Goal: Information Seeking & Learning: Learn about a topic

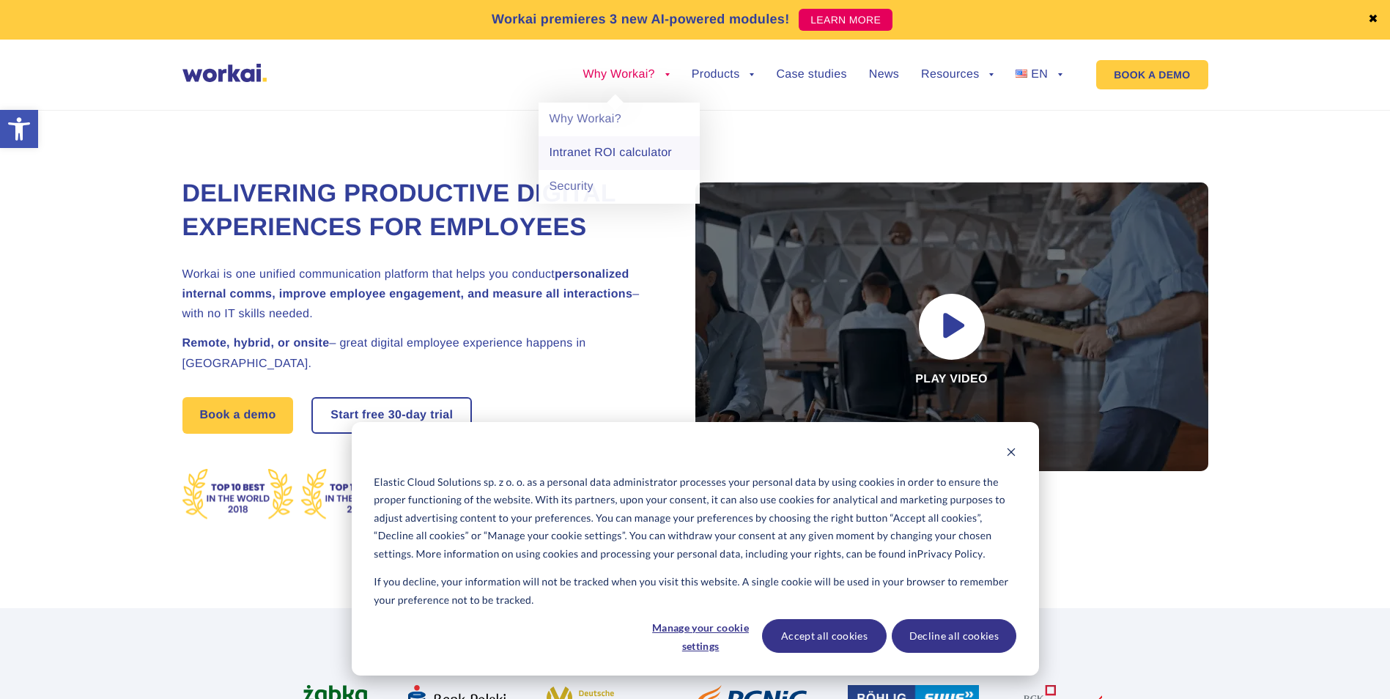
click at [604, 158] on link "Intranet ROI calculator" at bounding box center [619, 153] width 161 height 34
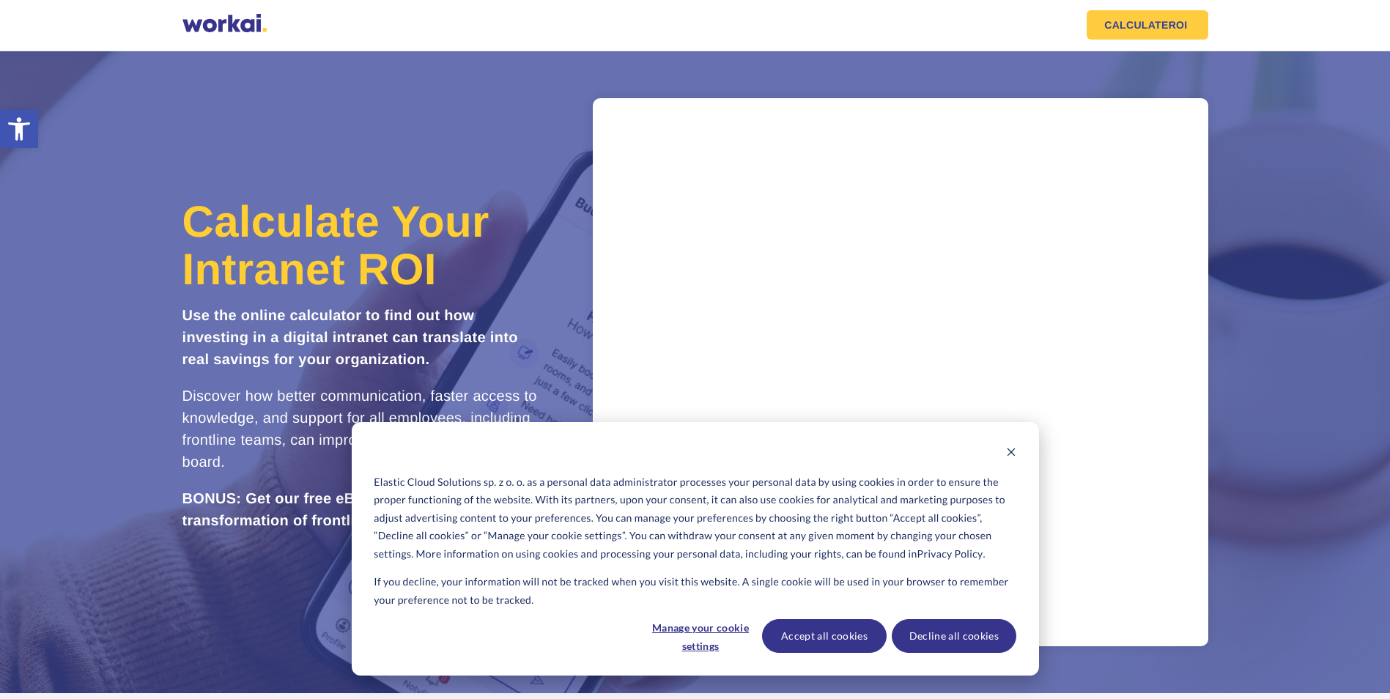
drag, startPoint x: 1022, startPoint y: 437, endPoint x: 1015, endPoint y: 448, distance: 13.2
click at [1021, 437] on div "Elastic Cloud Solutions sp. z o. o. as a personal data administrator processes …" at bounding box center [695, 549] width 687 height 254
click at [1015, 448] on icon "Dismiss cookie banner" at bounding box center [1011, 452] width 10 height 10
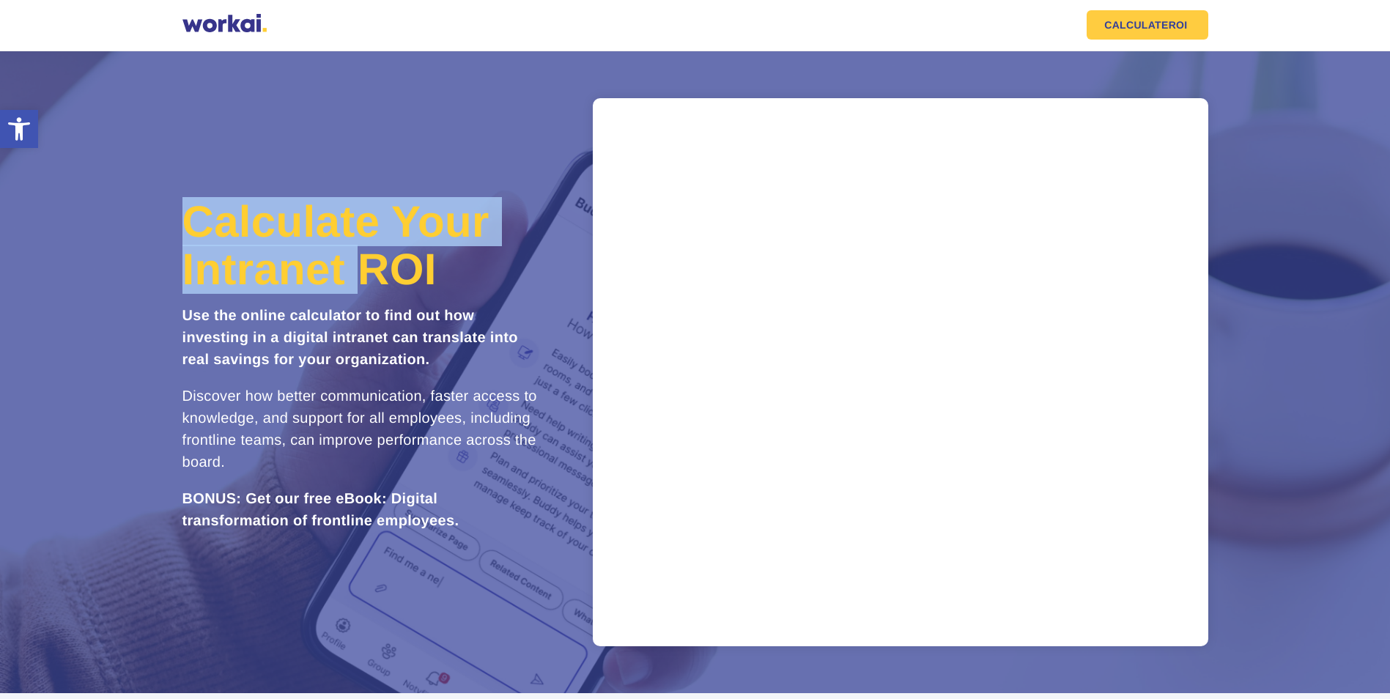
drag, startPoint x: 226, startPoint y: 232, endPoint x: 398, endPoint y: 276, distance: 177.0
click at [398, 276] on span "Calculate Your Intranet ROI" at bounding box center [335, 245] width 307 height 97
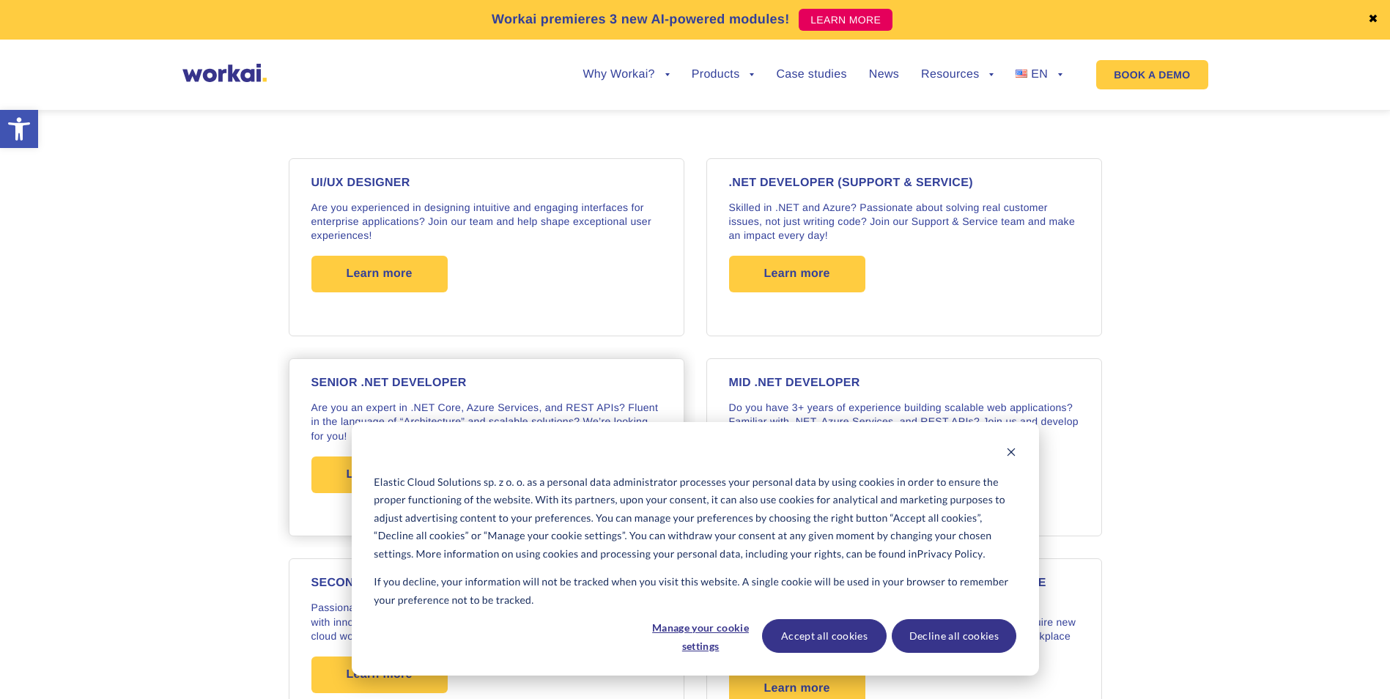
scroll to position [1172, 0]
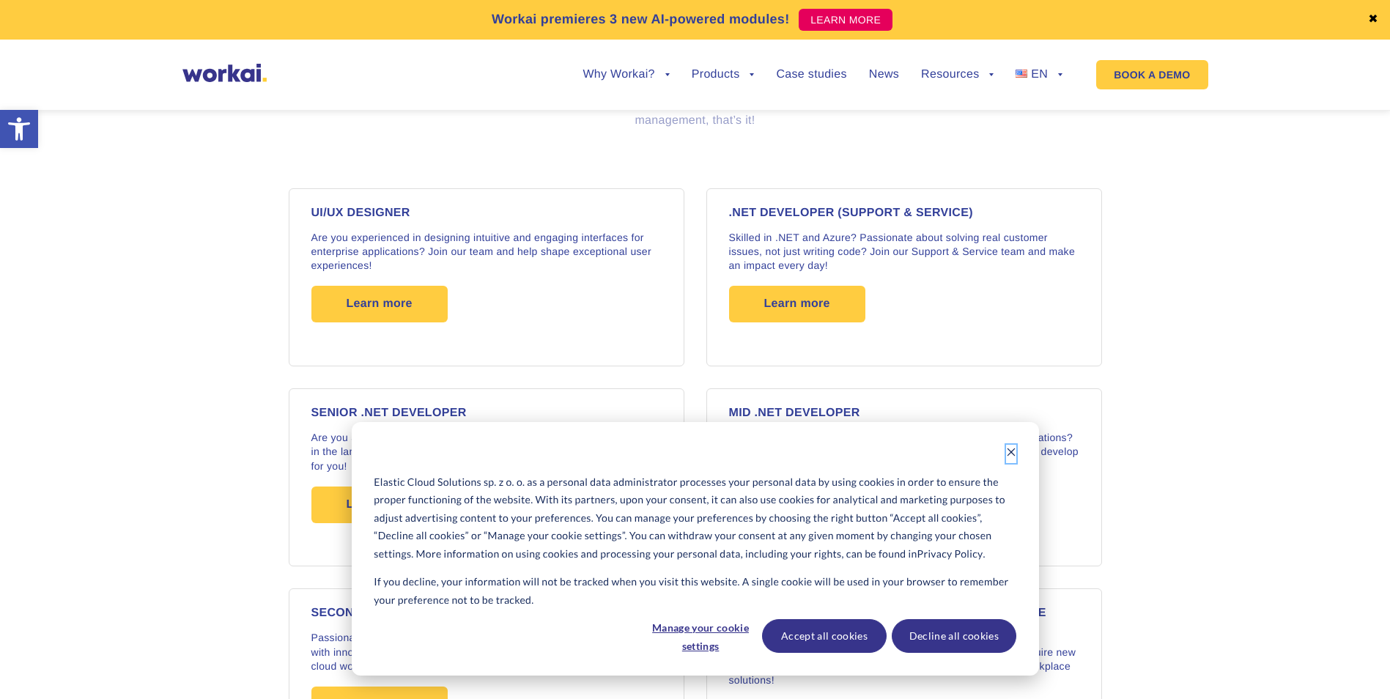
click at [1016, 451] on icon "Dismiss cookie banner" at bounding box center [1011, 452] width 10 height 10
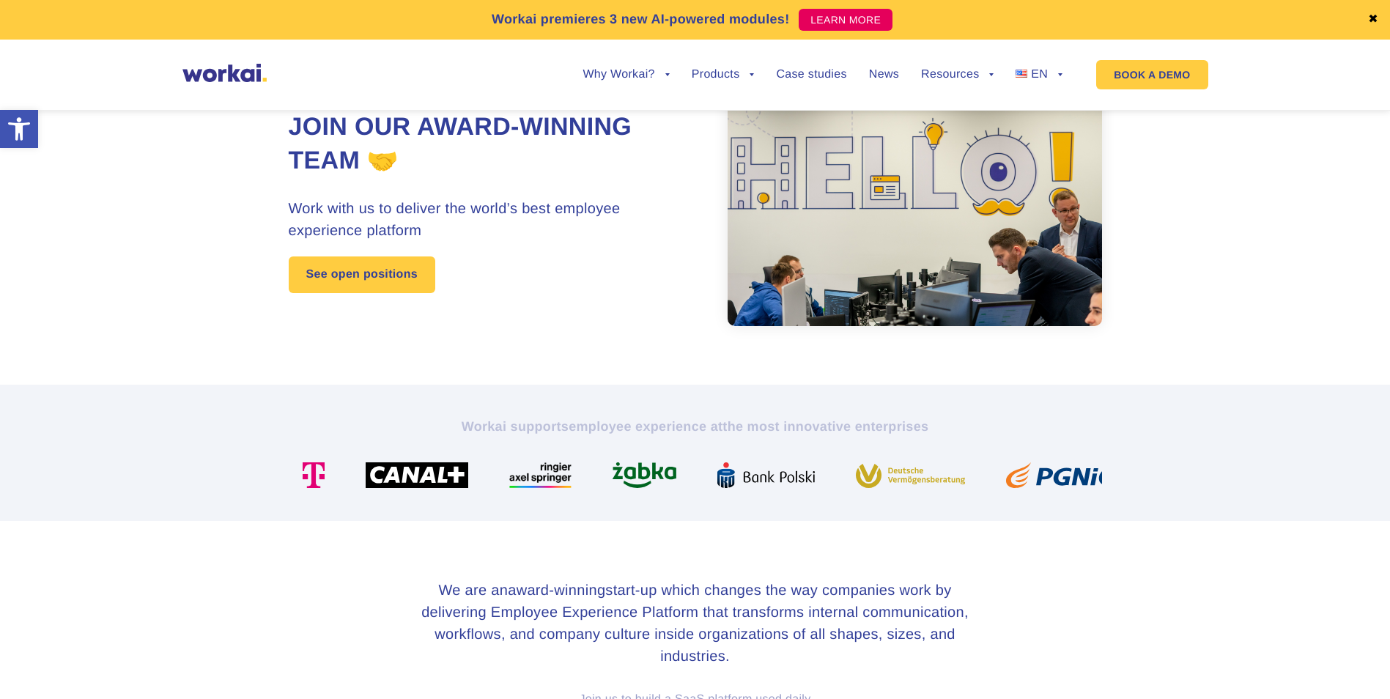
scroll to position [0, 0]
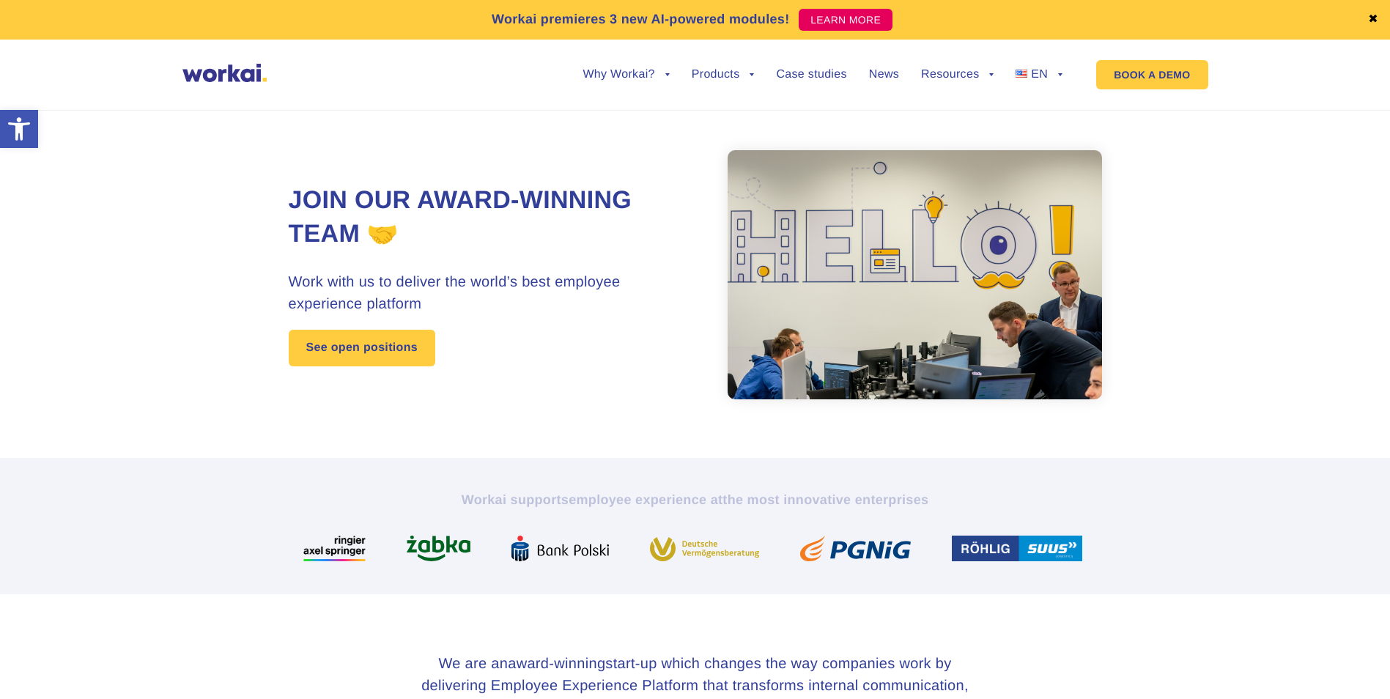
click at [1273, 169] on section "Join our award-winning team 🤝 Work with us to deliver the world’s best employee…" at bounding box center [695, 275] width 1390 height 366
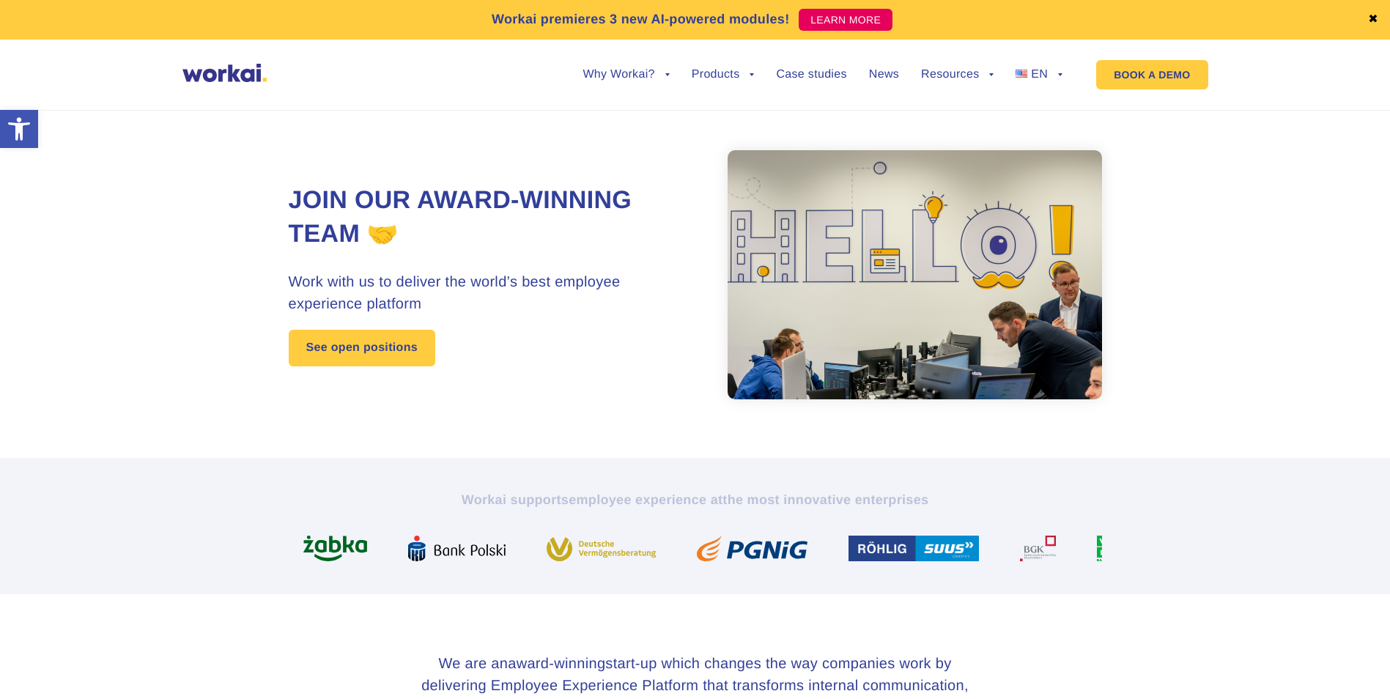
click at [1374, 20] on link "✖" at bounding box center [1373, 20] width 10 height 12
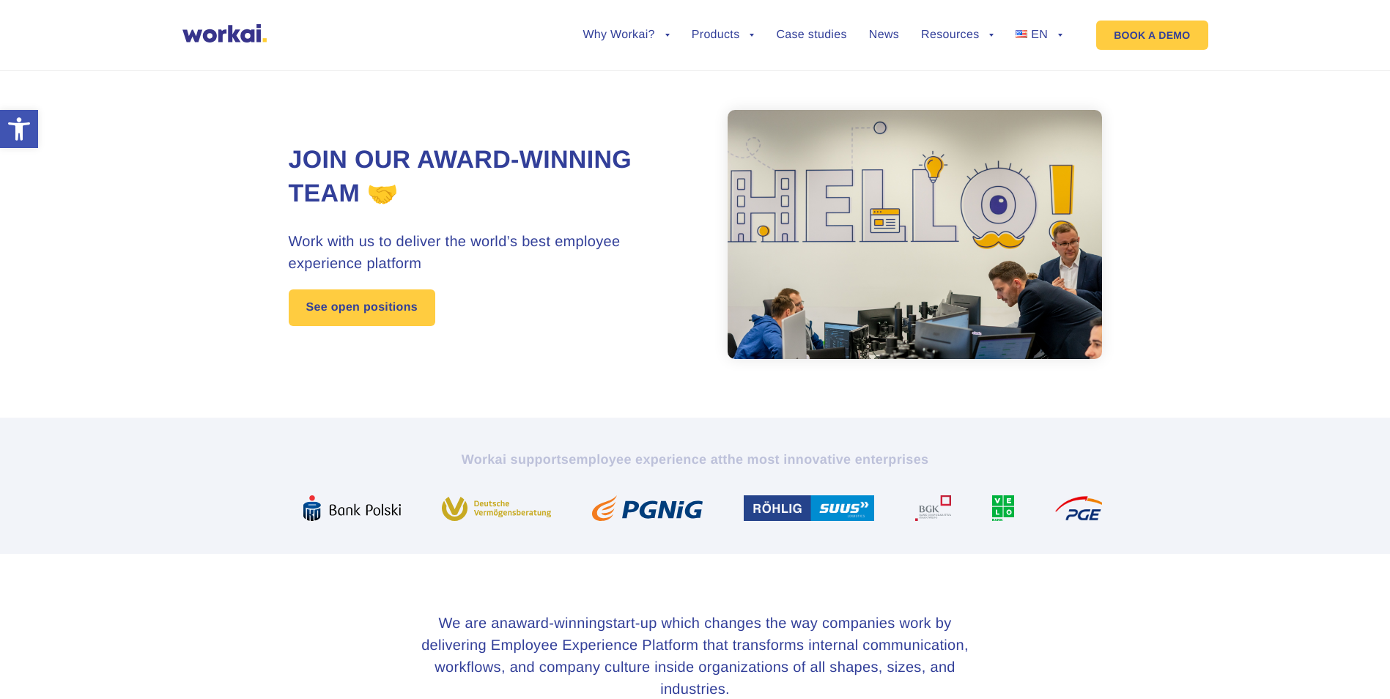
click at [437, 96] on div "Join our award-winning team 🤝 Work with us to deliver the world’s best employee…" at bounding box center [695, 234] width 813 height 366
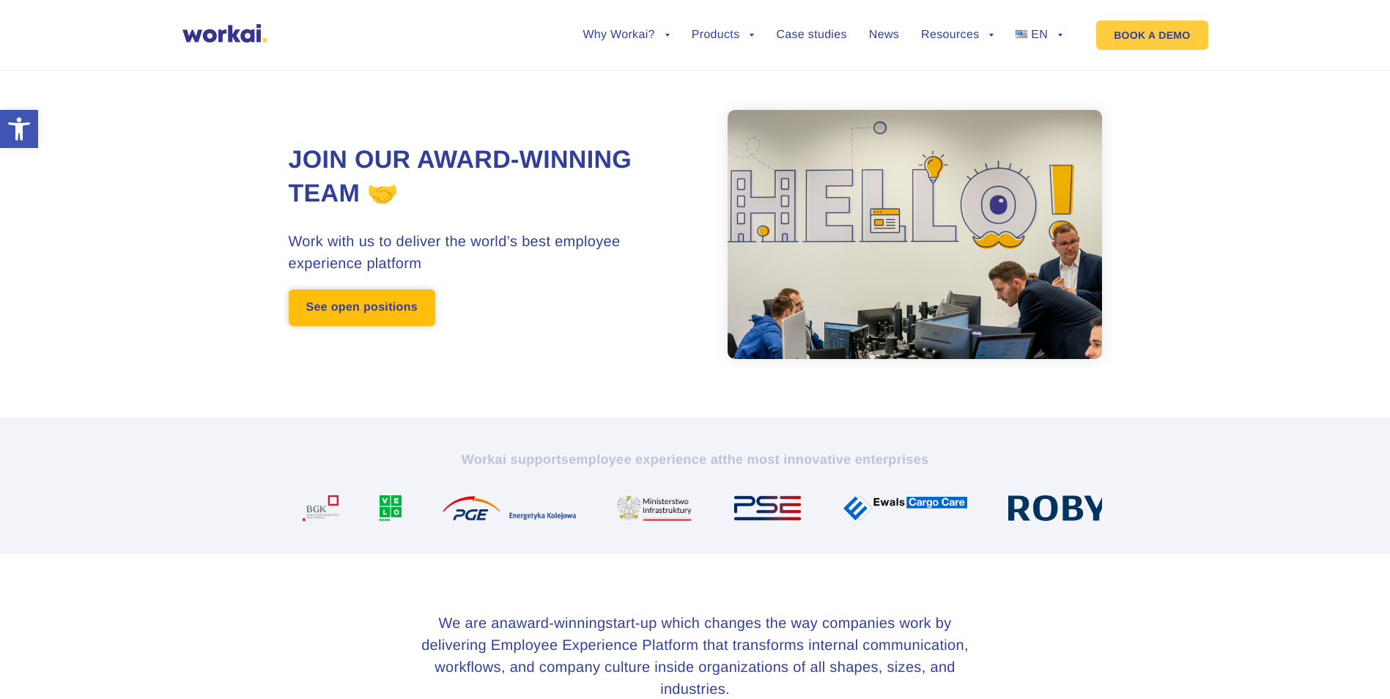
click at [410, 317] on link "See open positions" at bounding box center [362, 307] width 147 height 37
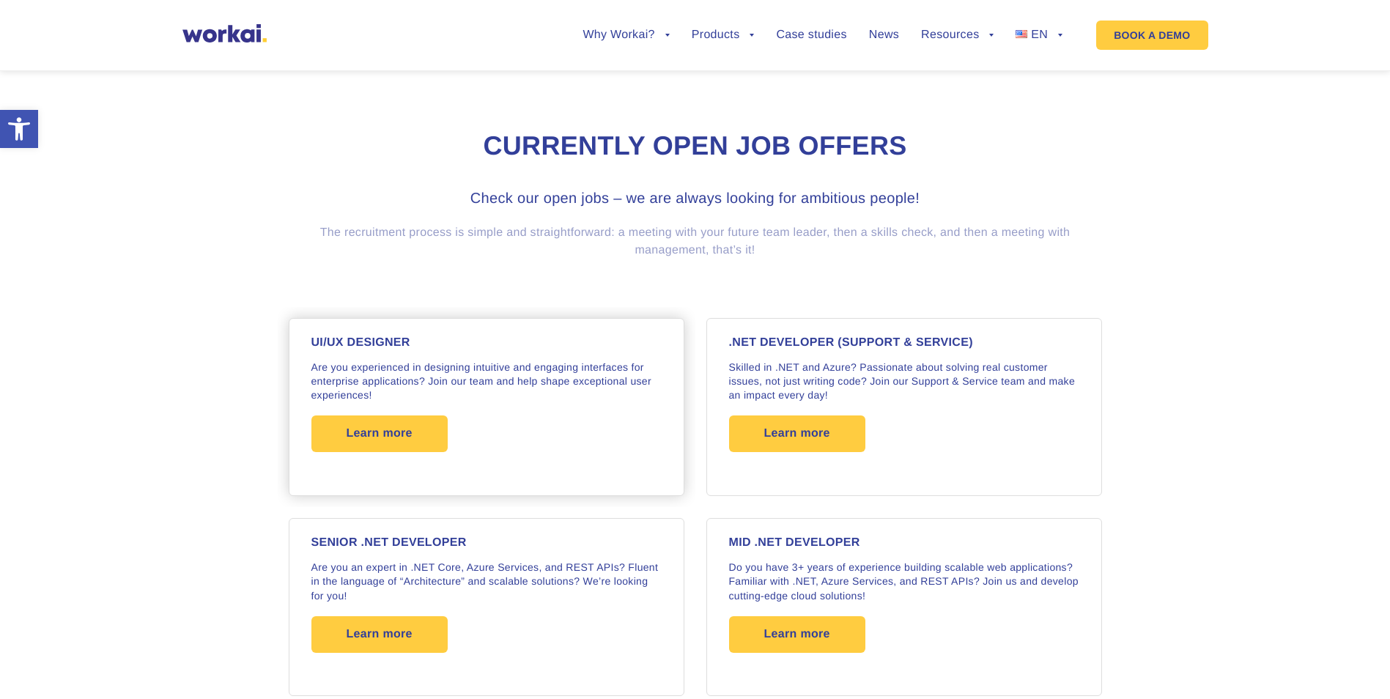
scroll to position [984, 0]
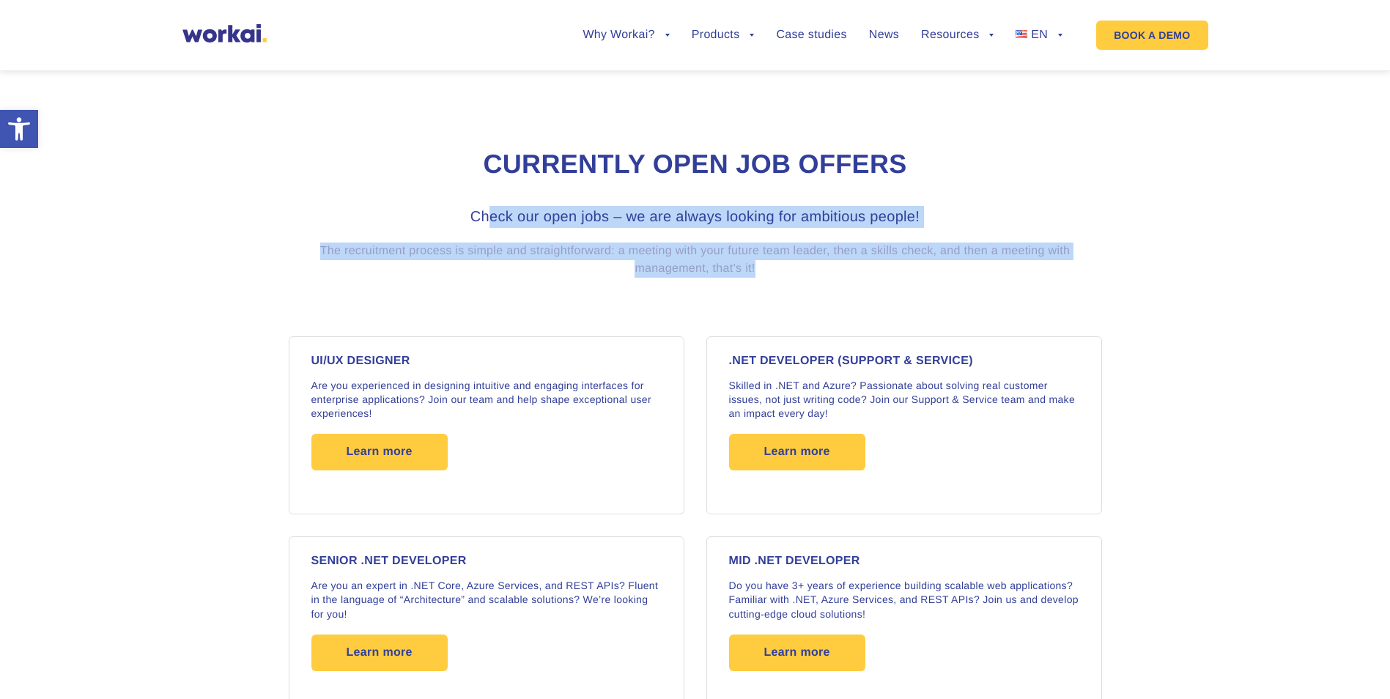
drag, startPoint x: 489, startPoint y: 218, endPoint x: 770, endPoint y: 266, distance: 284.6
click at [770, 266] on div "Check our open jobs – we are always looking for ambitious people! The recruitme…" at bounding box center [695, 242] width 813 height 72
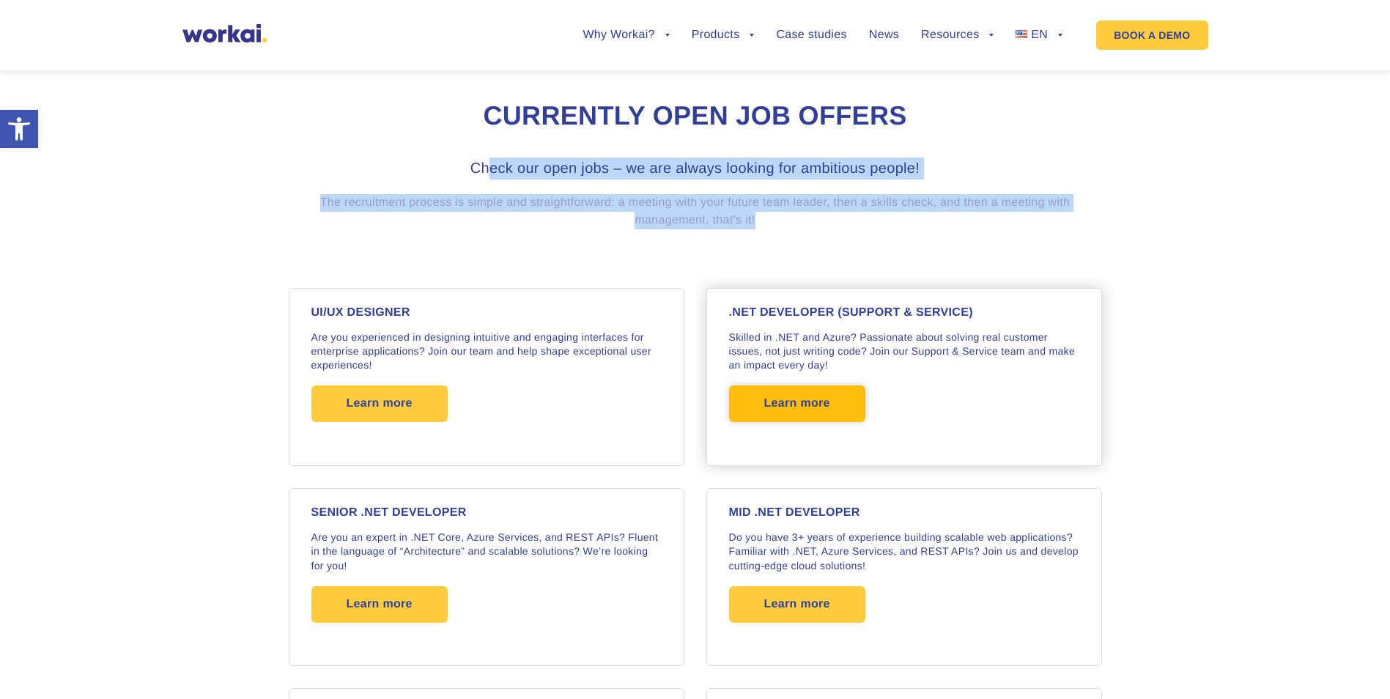
scroll to position [1057, 0]
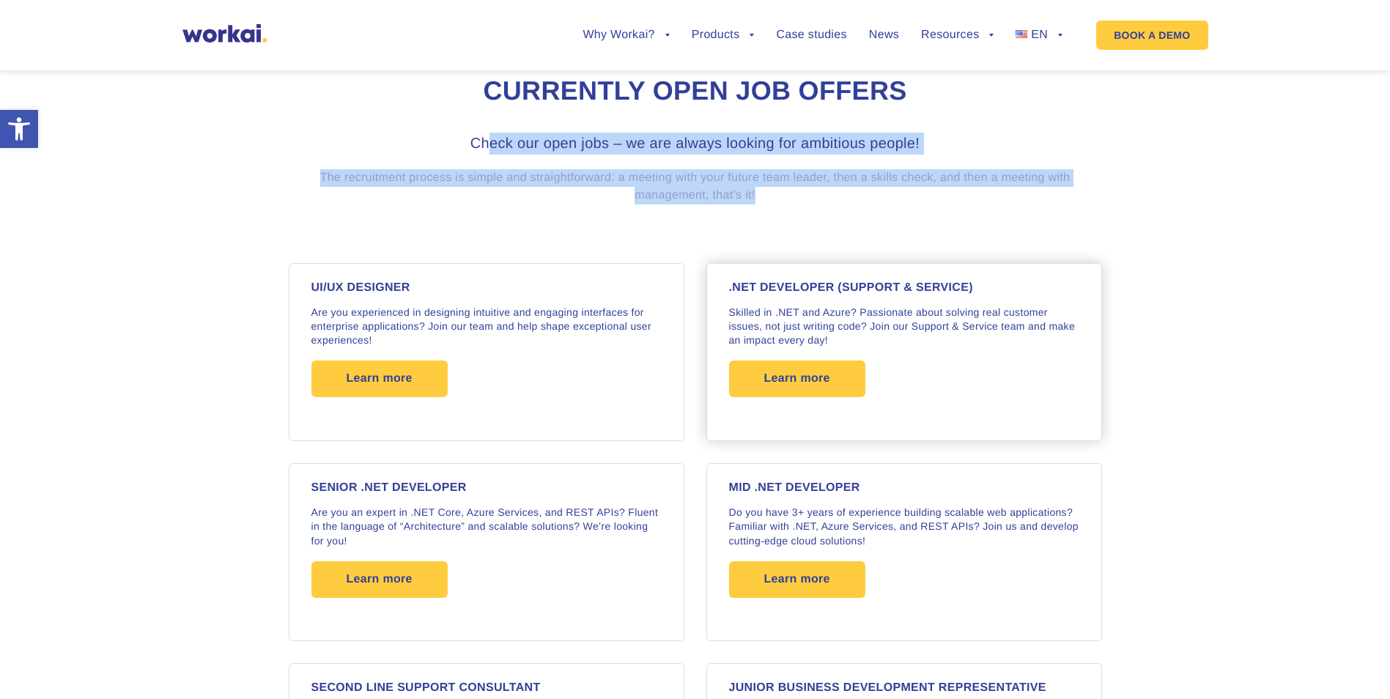
click at [852, 267] on div ".NET DEVELOPER (Support & Service) Skilled in .NET and Azure? Passionate about …" at bounding box center [904, 352] width 396 height 178
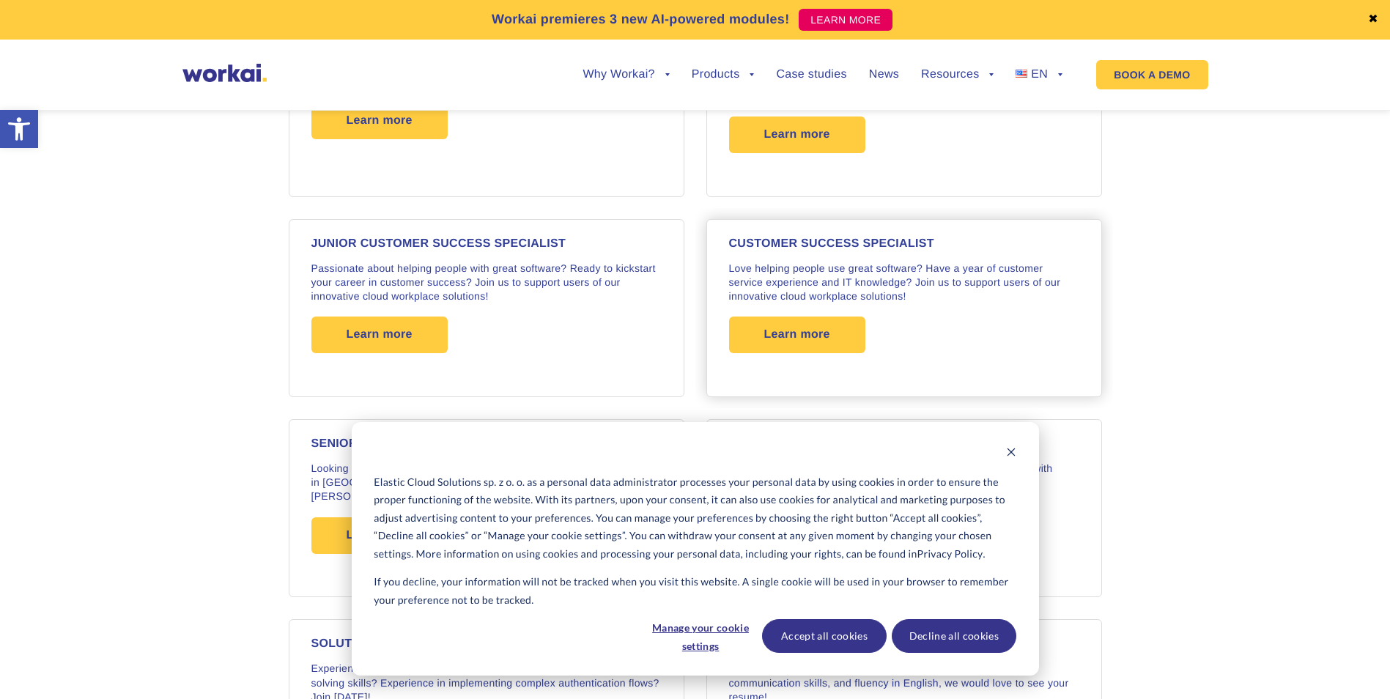
scroll to position [1709, 0]
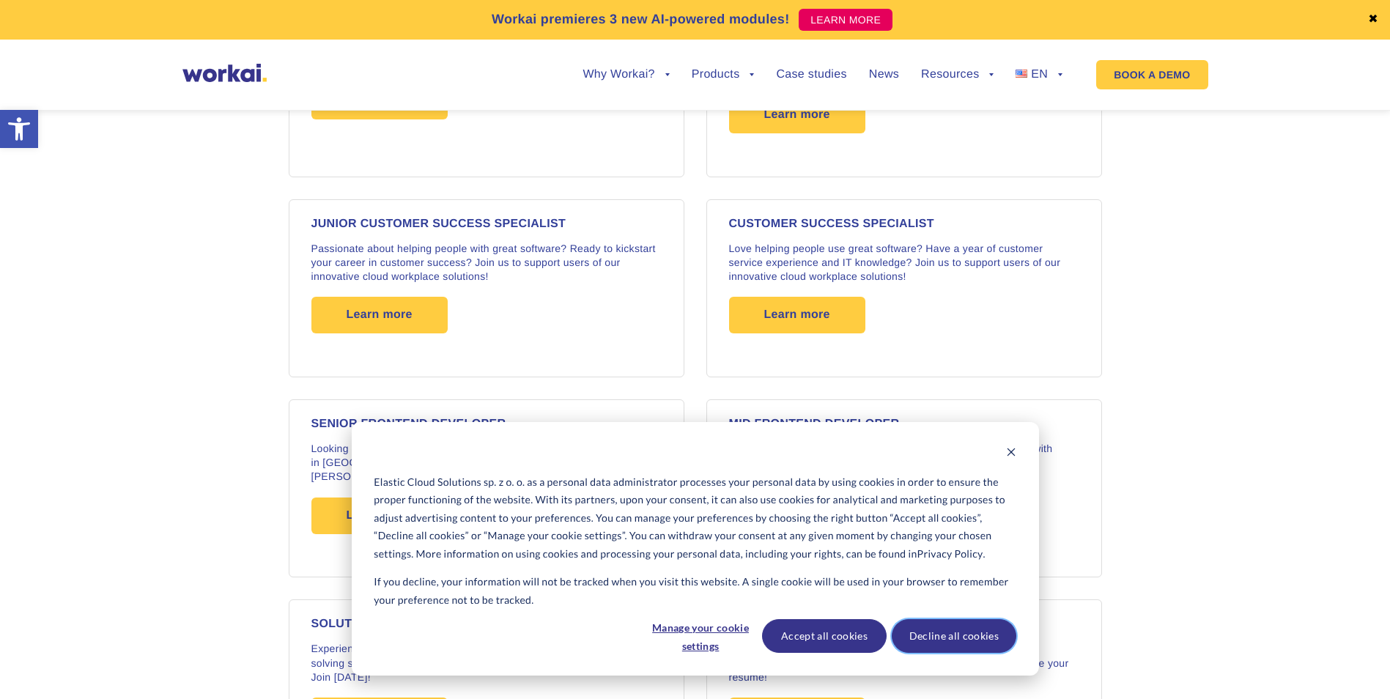
click at [943, 628] on button "Decline all cookies" at bounding box center [954, 636] width 125 height 34
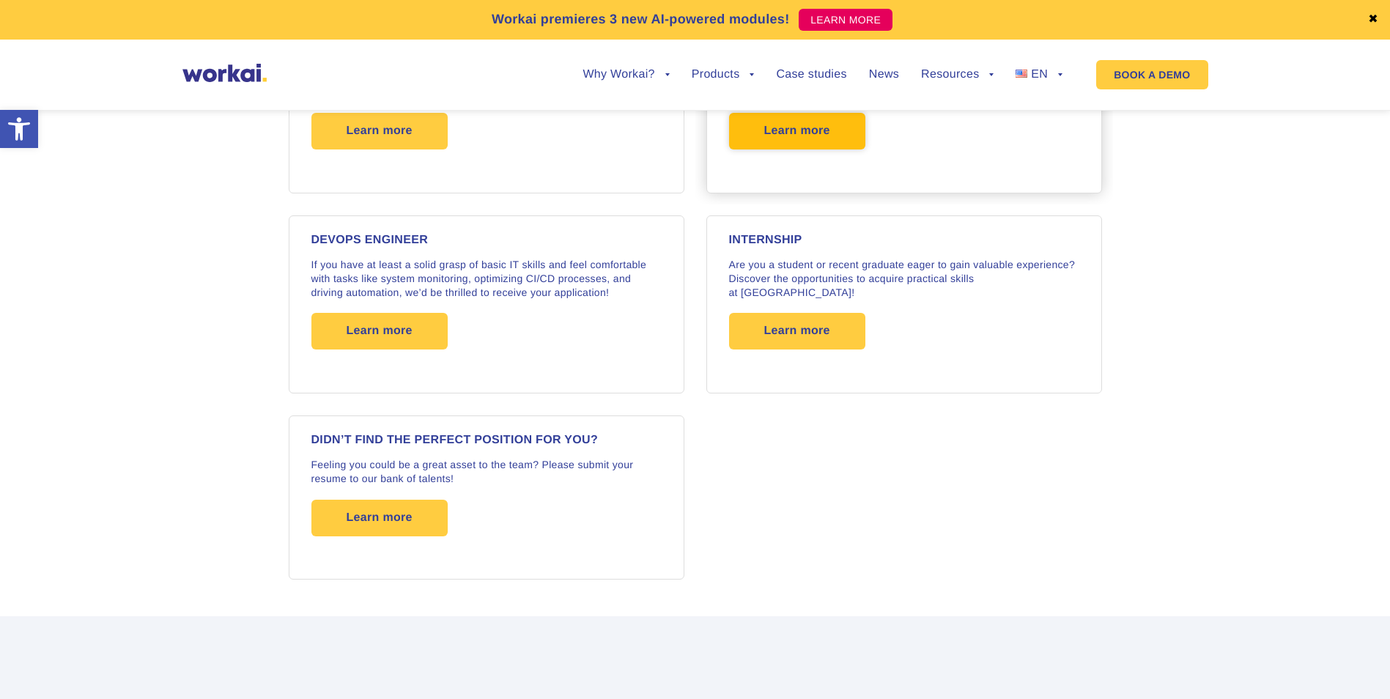
scroll to position [2222, 0]
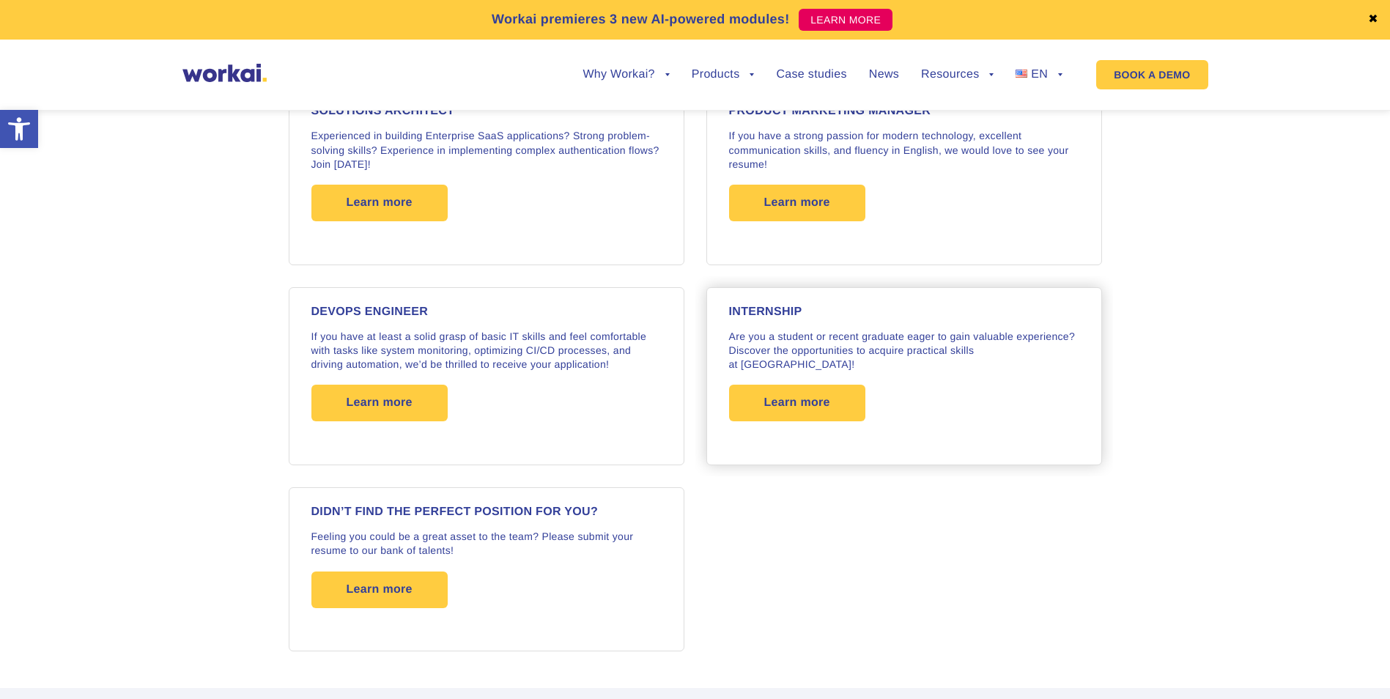
click at [769, 306] on strong "Internship" at bounding box center [765, 312] width 73 height 12
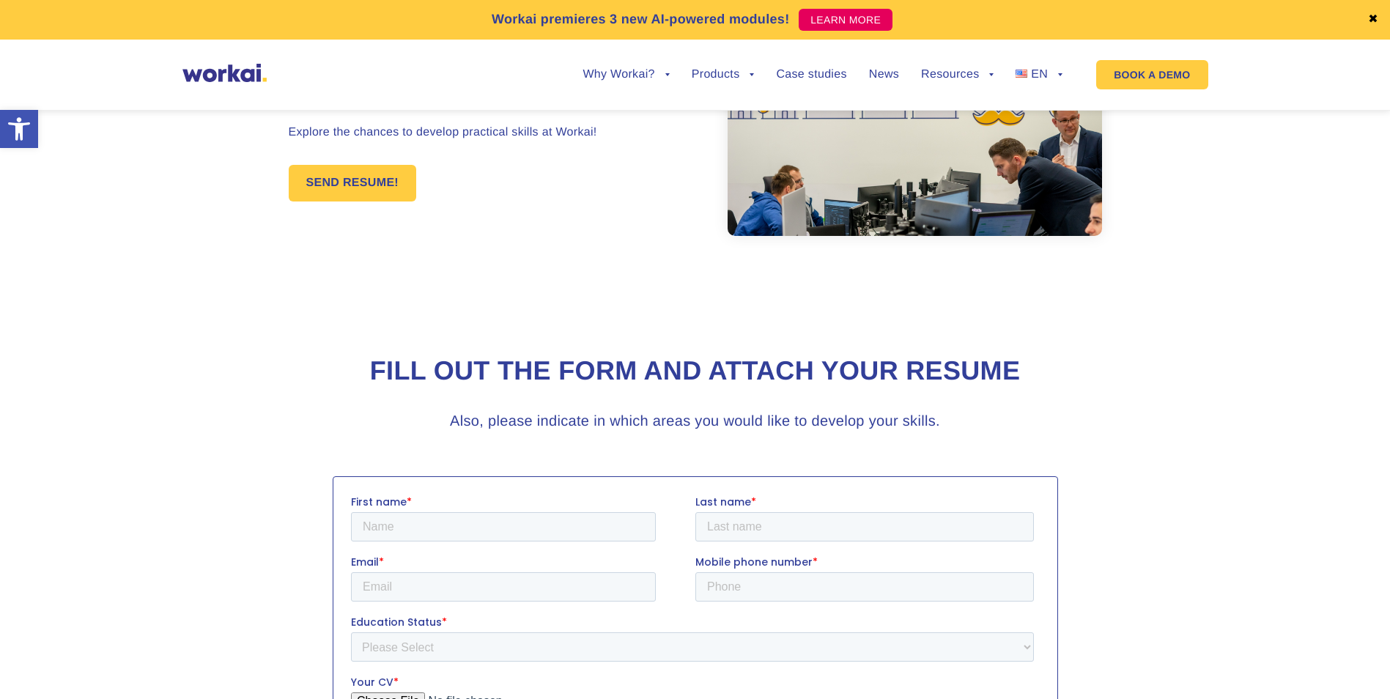
scroll to position [147, 0]
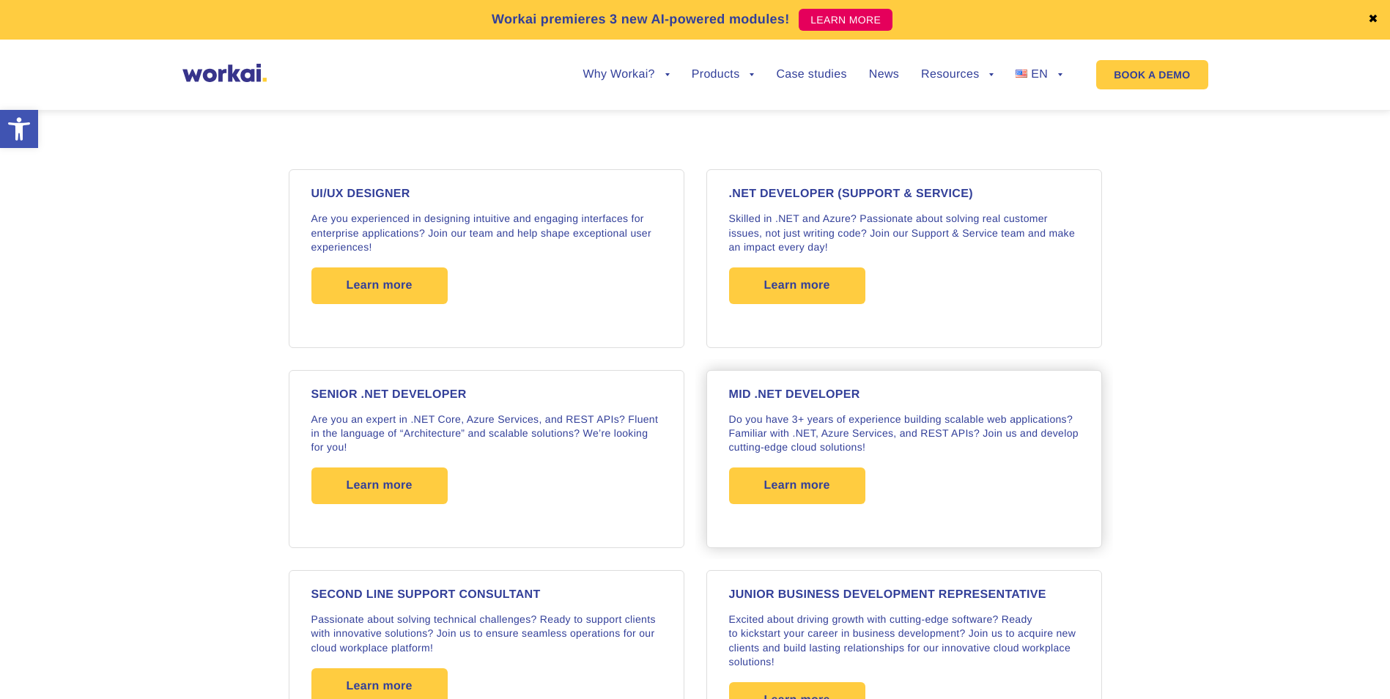
scroll to position [1123, 0]
click at [813, 286] on span "Learn more" at bounding box center [797, 286] width 66 height 37
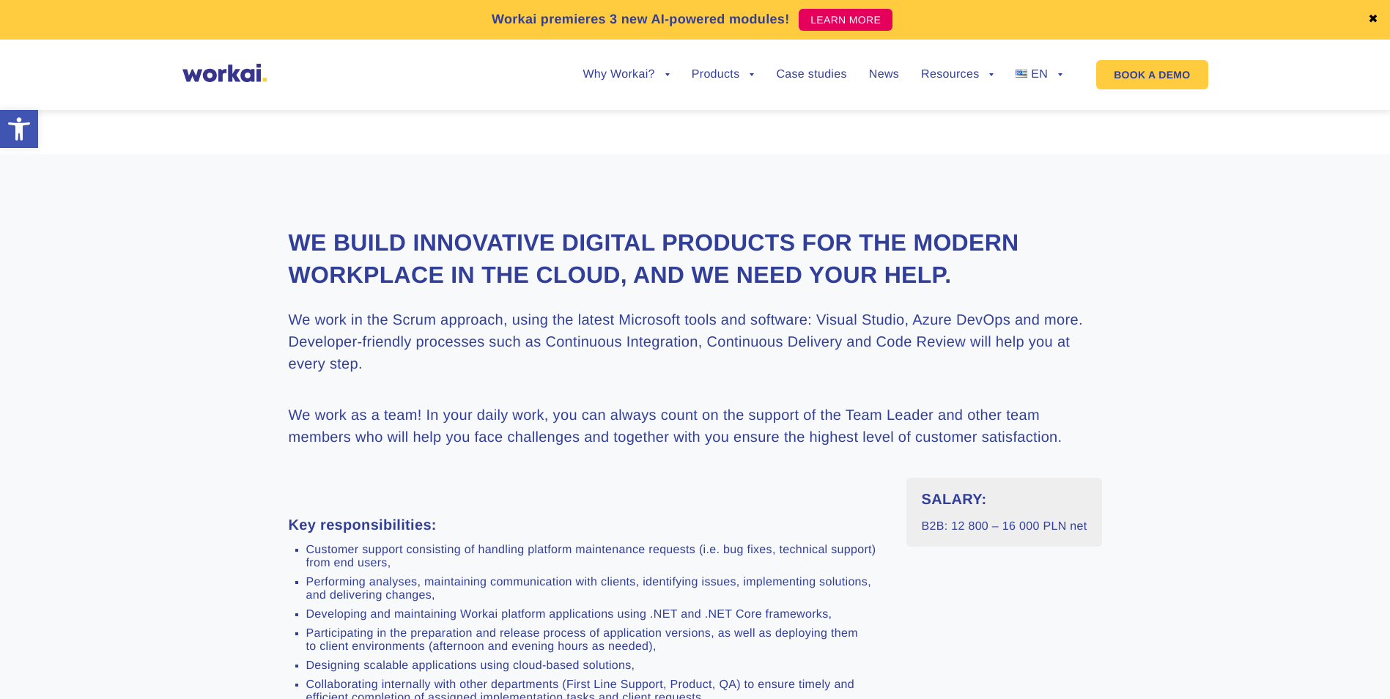
scroll to position [147, 0]
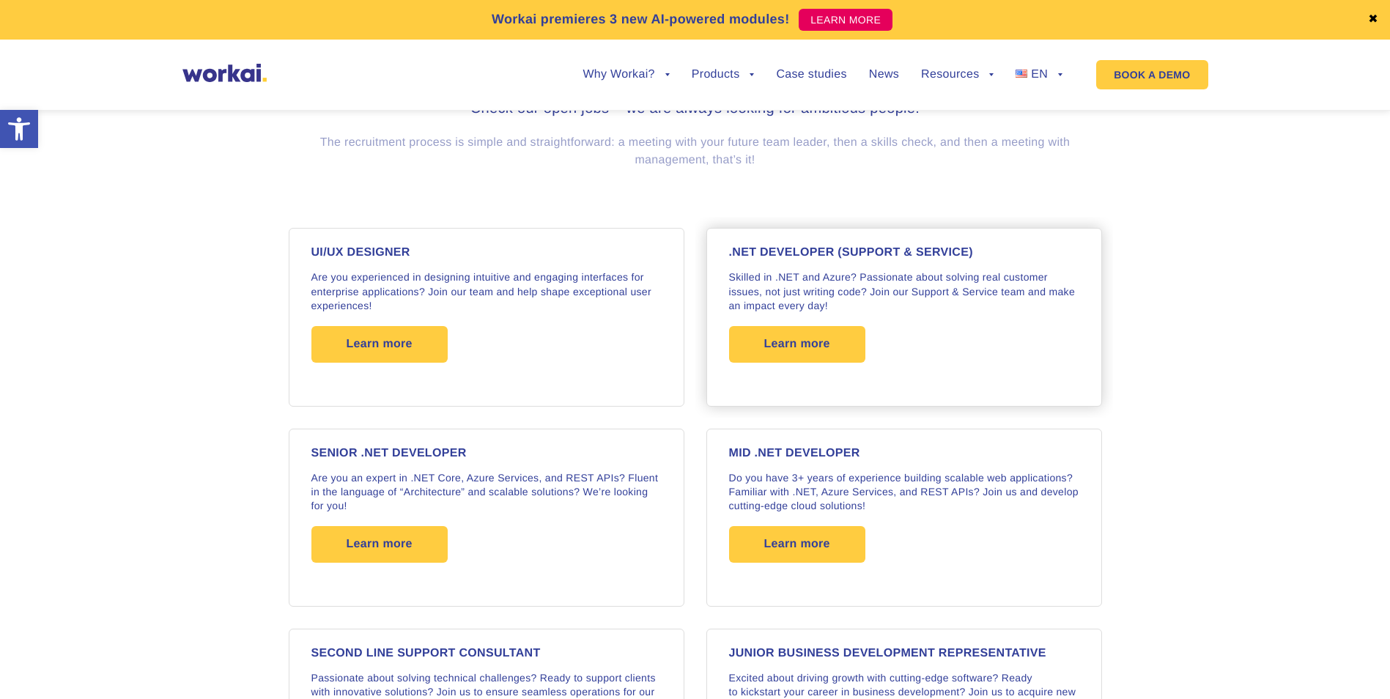
scroll to position [1051, 0]
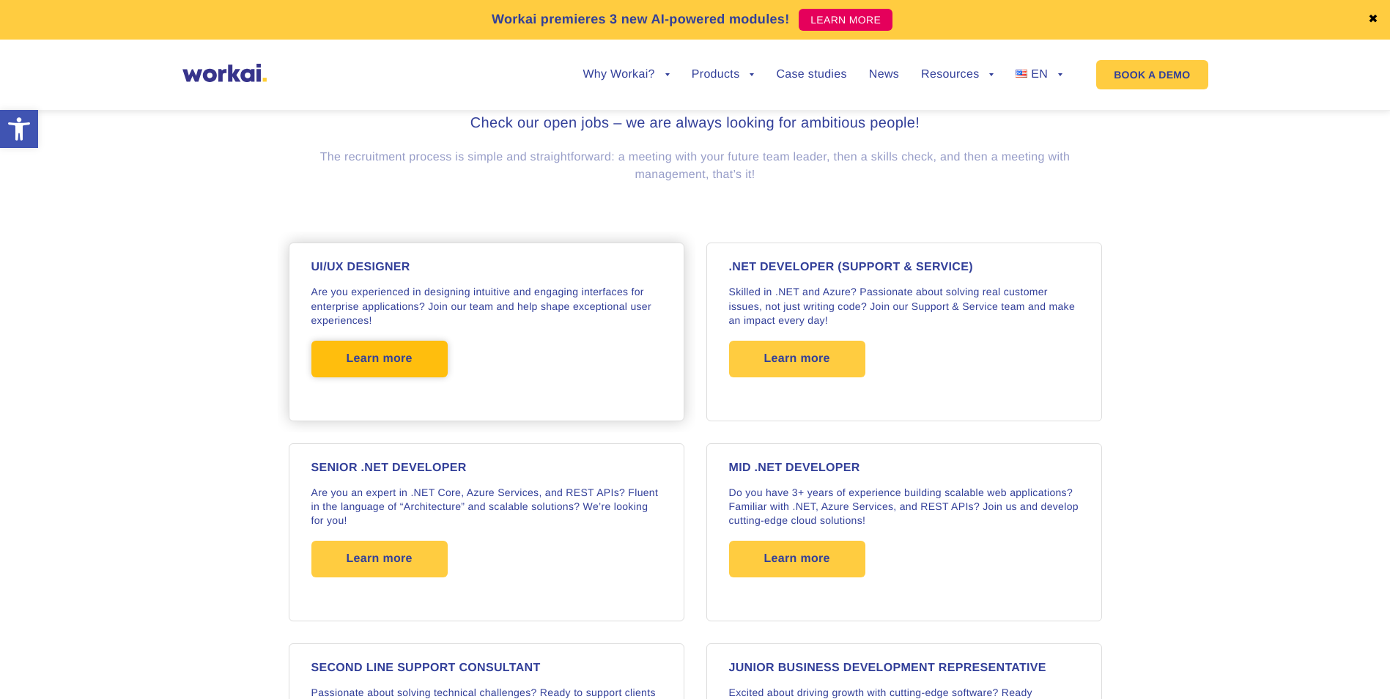
click at [392, 369] on span "Learn more" at bounding box center [380, 359] width 66 height 37
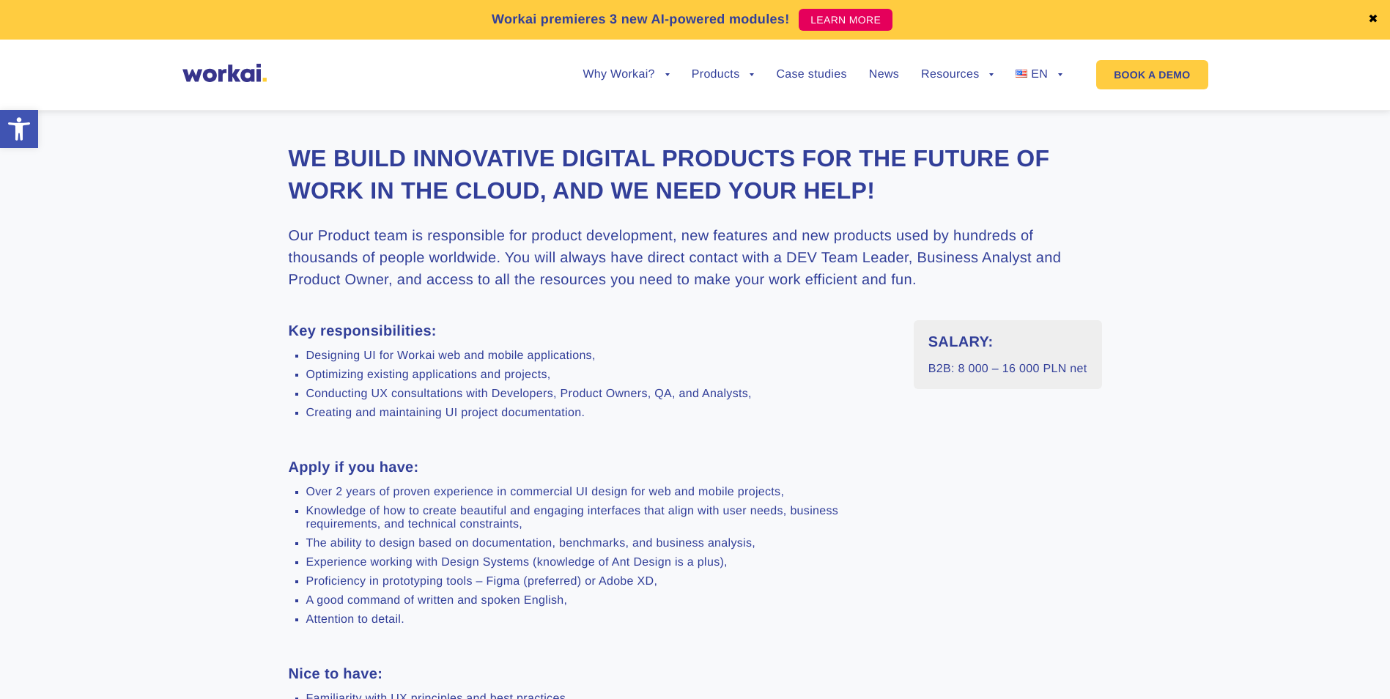
scroll to position [293, 0]
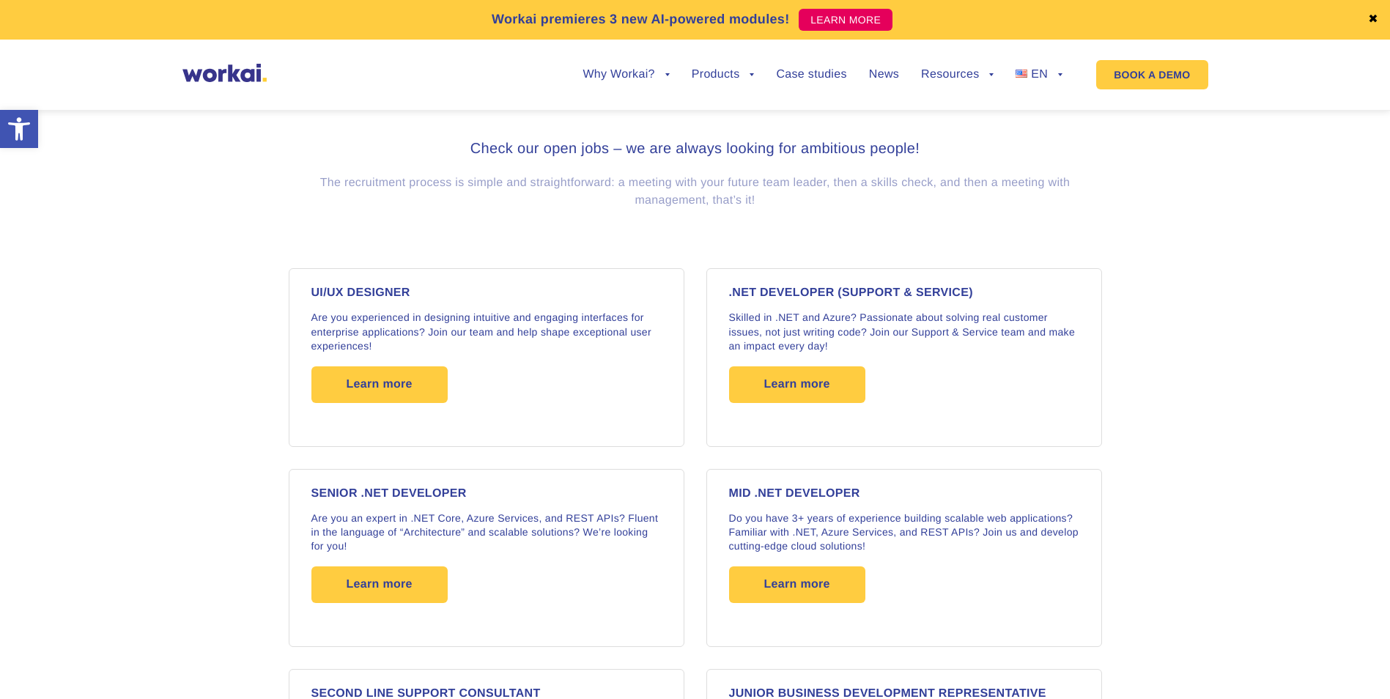
scroll to position [949, 0]
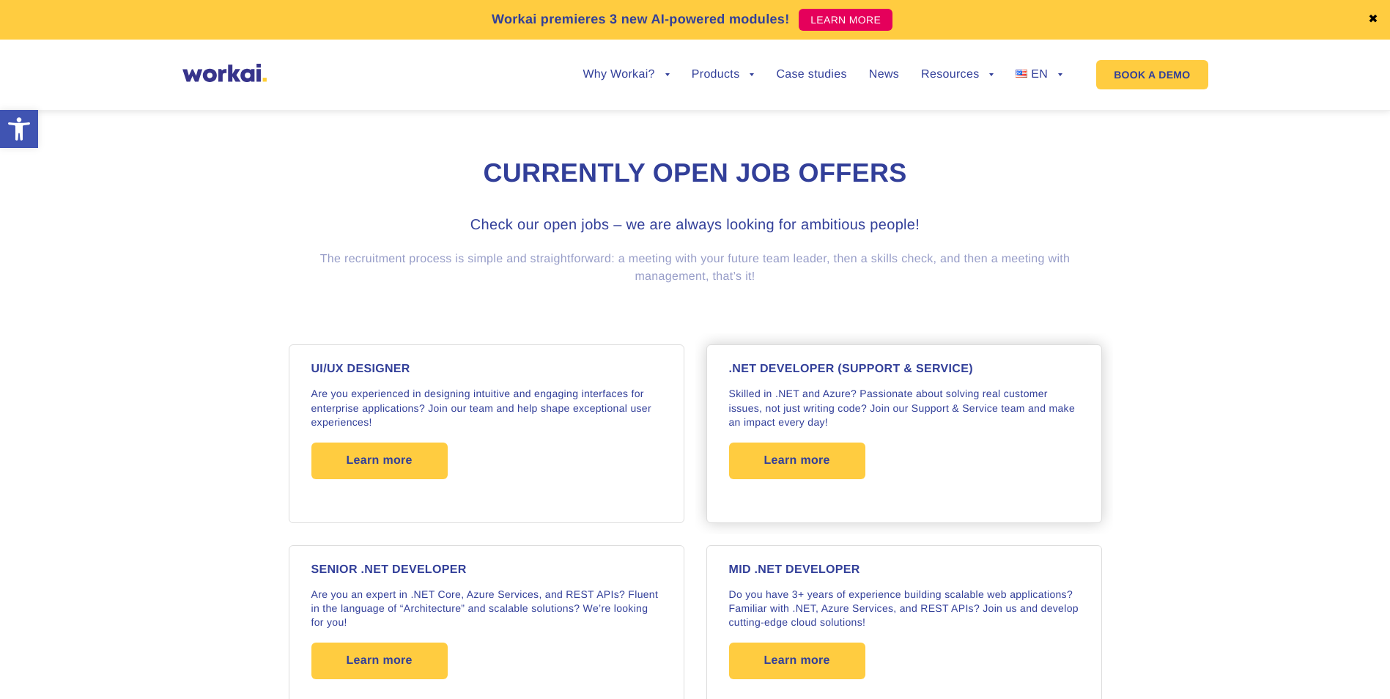
click at [806, 410] on p "Skilled in .NET and Azure? Passionate about solving real customer issues, not j…" at bounding box center [904, 408] width 350 height 42
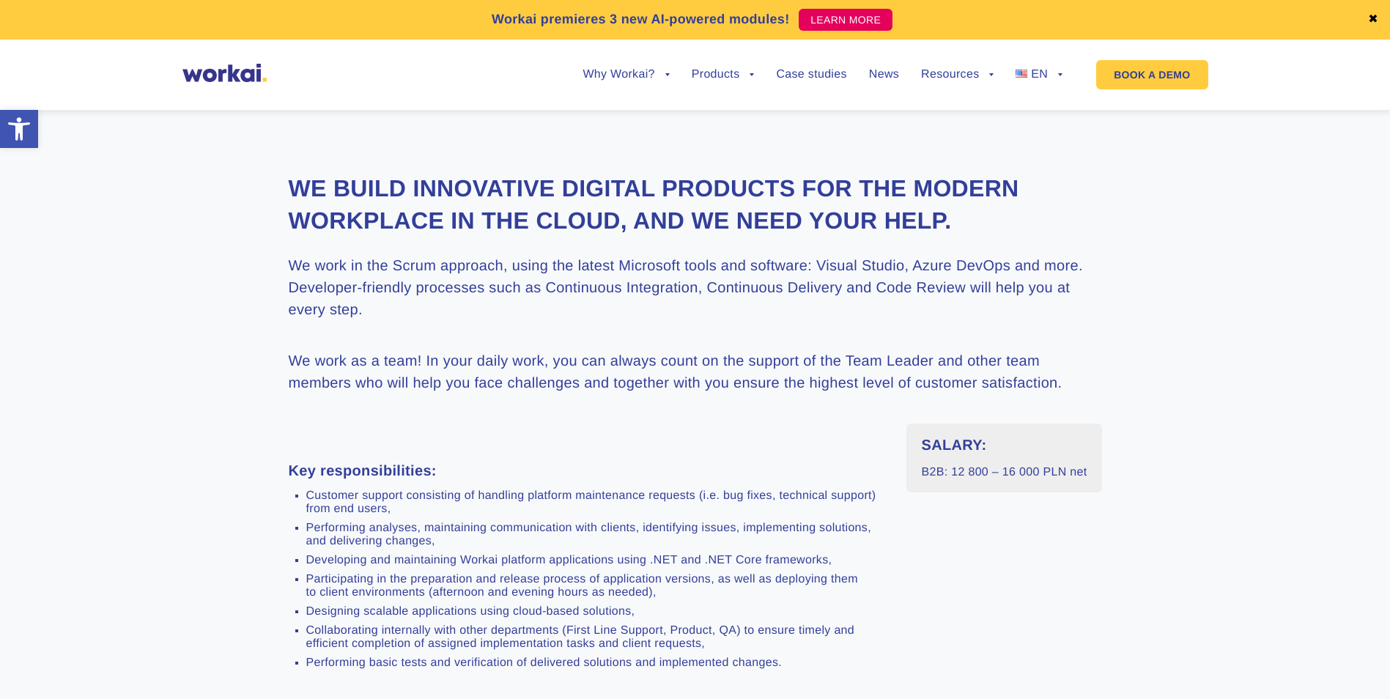
scroll to position [366, 0]
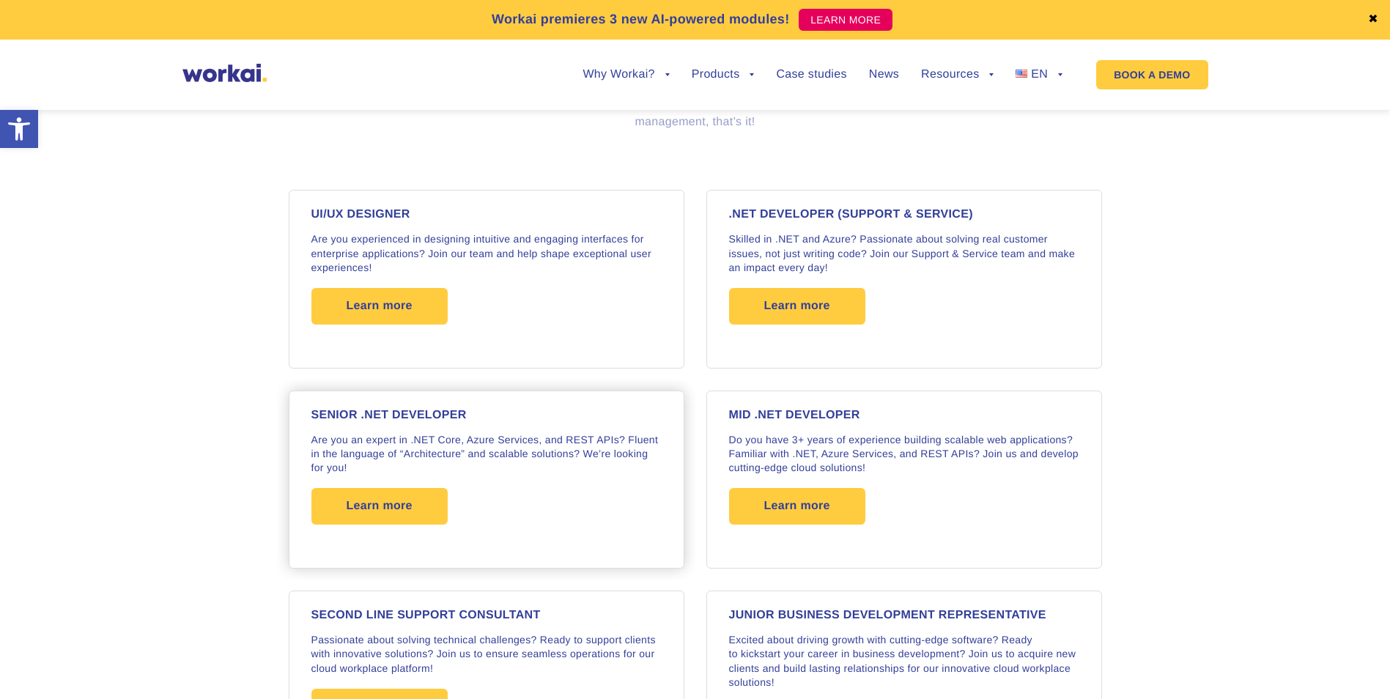
scroll to position [1104, 0]
click at [916, 430] on div "MID .NET DEVELOPER Do you have 3+ years of experience building scalable web app…" at bounding box center [904, 479] width 350 height 140
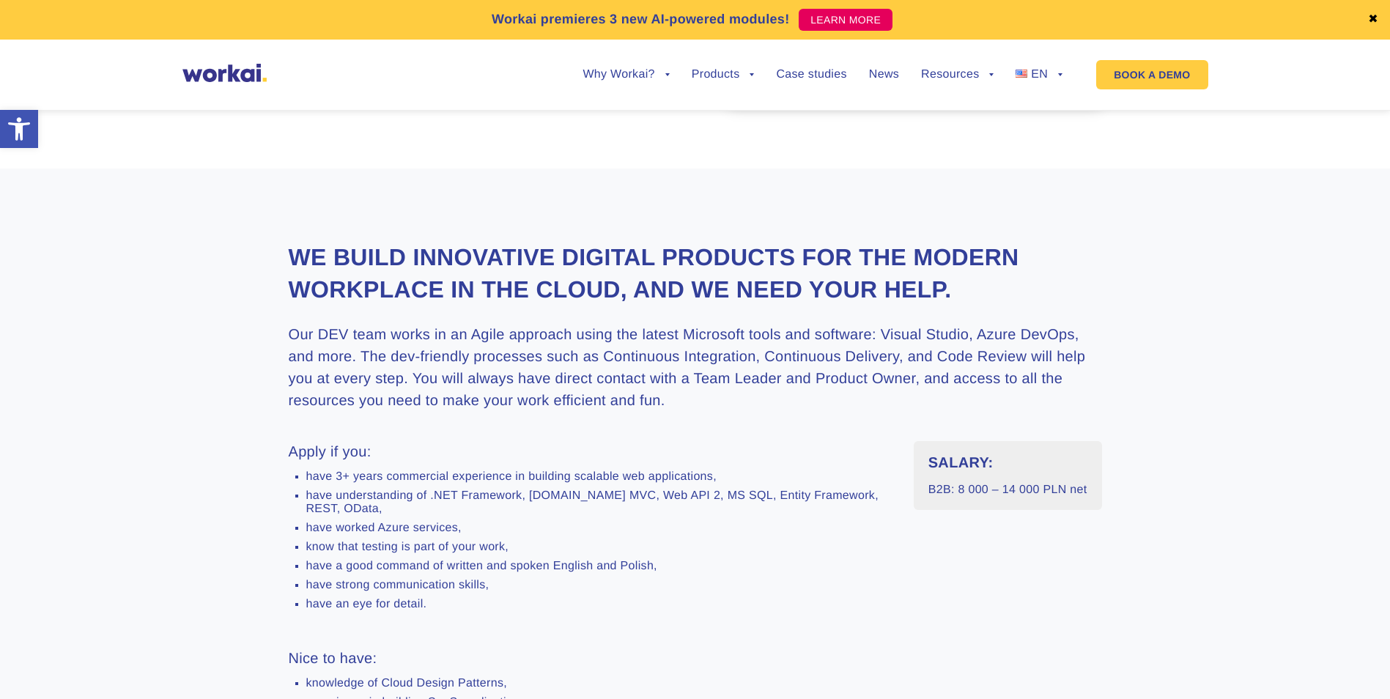
scroll to position [366, 0]
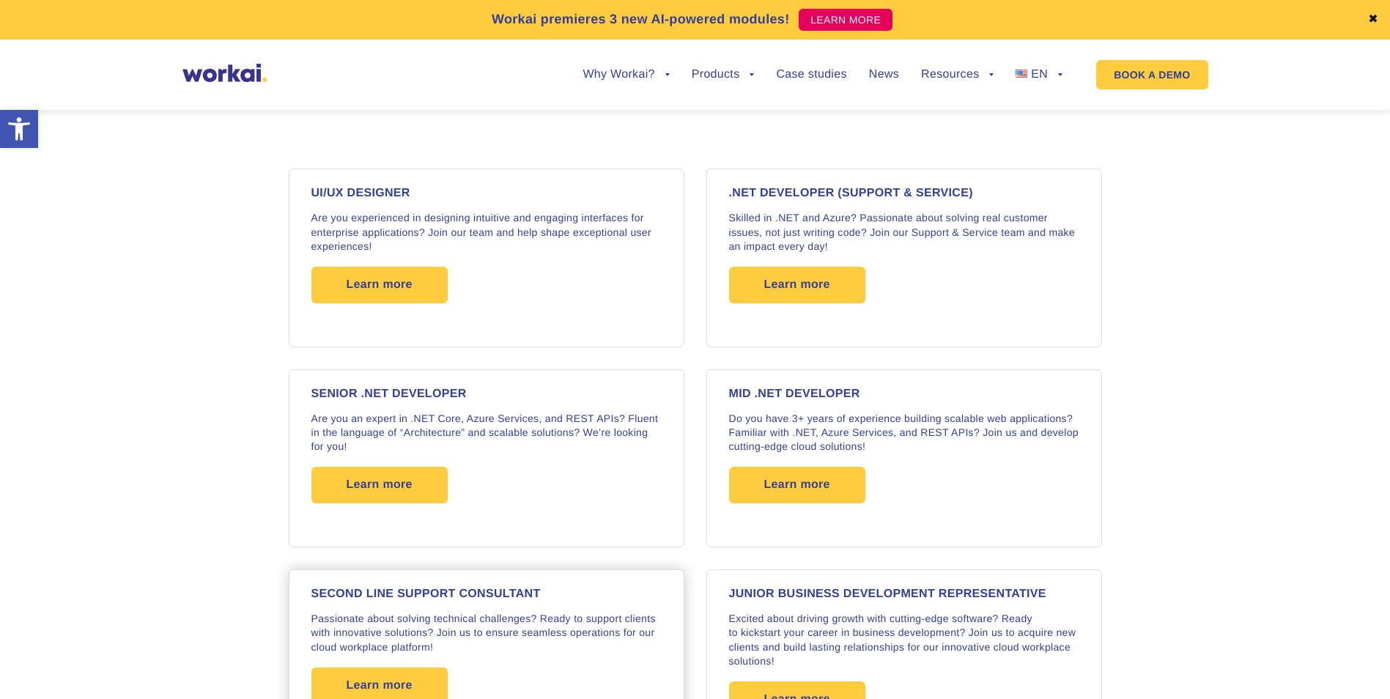
scroll to position [1124, 0]
click at [495, 401] on div "SENIOR .NET DEVELOPER Are you an expert in .NET Core, Azure Services, and REST …" at bounding box center [486, 459] width 350 height 140
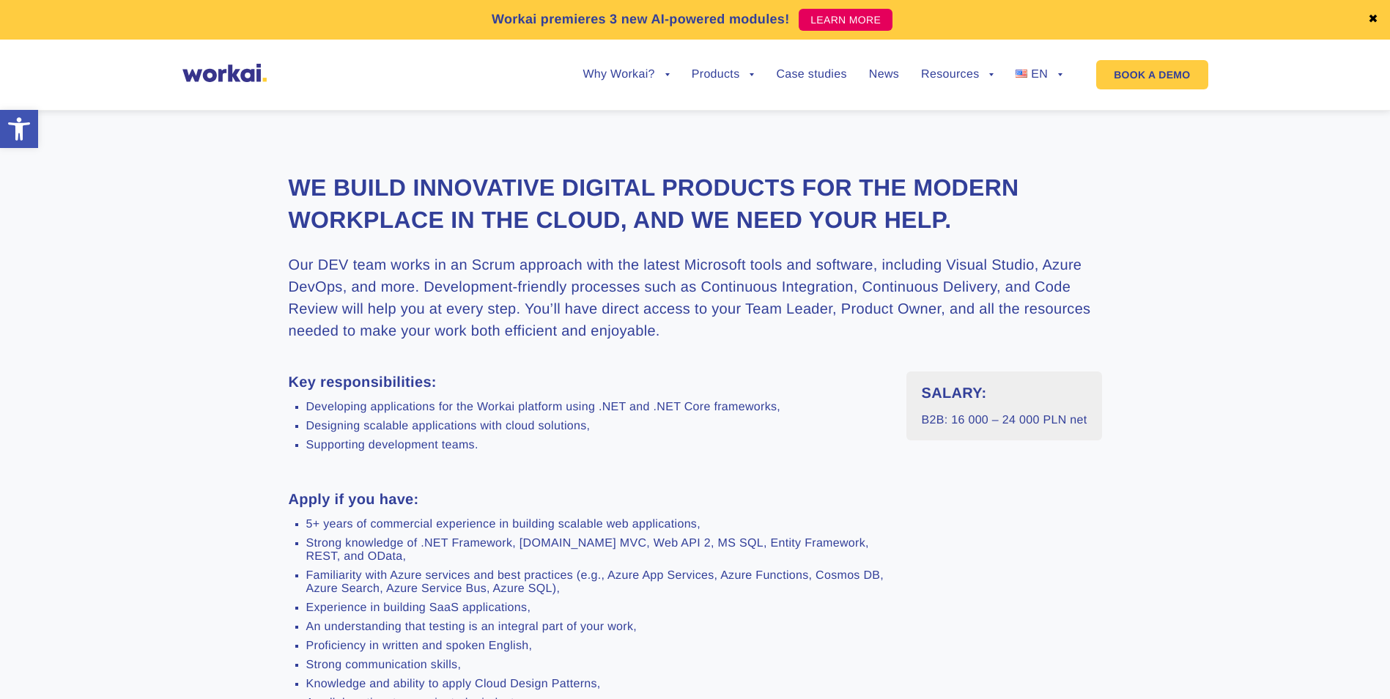
scroll to position [366, 0]
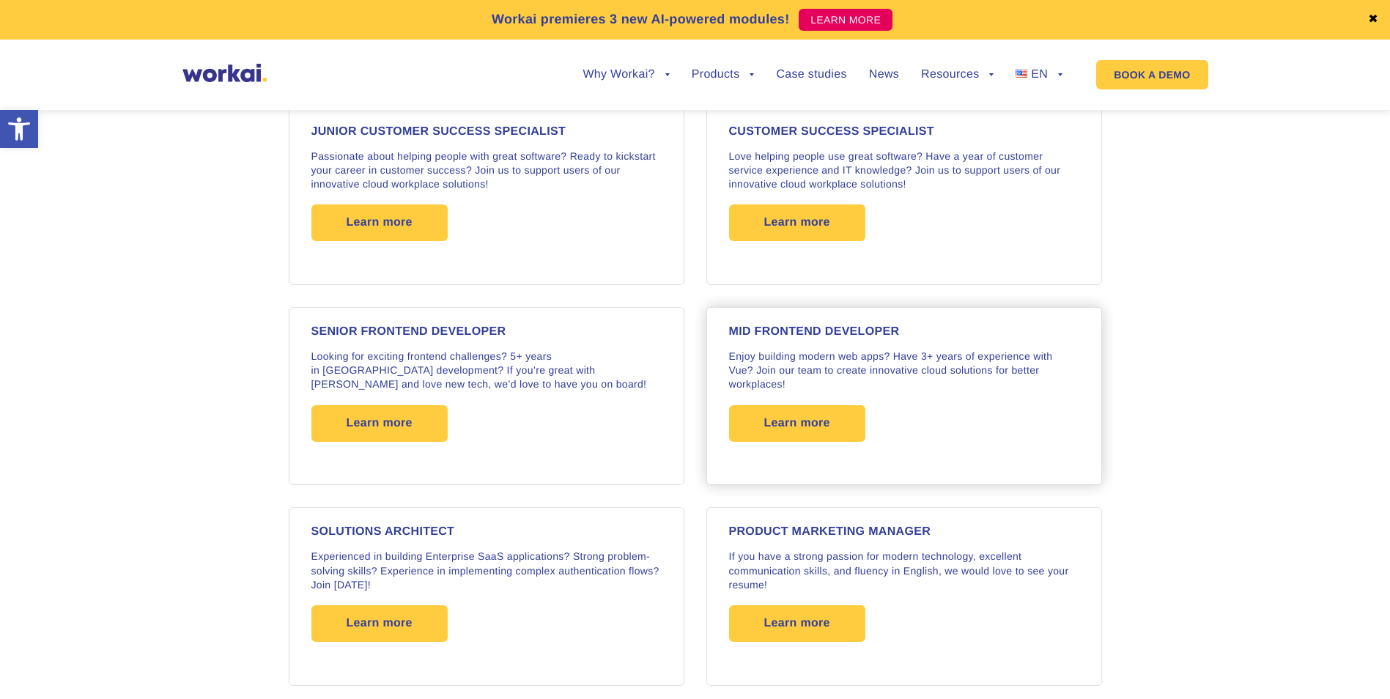
scroll to position [1856, 0]
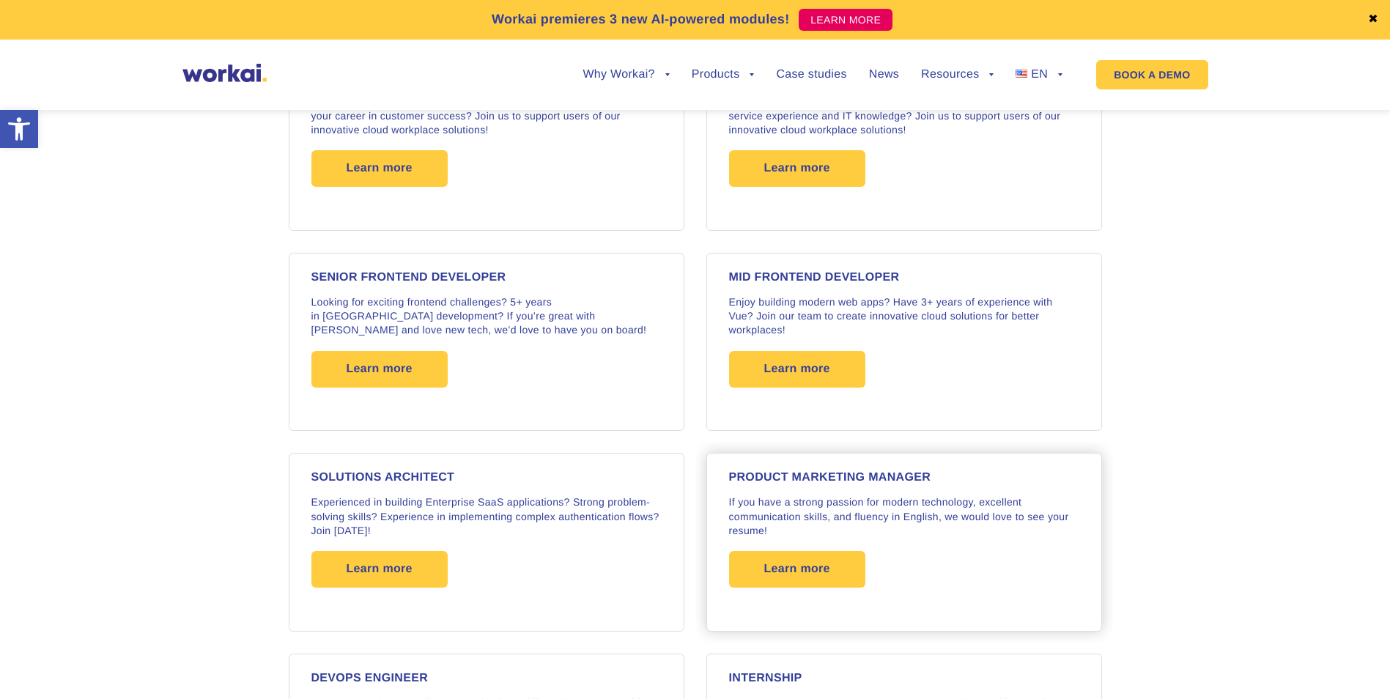
click at [898, 498] on p "If you have a strong passion for modern technology, excellent communication ski…" at bounding box center [904, 516] width 350 height 42
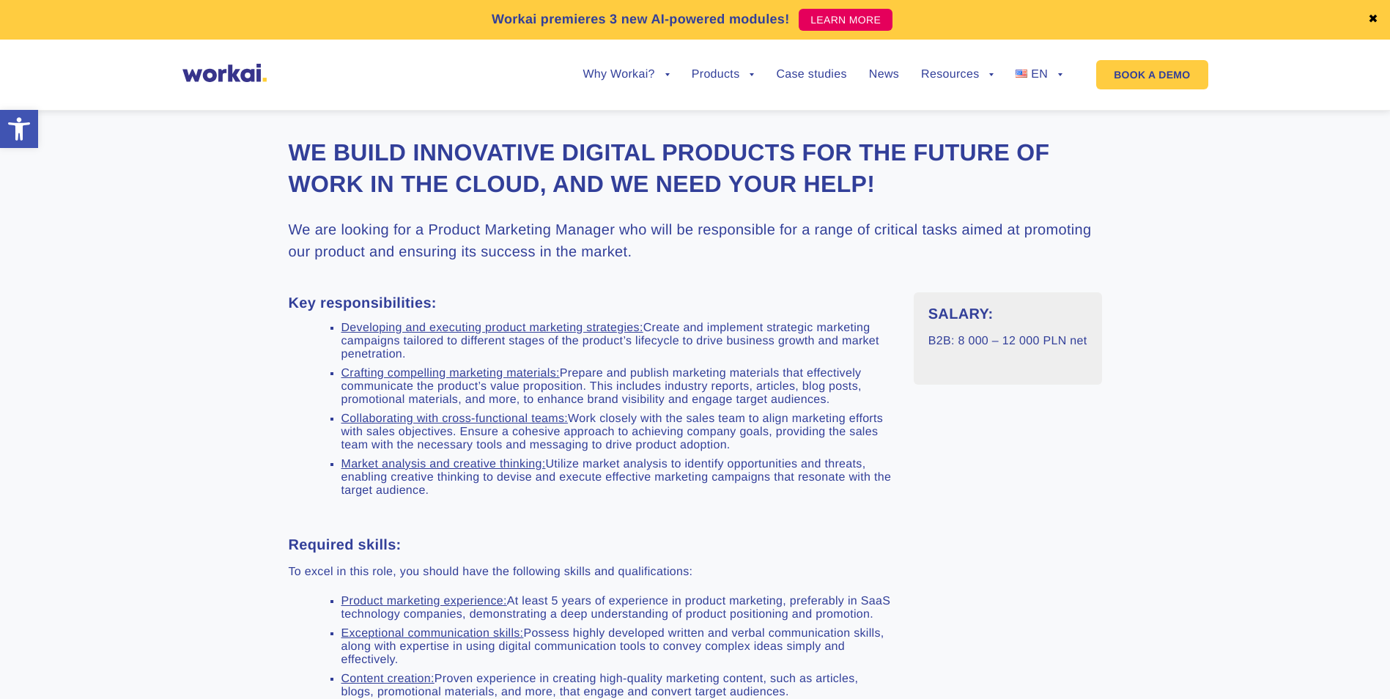
scroll to position [440, 0]
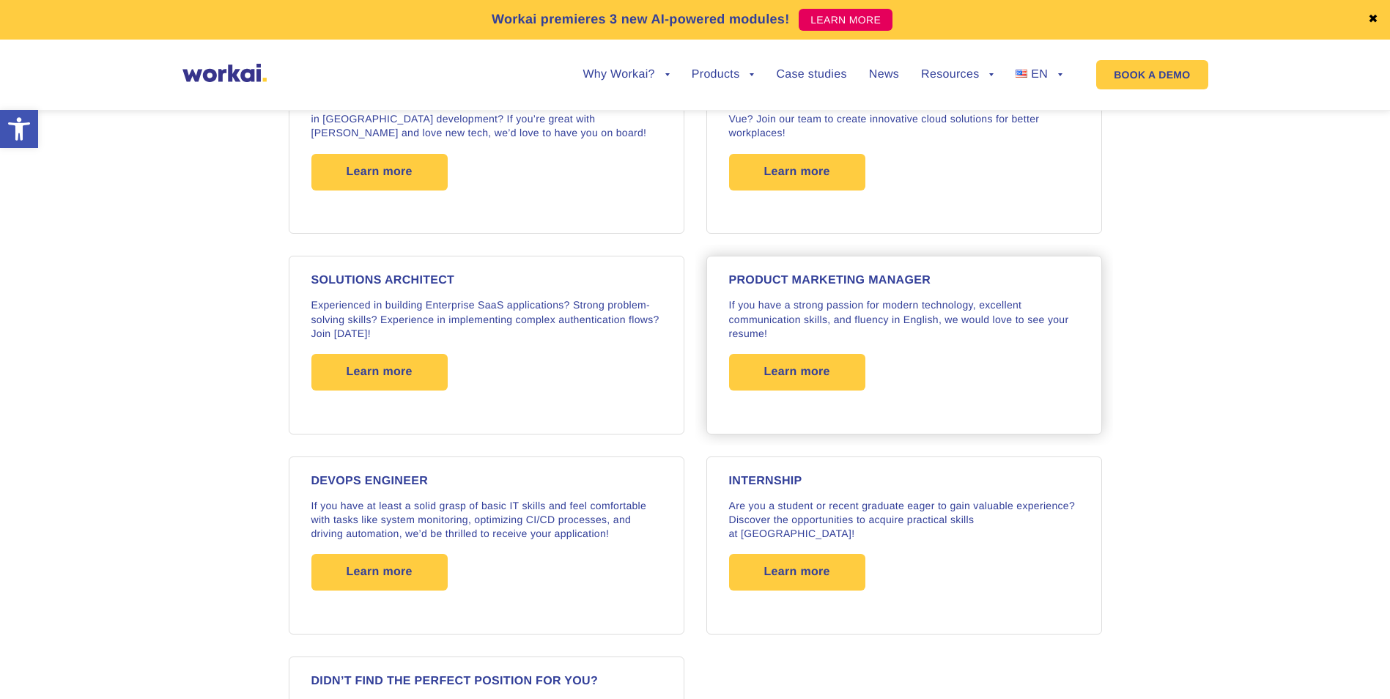
scroll to position [2062, 0]
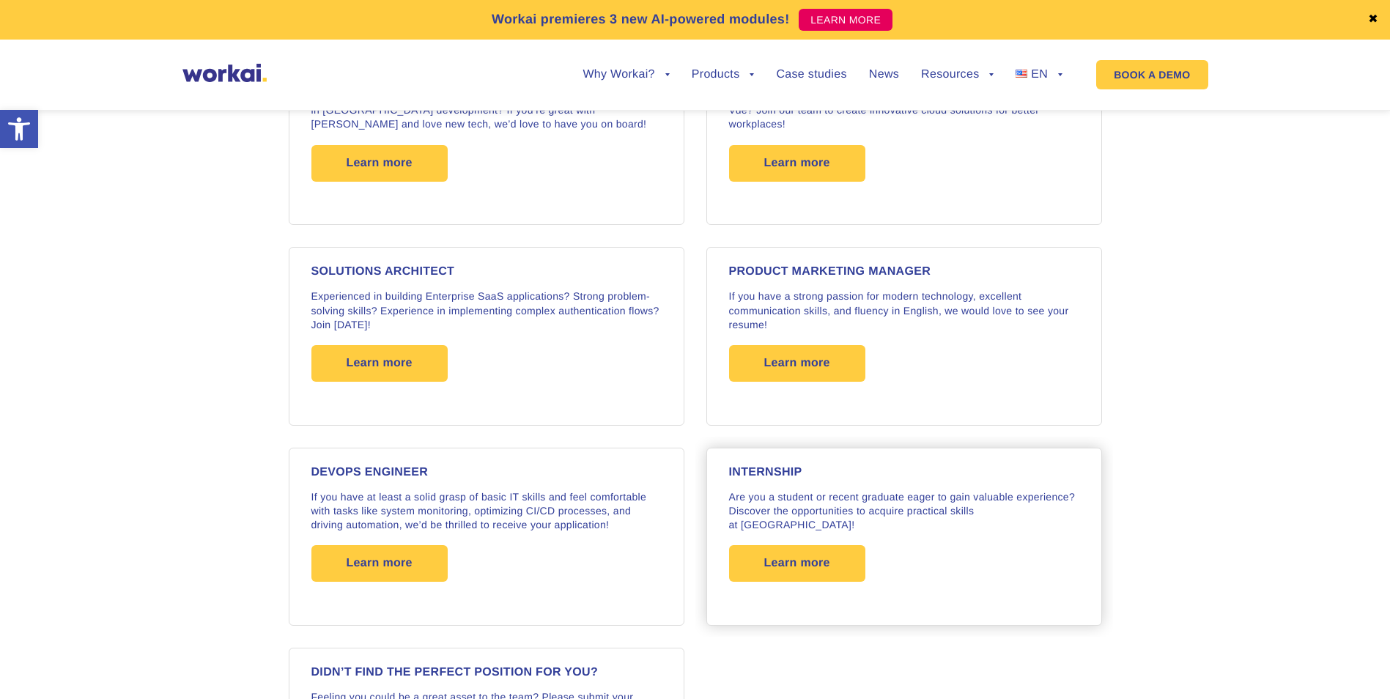
click at [855, 482] on div "Internship Are you a student or recent graduate eager to gain valuable experien…" at bounding box center [904, 537] width 350 height 140
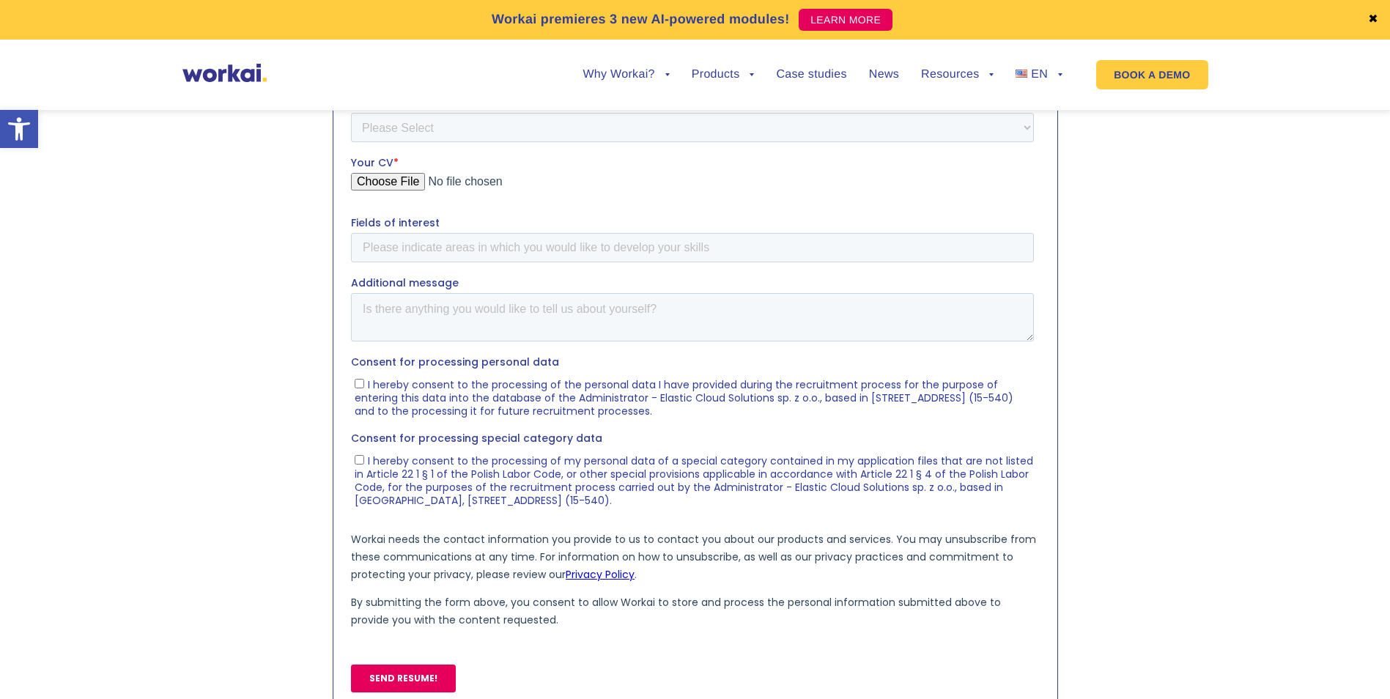
scroll to position [953, 0]
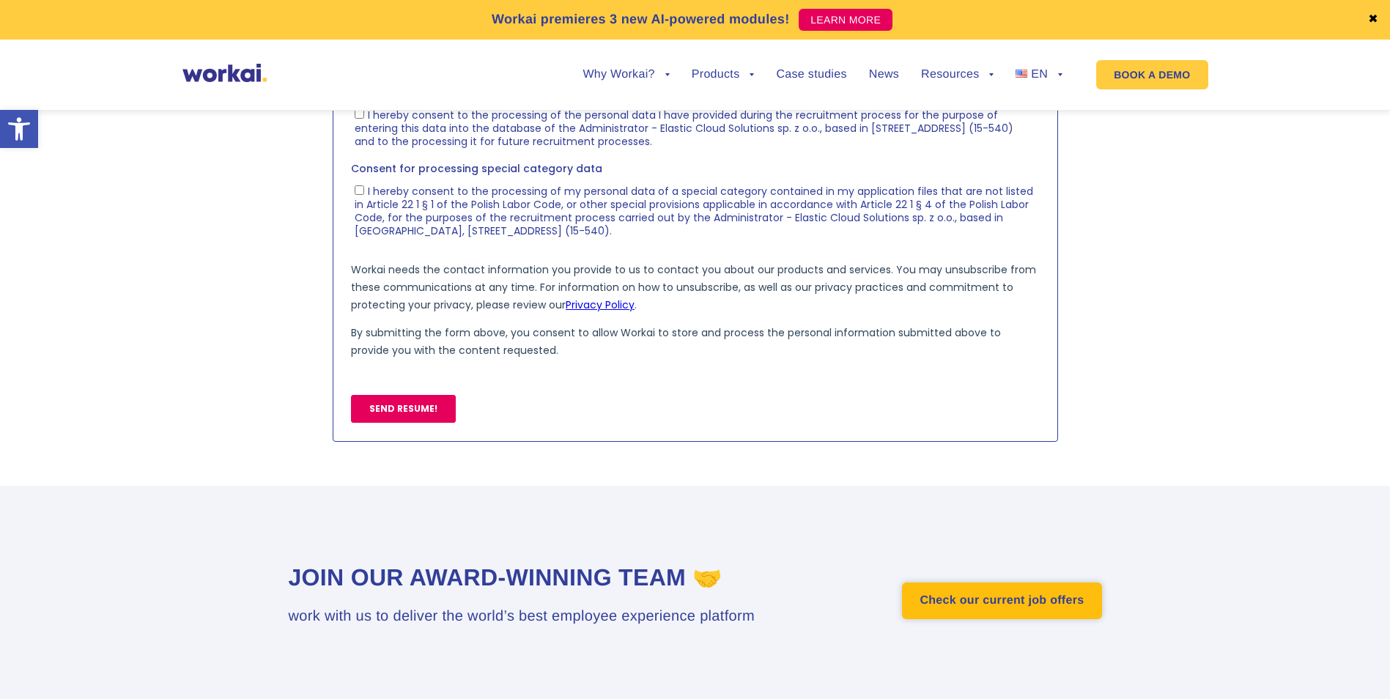
click at [976, 608] on link "Check our current job offers" at bounding box center [1001, 601] width 199 height 37
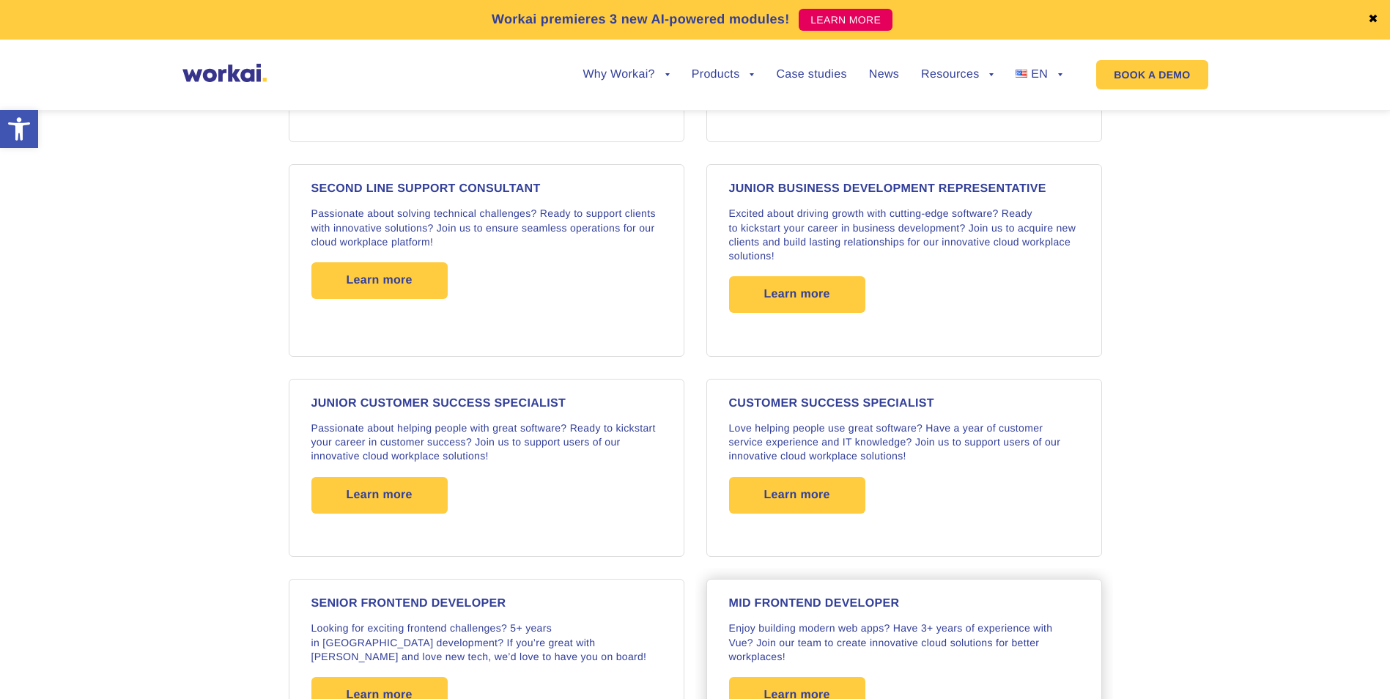
scroll to position [1612, 0]
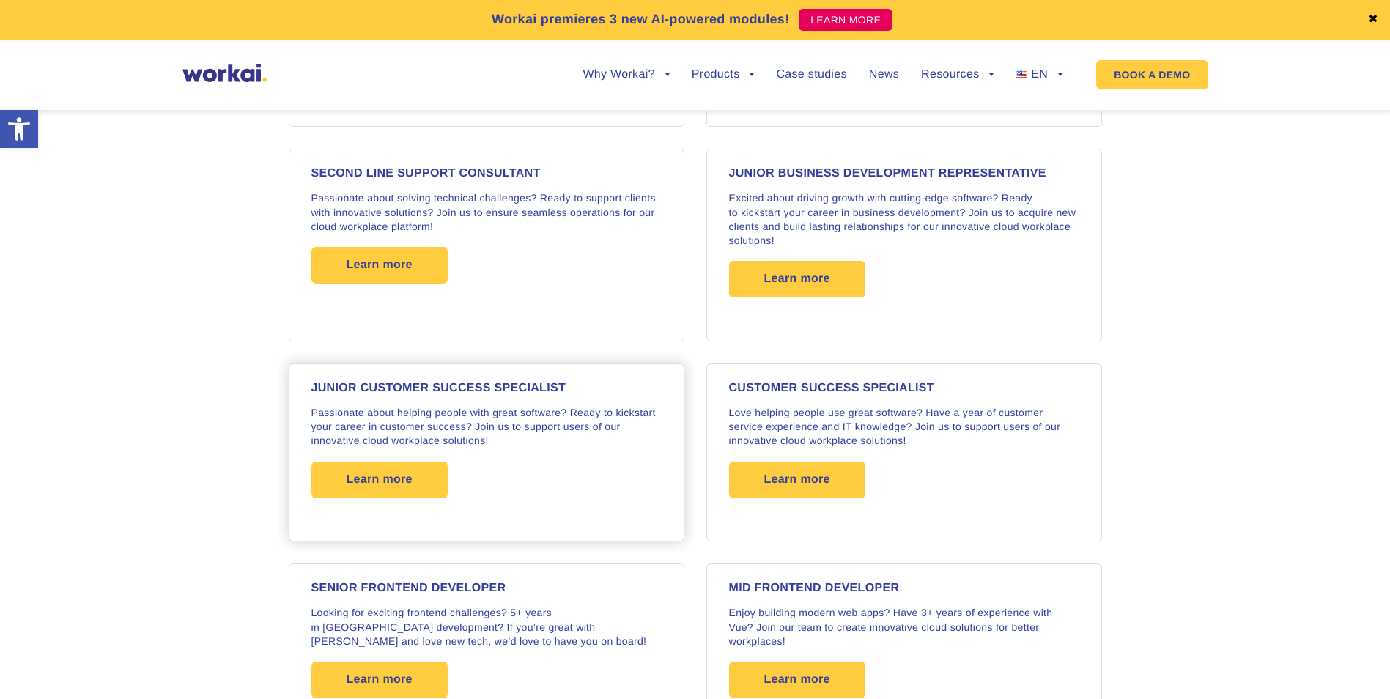
click at [434, 406] on p "Passionate about helping people with great software? Ready to kickstart your ca…" at bounding box center [486, 427] width 350 height 42
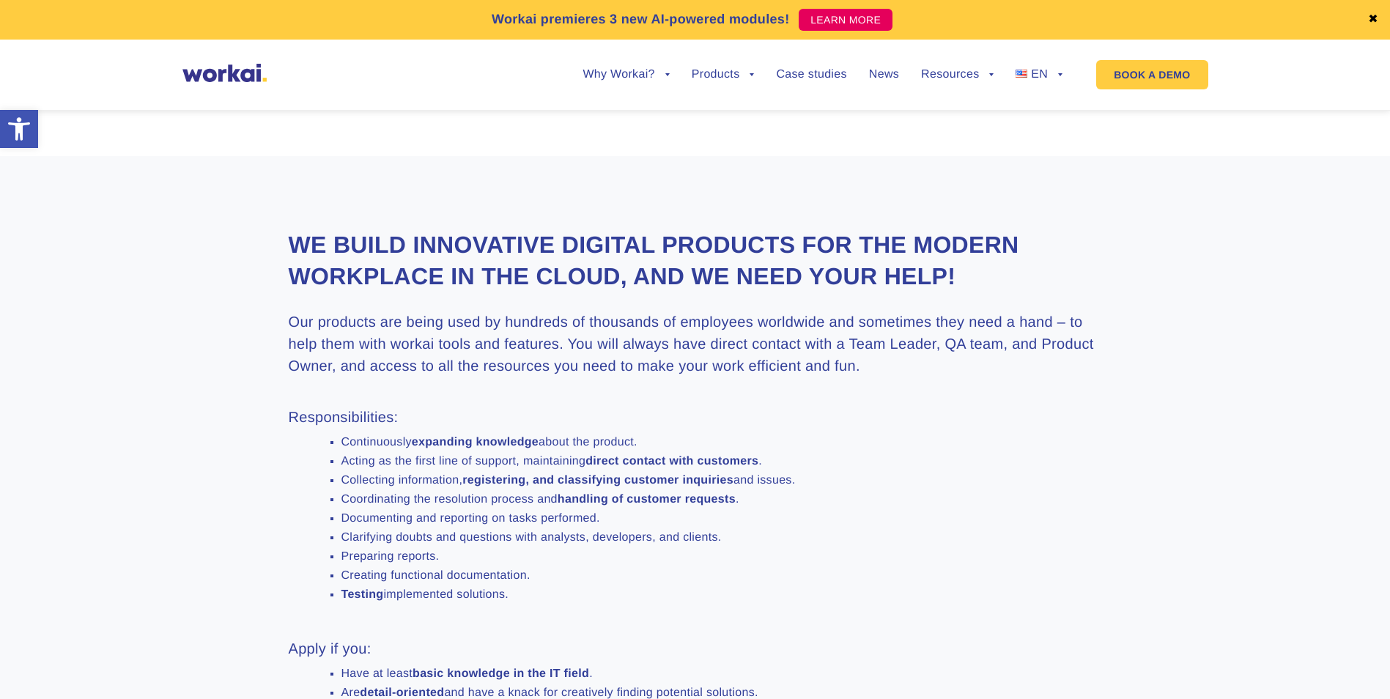
scroll to position [293, 0]
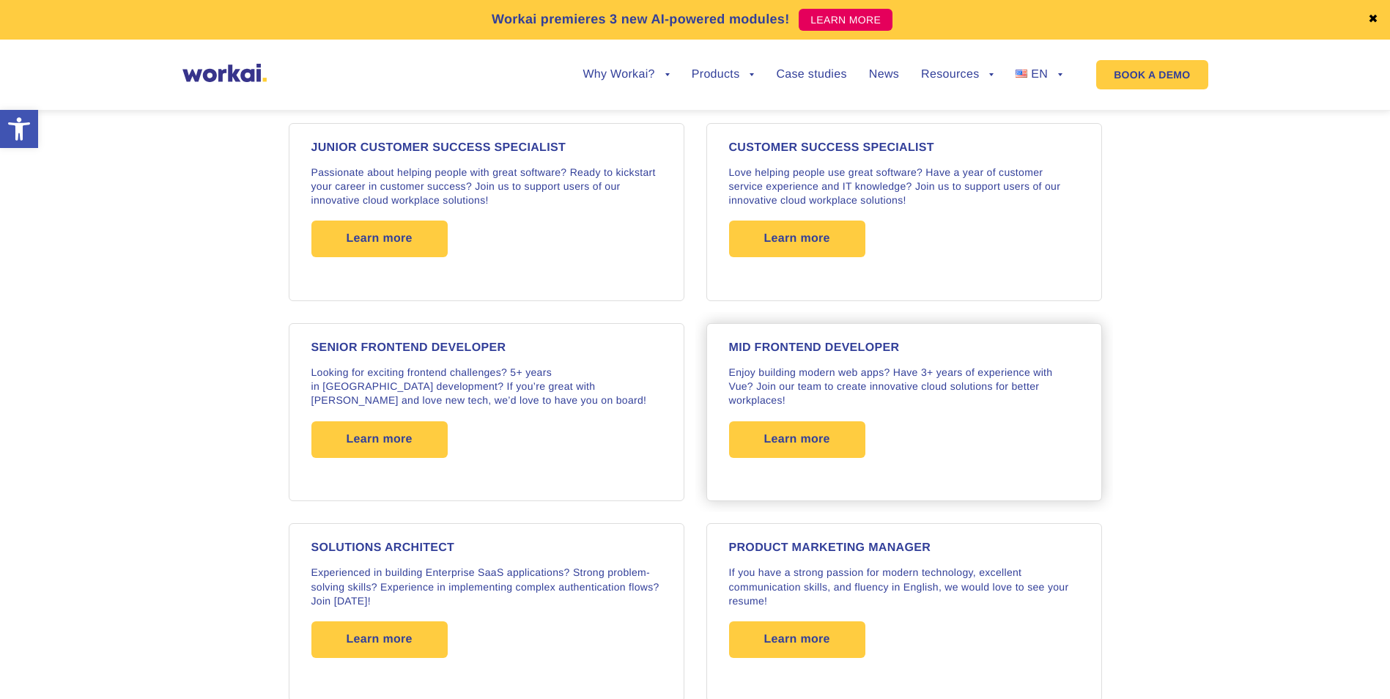
scroll to position [1812, 0]
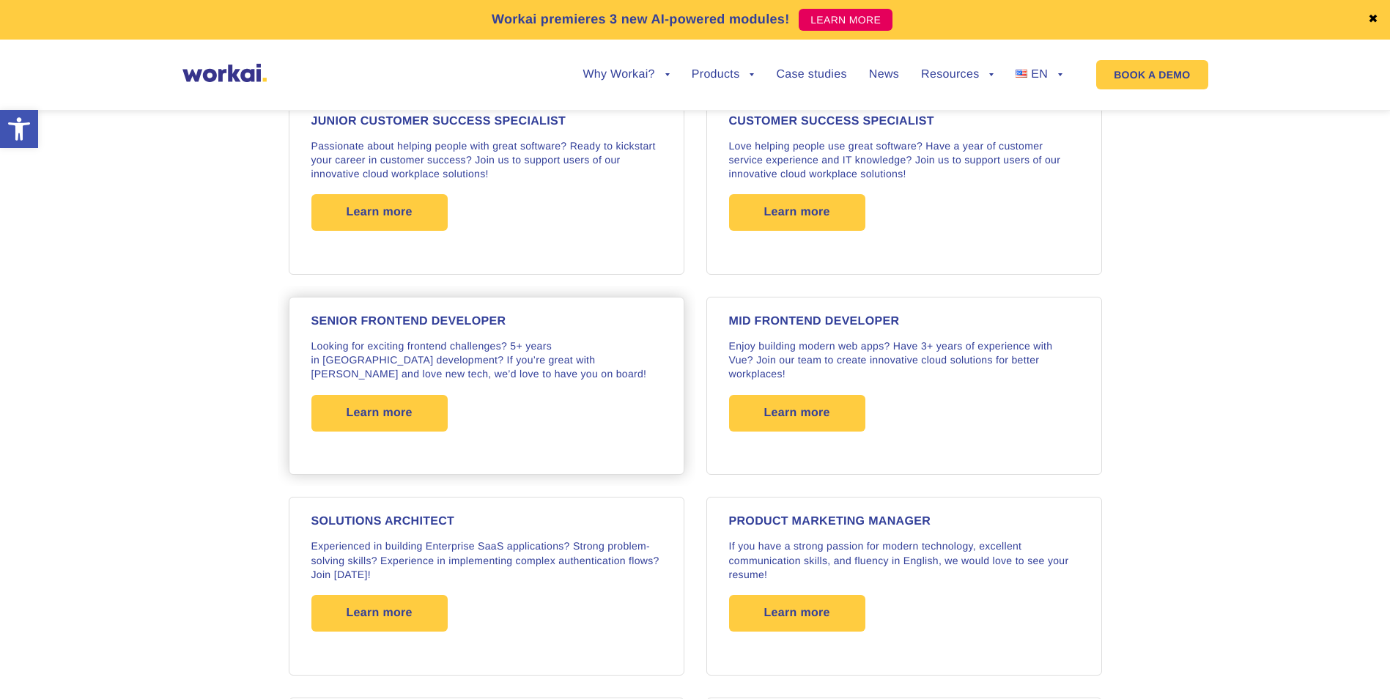
click at [597, 369] on p "Looking for exciting frontend challenges? 5+ years in [GEOGRAPHIC_DATA] develop…" at bounding box center [486, 360] width 350 height 42
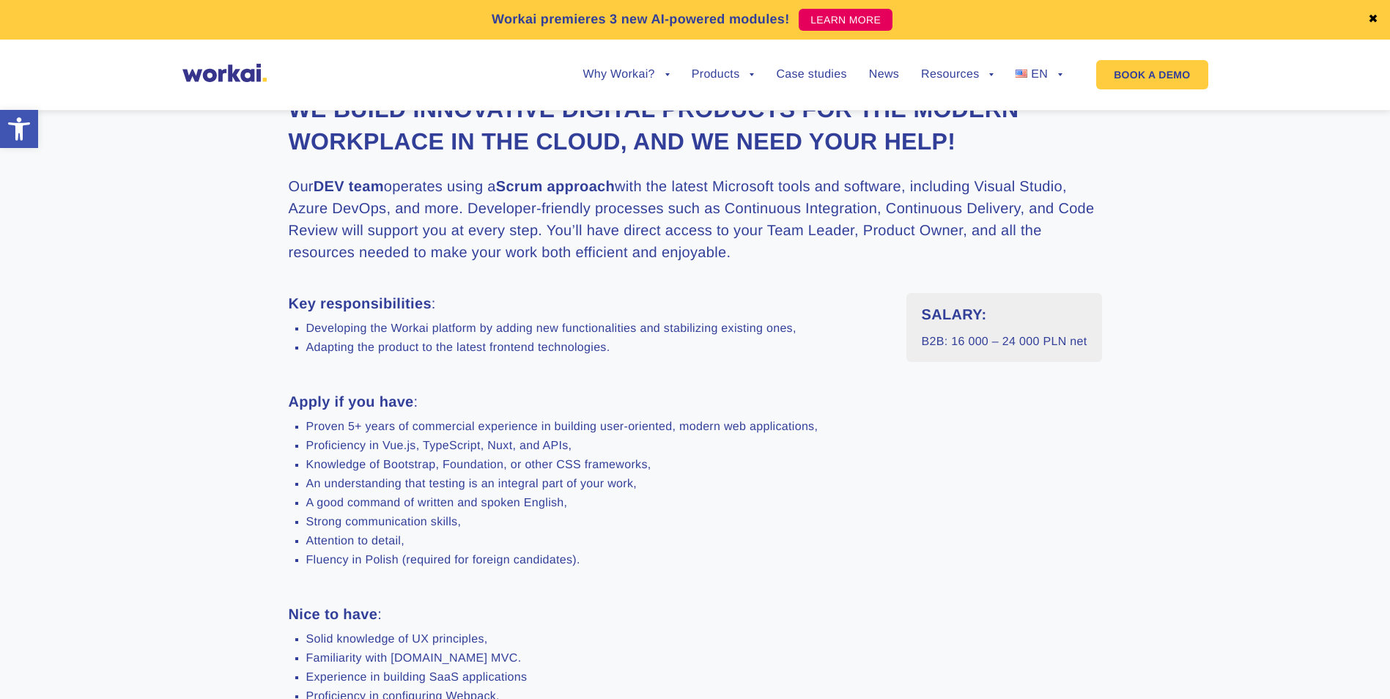
scroll to position [440, 0]
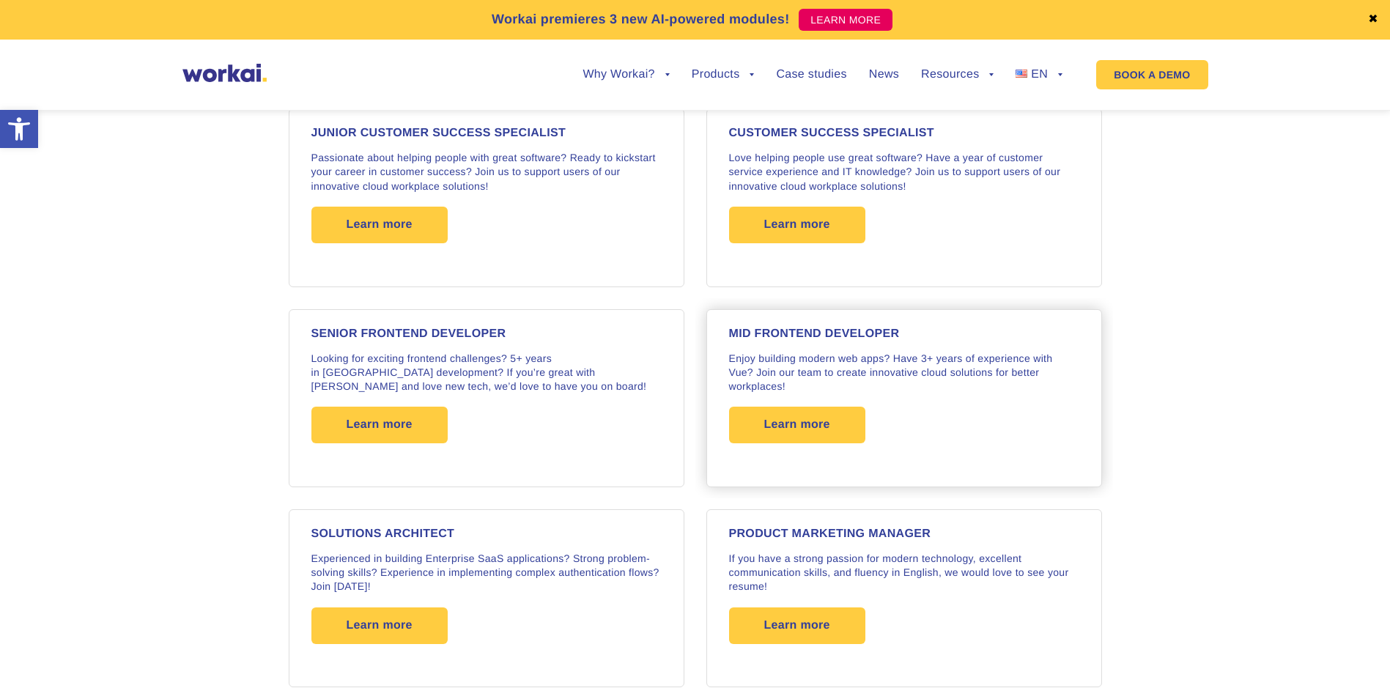
click at [889, 347] on div "MID FRONTEND DEVELOPER Enjoy building modern web apps? Have 3+ years of experie…" at bounding box center [904, 398] width 350 height 140
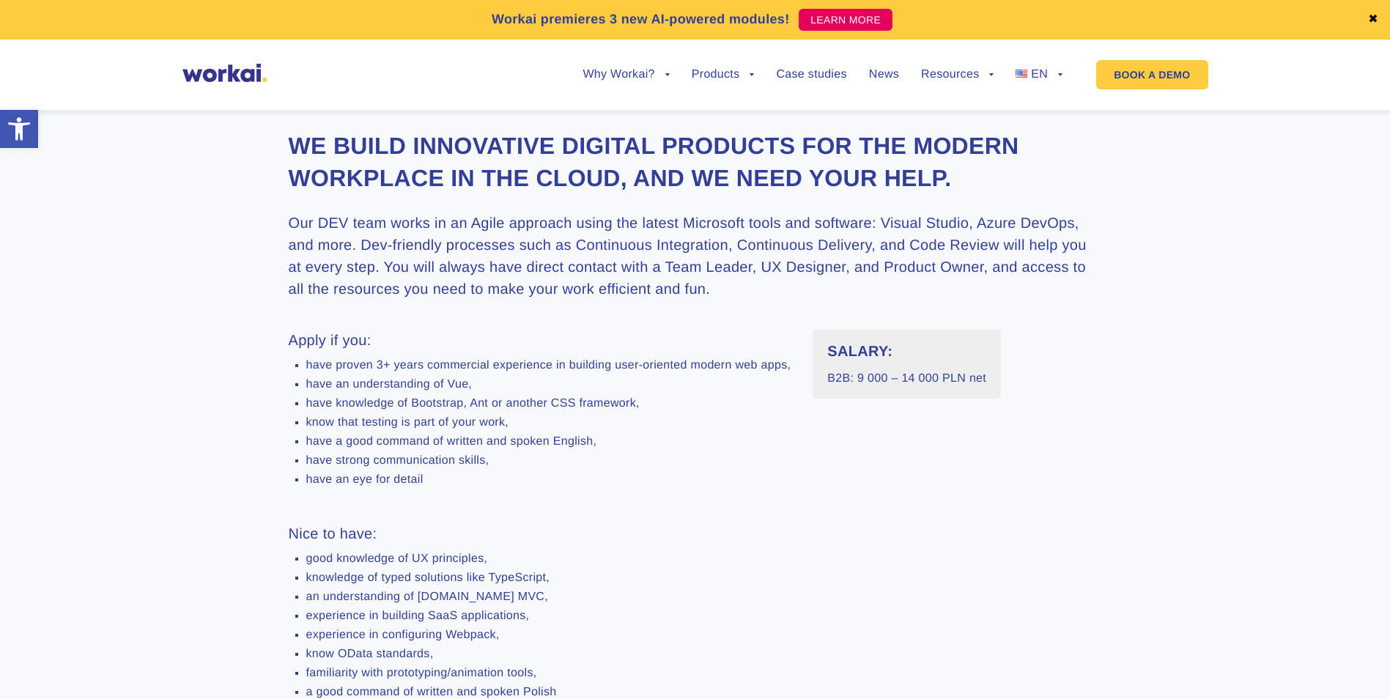
scroll to position [366, 0]
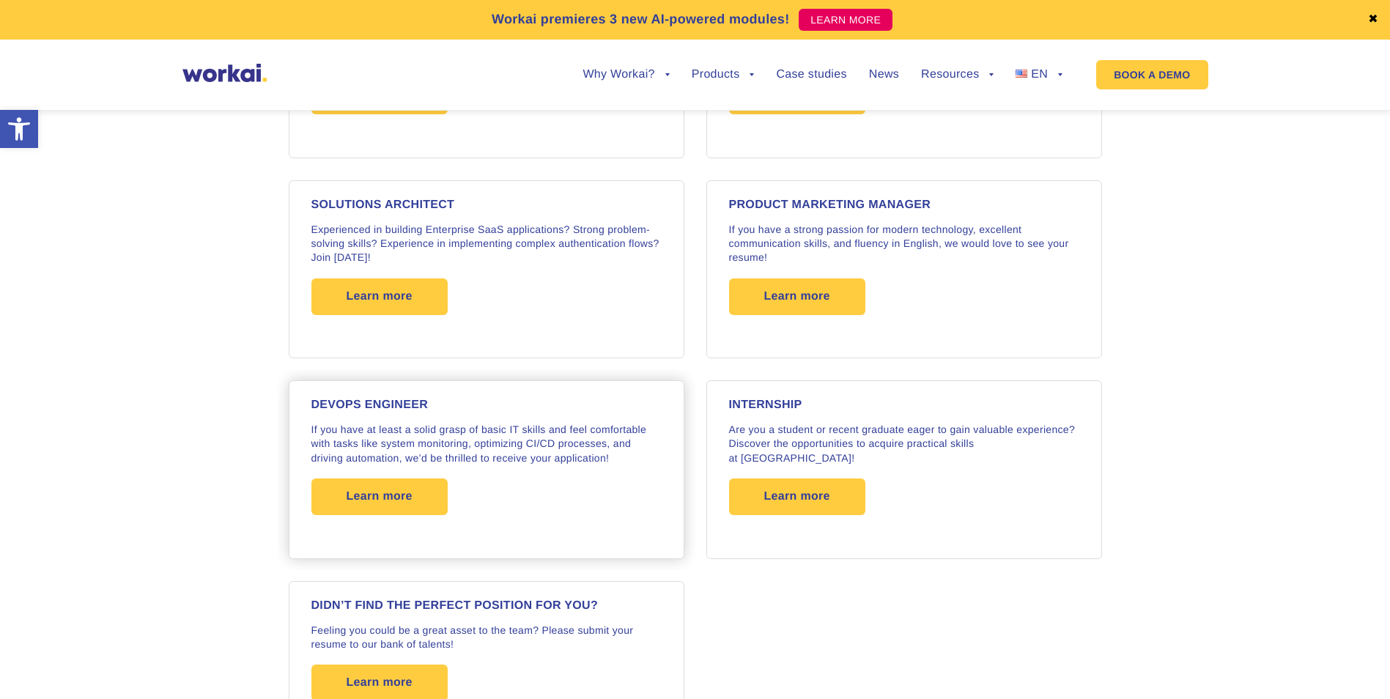
scroll to position [2614, 0]
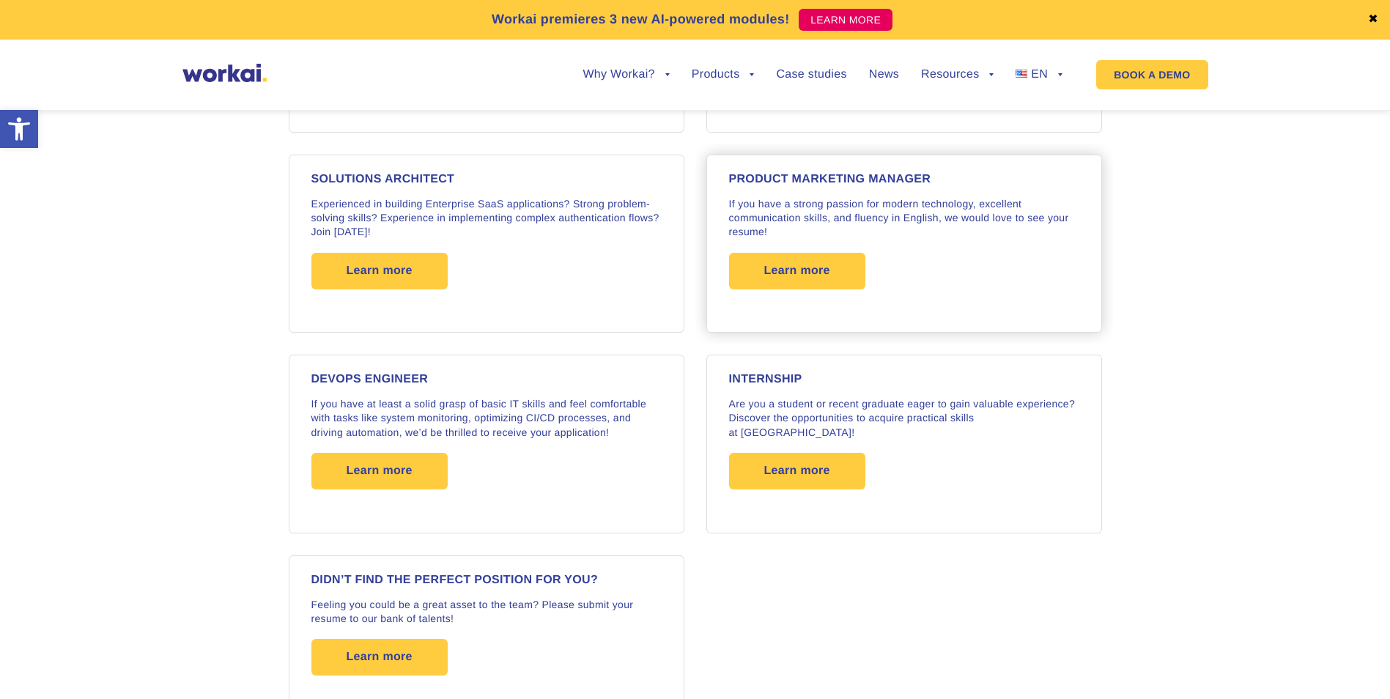
click at [983, 227] on p "If you have a strong passion for modern technology, excellent communication ski…" at bounding box center [904, 218] width 350 height 42
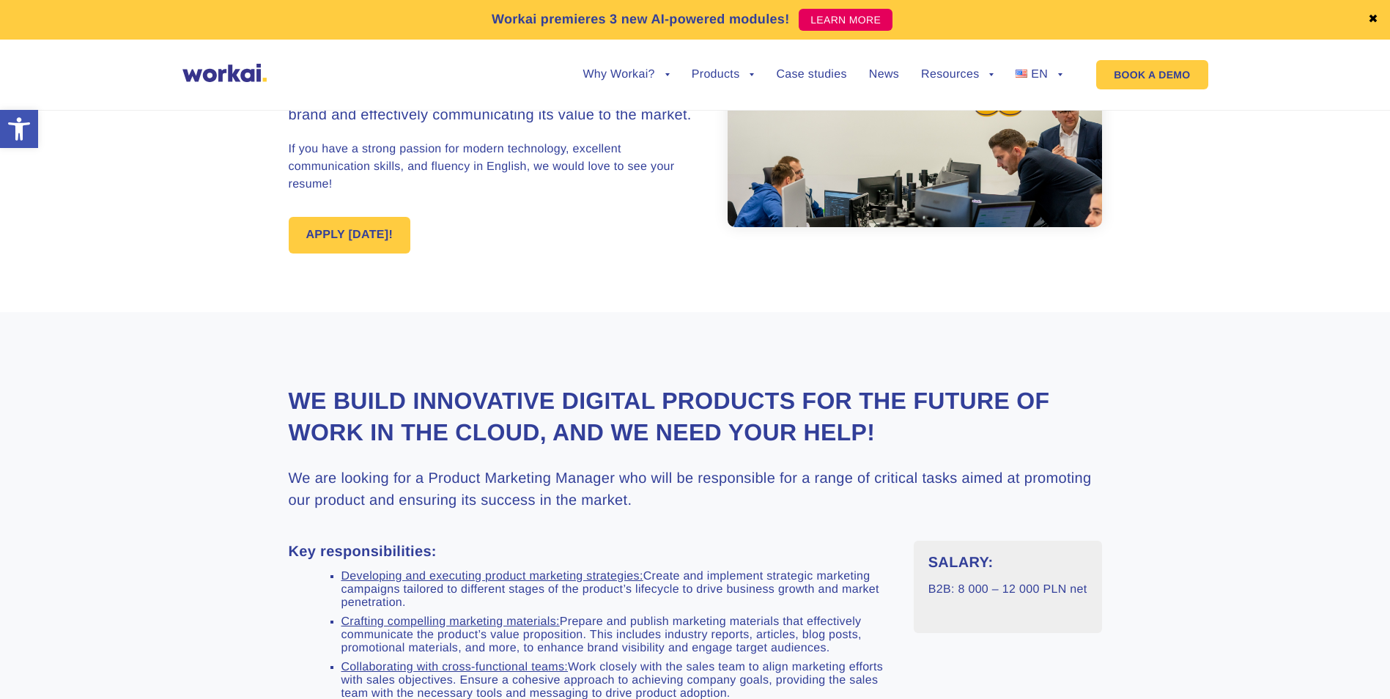
scroll to position [440, 0]
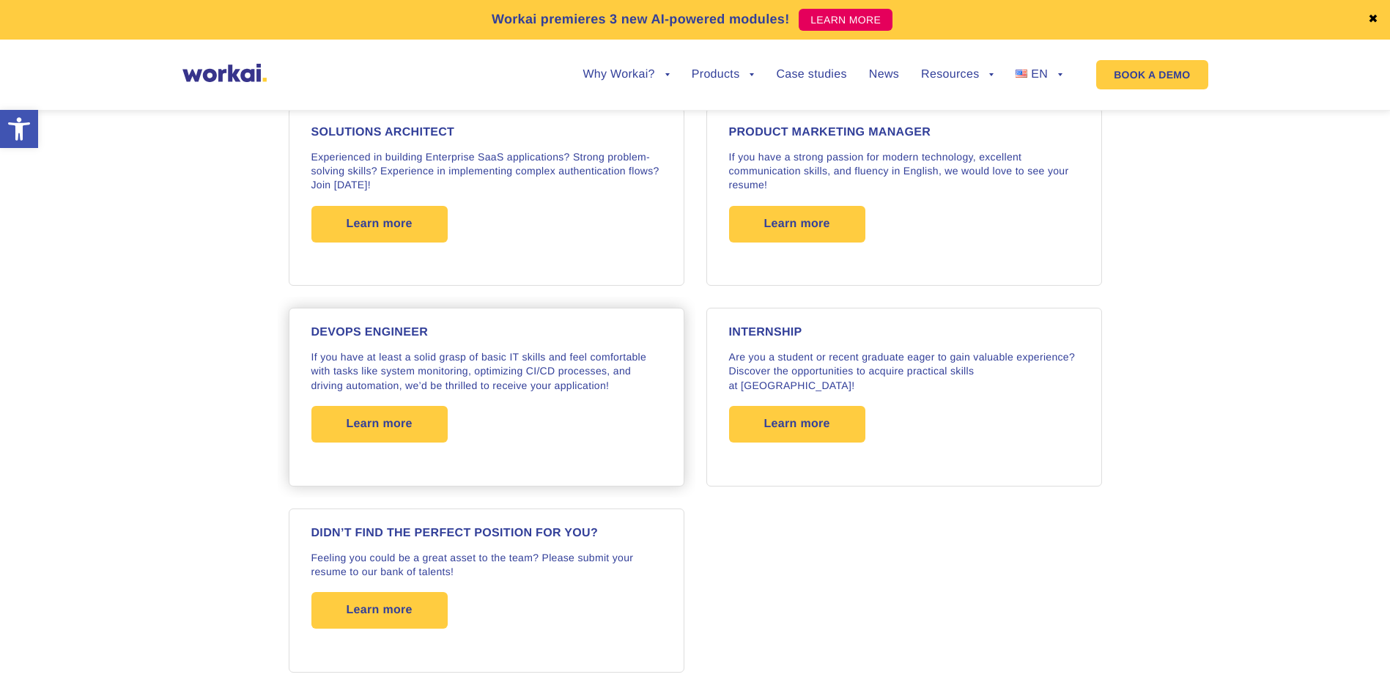
scroll to position [2687, 0]
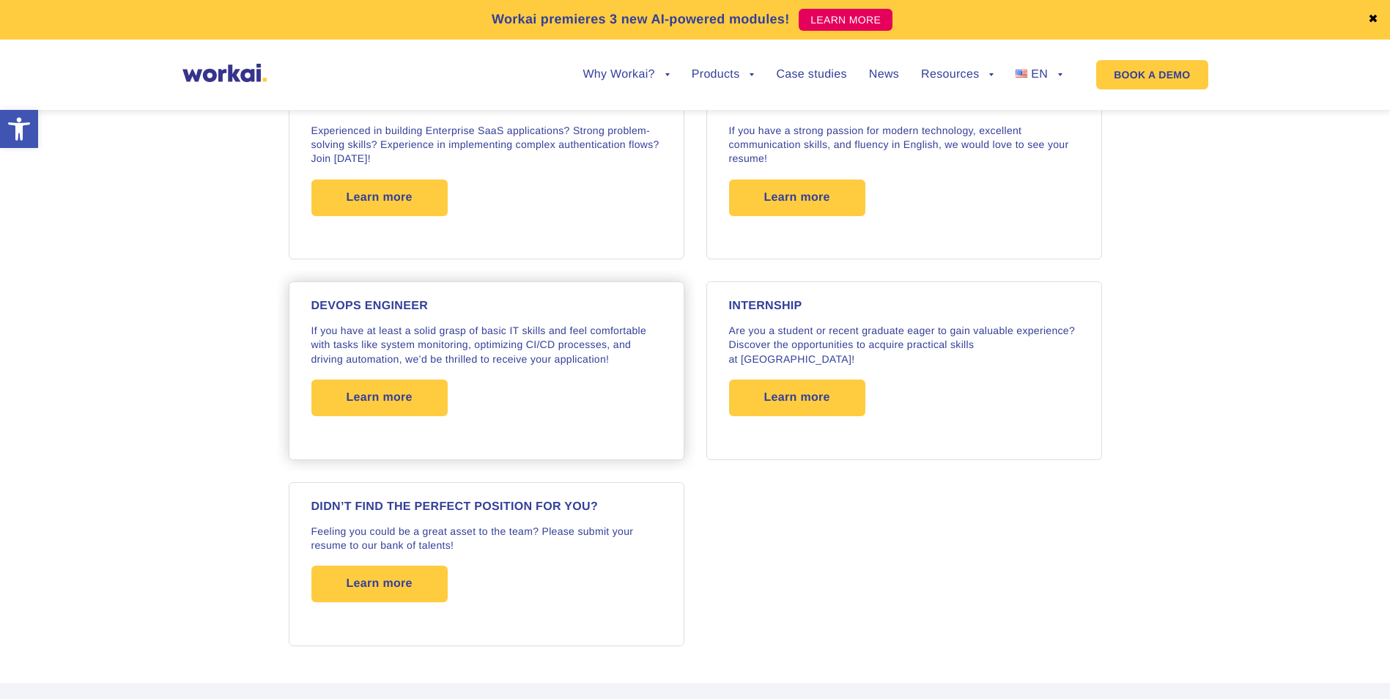
click at [523, 341] on p "If you have at least a solid grasp of basic IT skills and feel comfortable with…" at bounding box center [486, 345] width 350 height 42
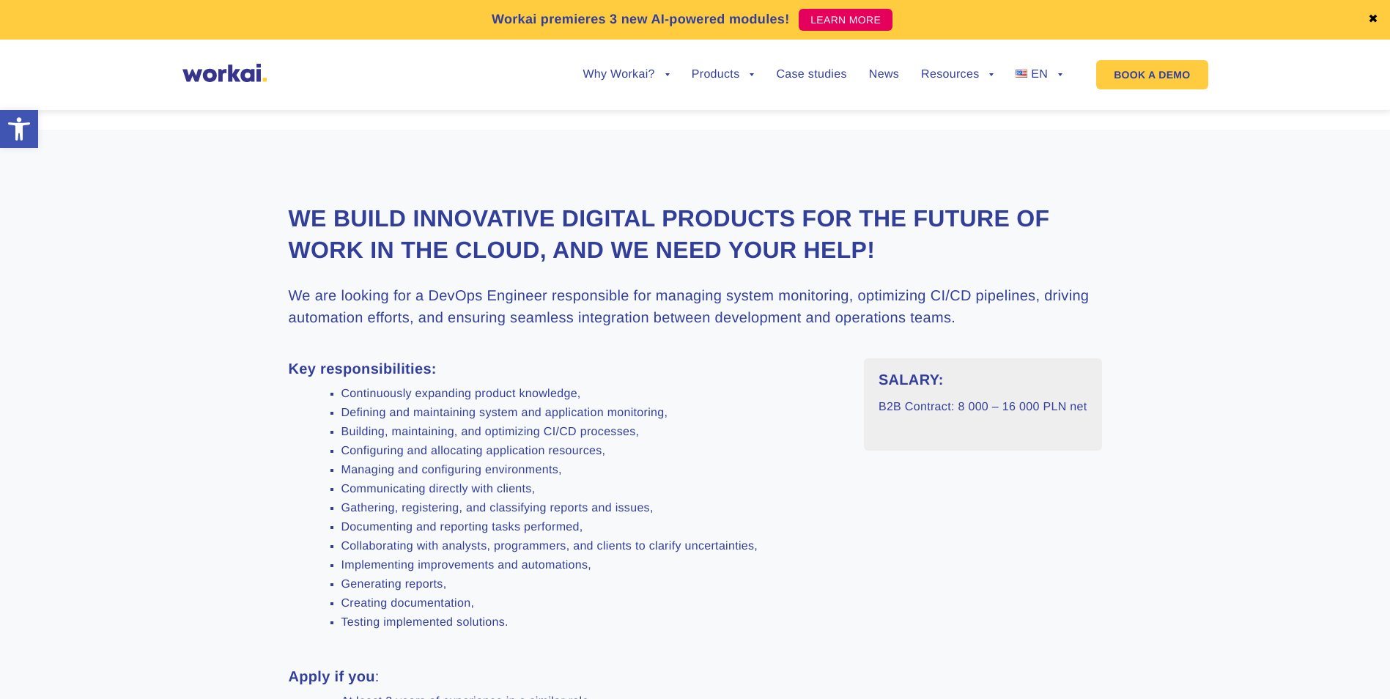
scroll to position [366, 0]
drag, startPoint x: 948, startPoint y: 396, endPoint x: 1097, endPoint y: 397, distance: 148.7
click at [1097, 397] on div "SALARY: B2B Contract: 8 000 – 16 000 PLN net" at bounding box center [983, 404] width 238 height 92
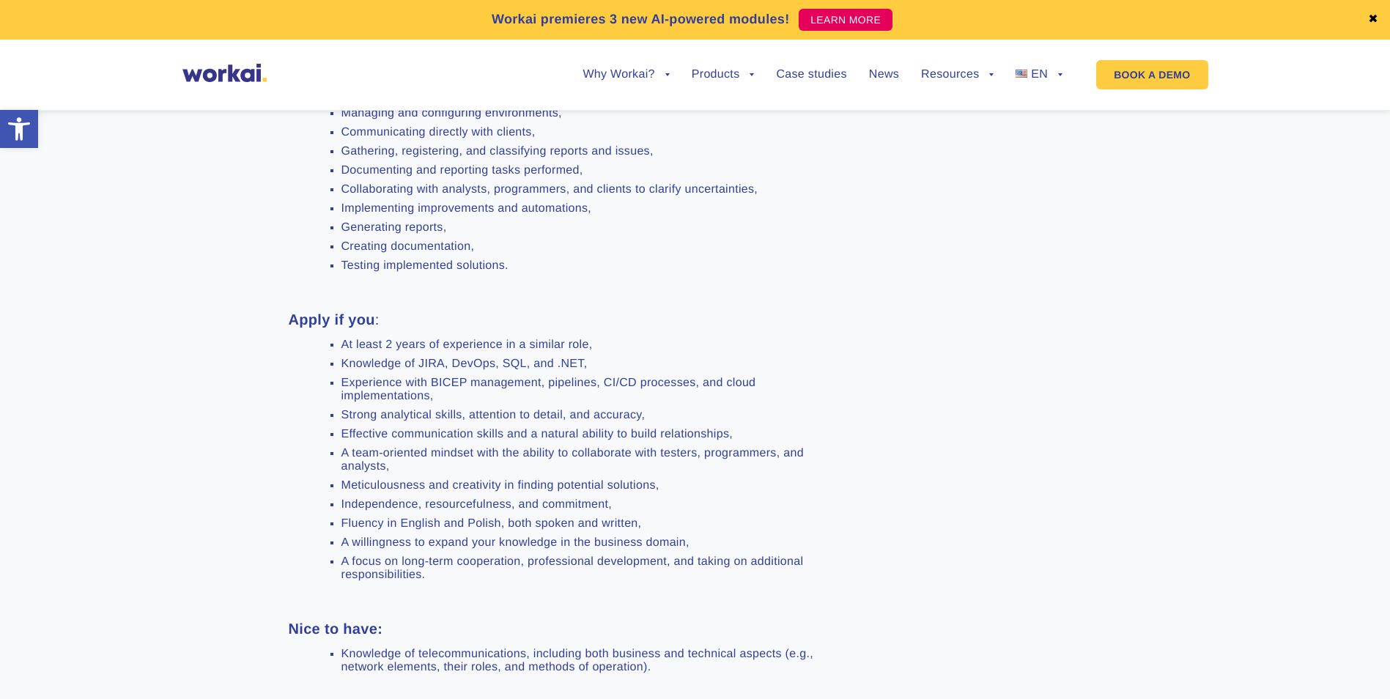
scroll to position [659, 0]
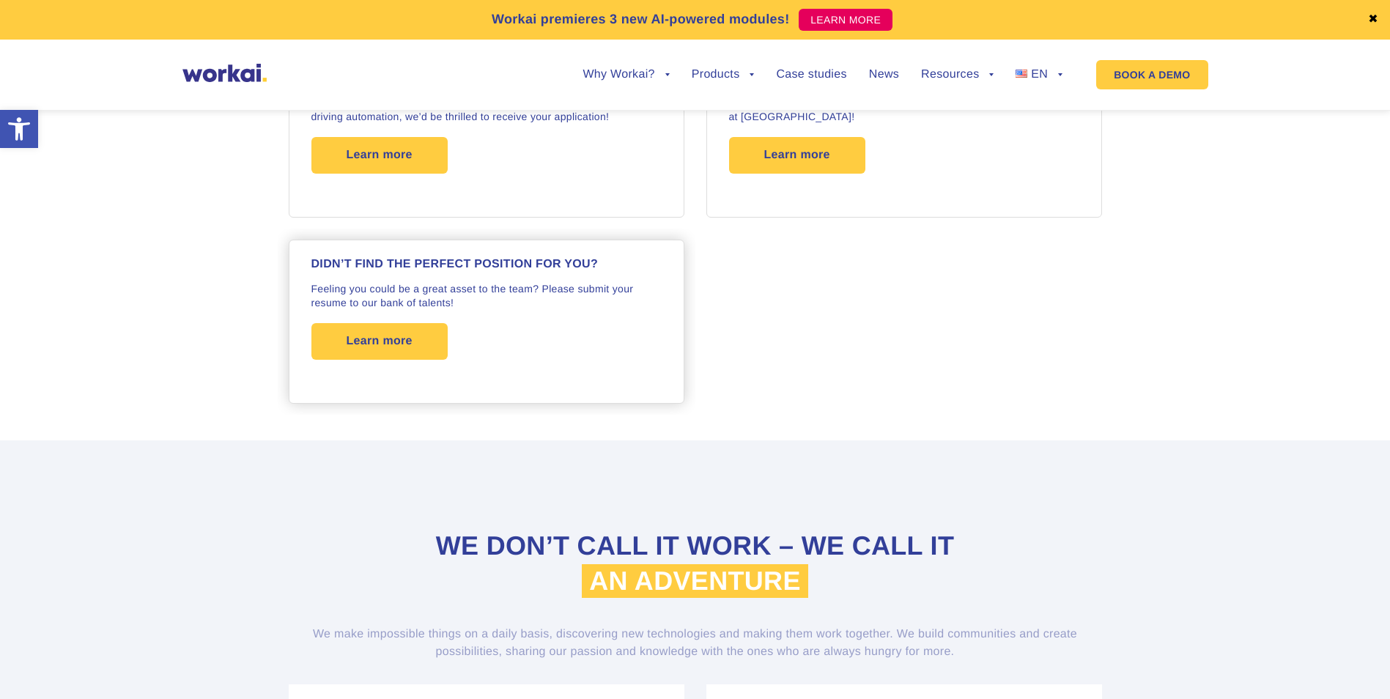
scroll to position [2980, 0]
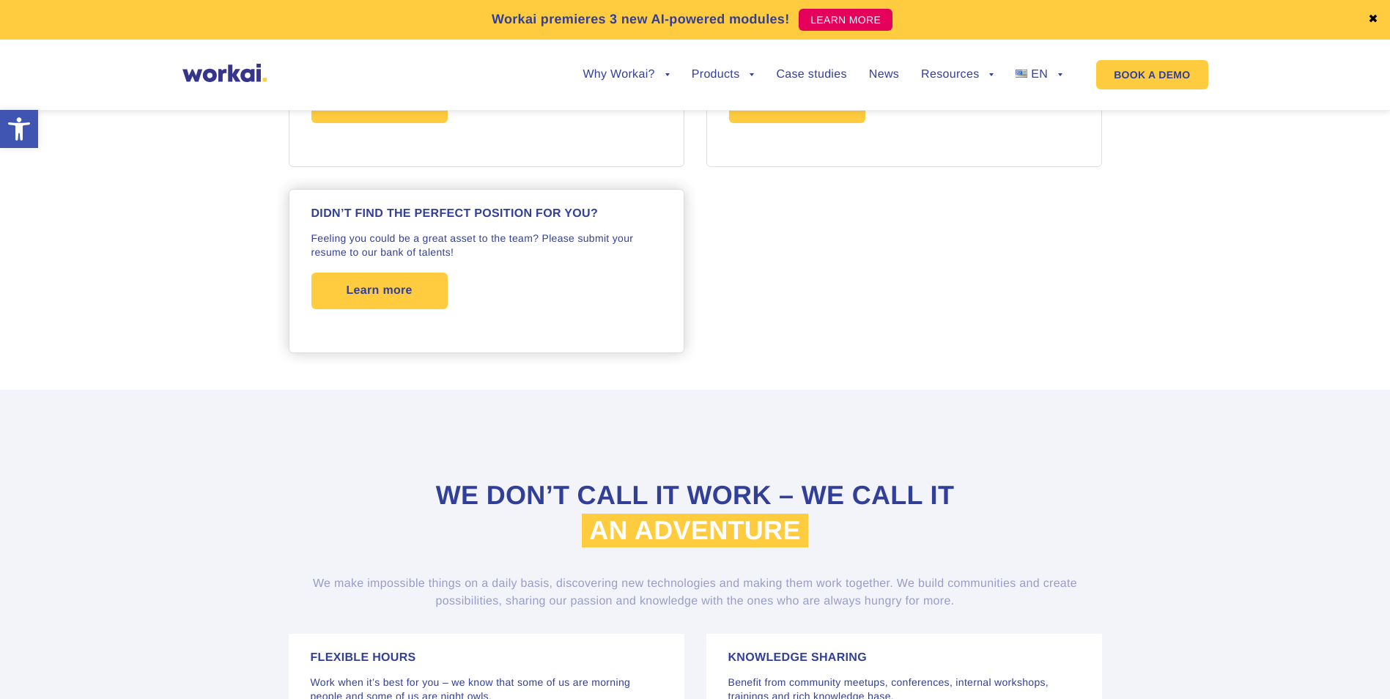
click at [417, 218] on div "Didn’t find the perfect position for you? Feeling you could be a great asset to…" at bounding box center [486, 271] width 350 height 126
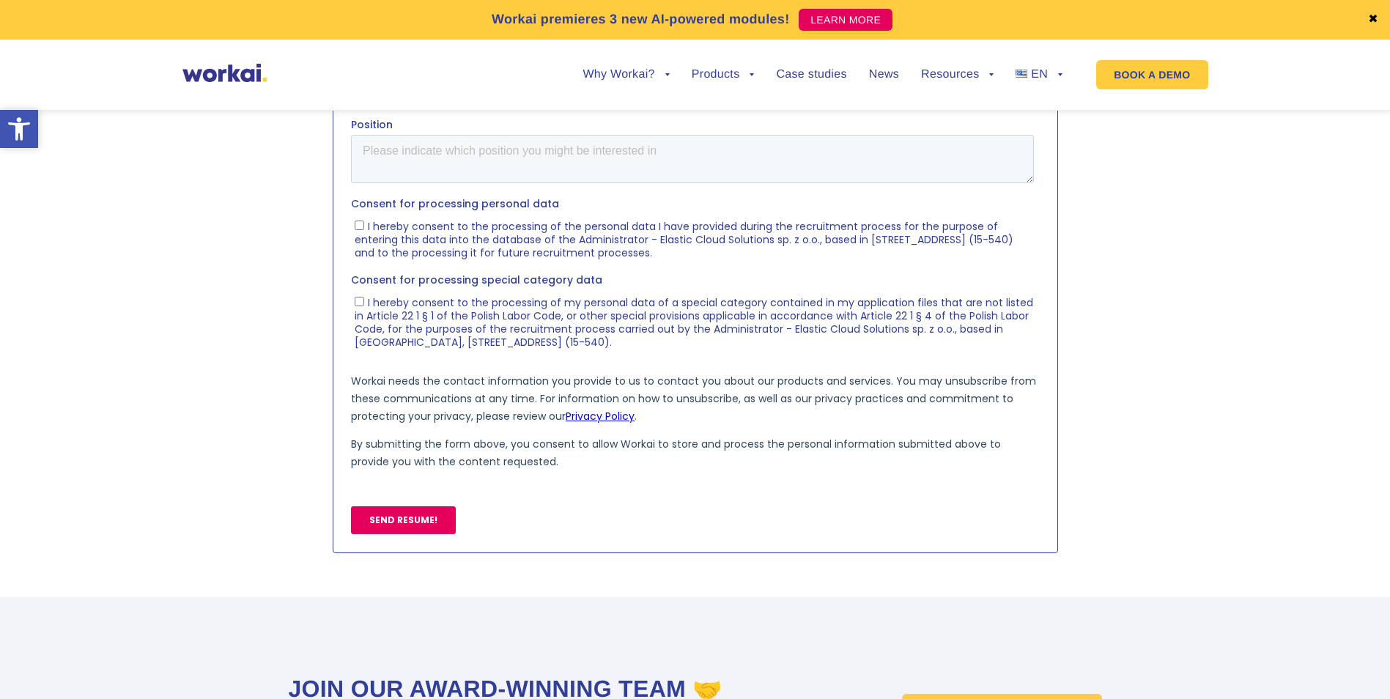
scroll to position [513, 0]
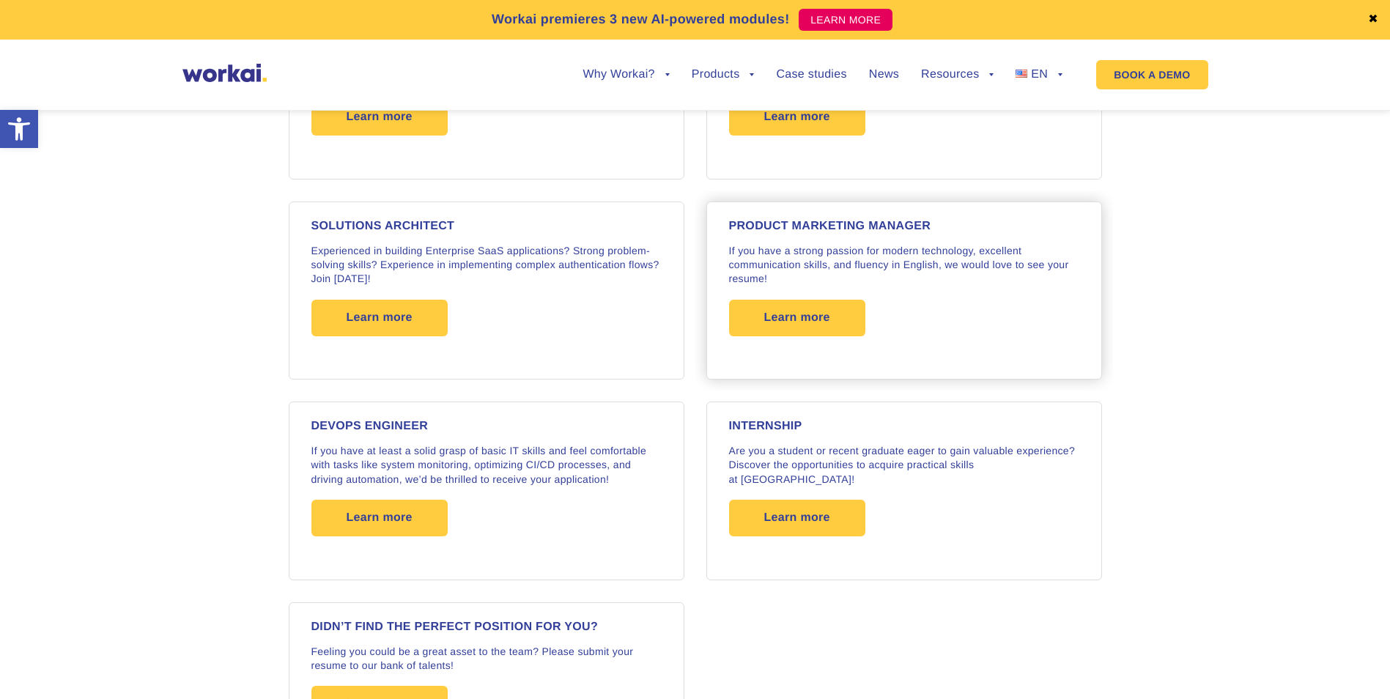
scroll to position [2540, 0]
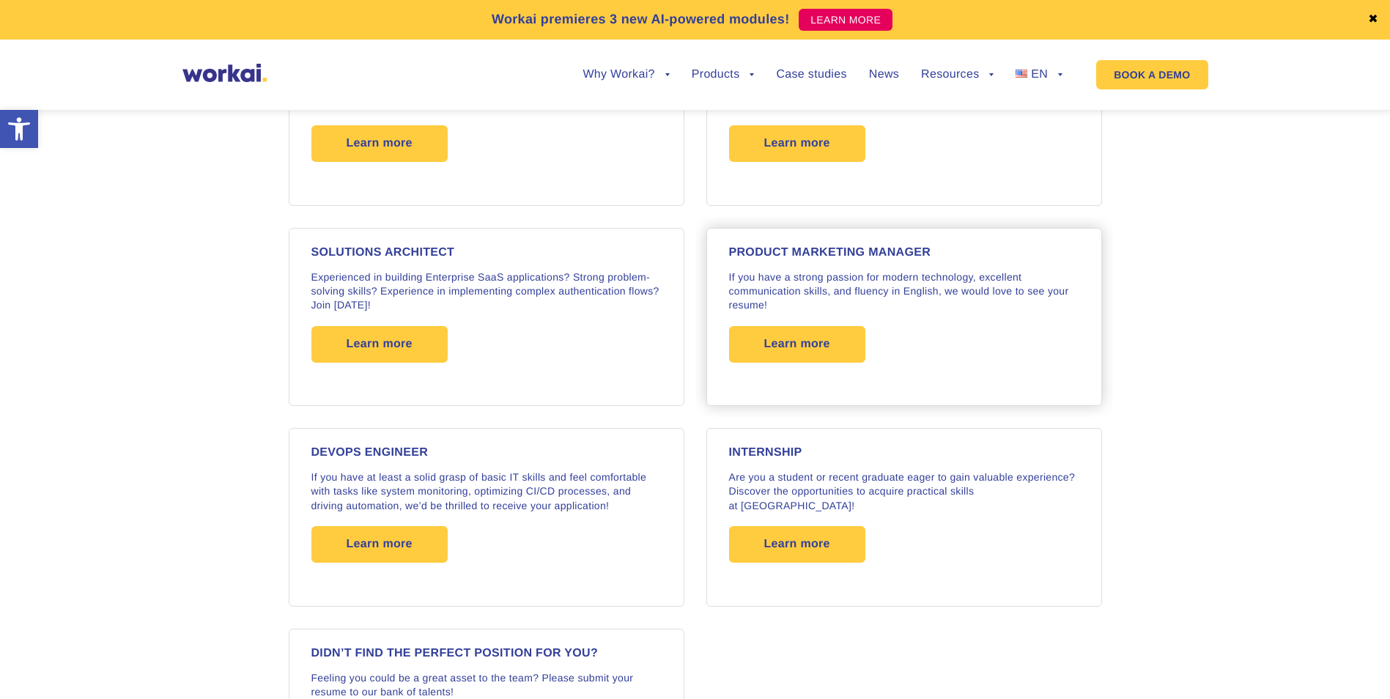
click at [923, 284] on p "If you have a strong passion for modern technology, excellent communication ski…" at bounding box center [904, 291] width 350 height 42
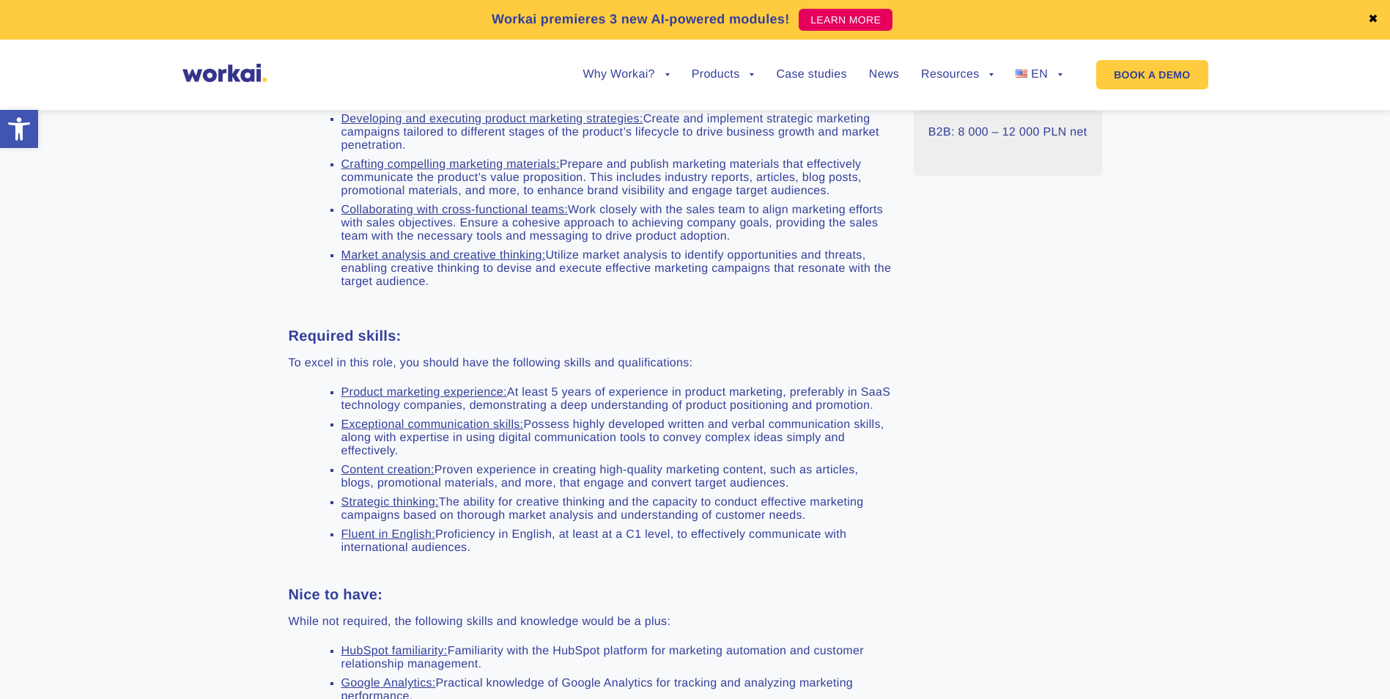
scroll to position [366, 0]
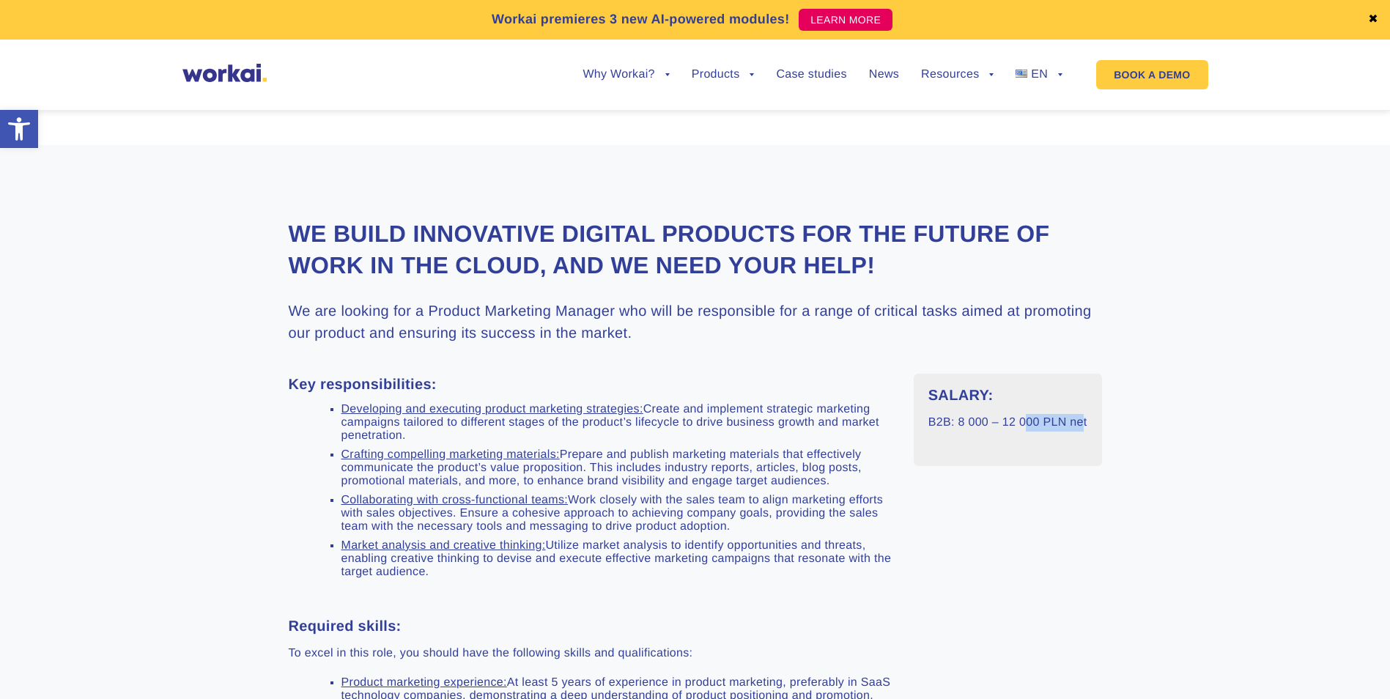
drag, startPoint x: 1082, startPoint y: 421, endPoint x: 1026, endPoint y: 421, distance: 56.4
click at [1026, 421] on p "B2B: 8 000 – 12 000 PLN net" at bounding box center [1007, 423] width 159 height 18
drag, startPoint x: 1026, startPoint y: 421, endPoint x: 1000, endPoint y: 457, distance: 44.1
click at [1000, 457] on div "SALARY: B2B: 8 000 – 12 000 PLN net" at bounding box center [1008, 420] width 188 height 92
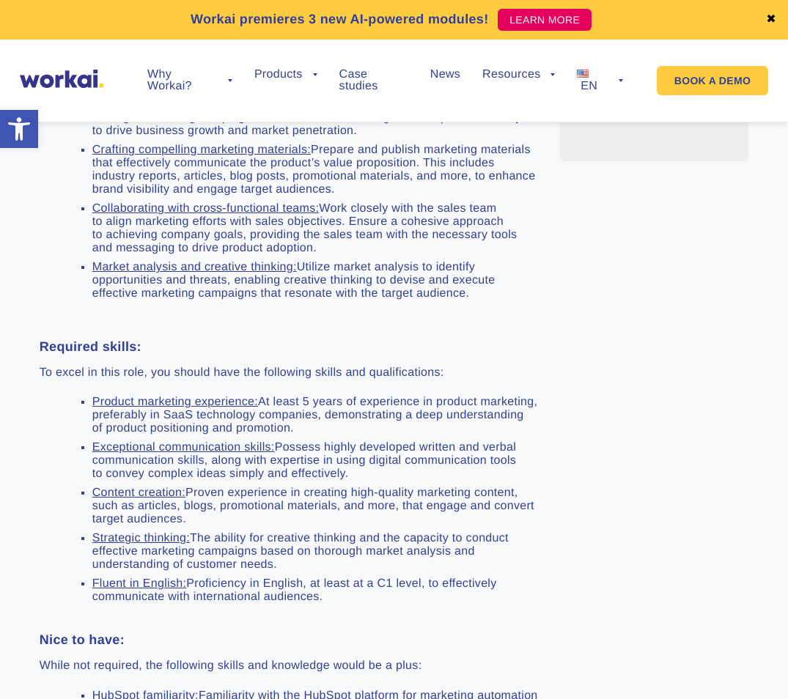
scroll to position [659, 0]
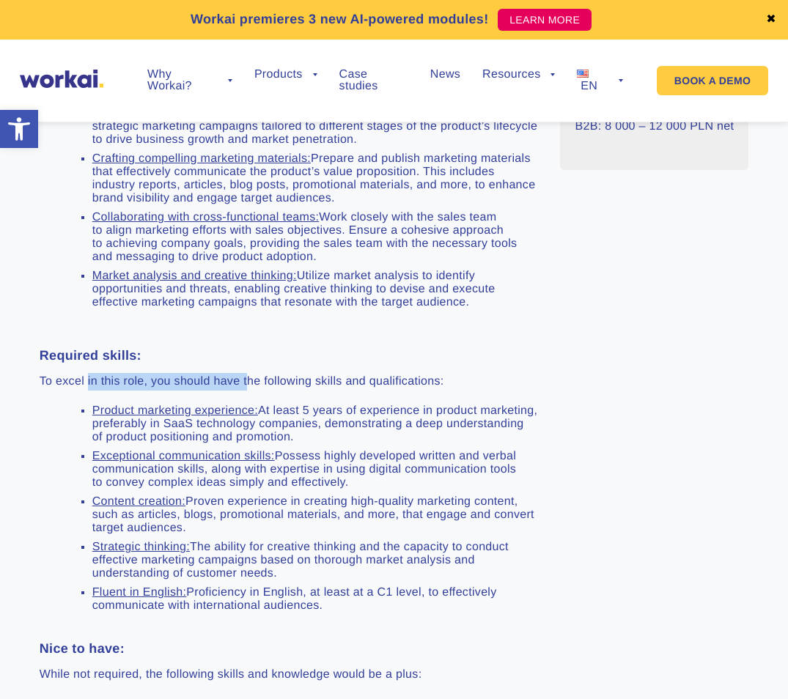
drag, startPoint x: 83, startPoint y: 383, endPoint x: 245, endPoint y: 383, distance: 161.9
click at [245, 383] on p "To excel in this role, you should have the following skills and qualifications:" at bounding box center [289, 382] width 499 height 18
drag, startPoint x: 245, startPoint y: 383, endPoint x: 503, endPoint y: 409, distance: 259.2
click at [503, 409] on li "Product marketing experience: At least 5 years of experience in product marketi…" at bounding box center [315, 424] width 446 height 40
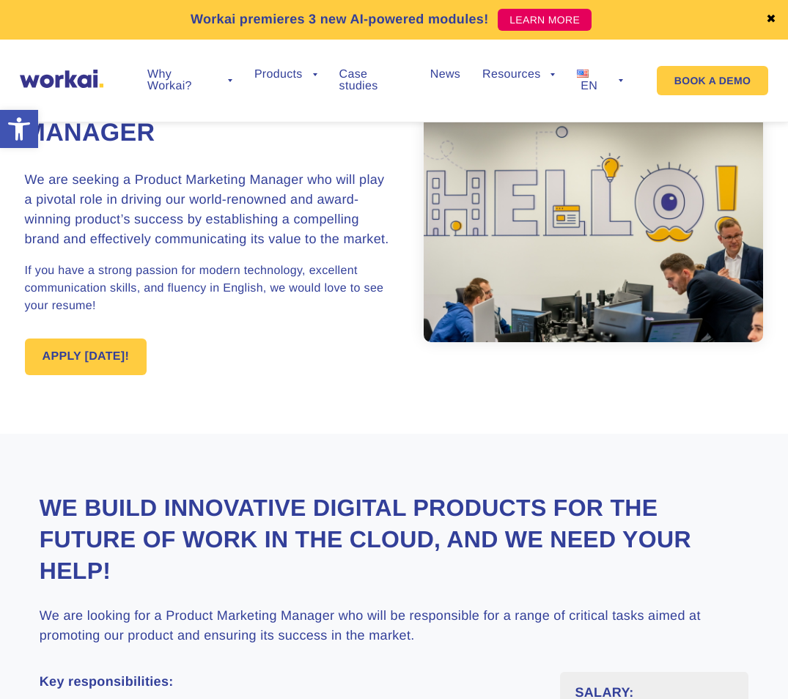
scroll to position [0, 0]
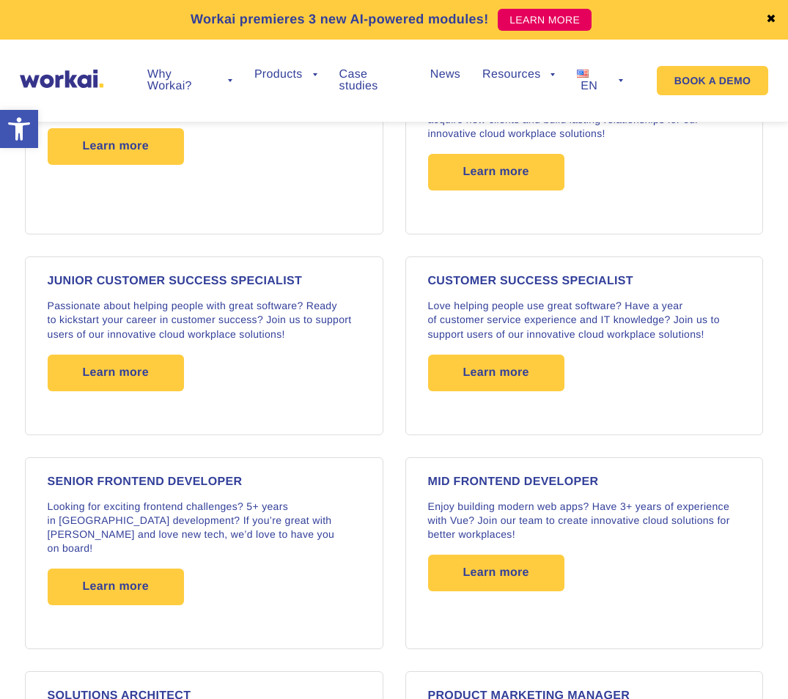
scroll to position [2063, 0]
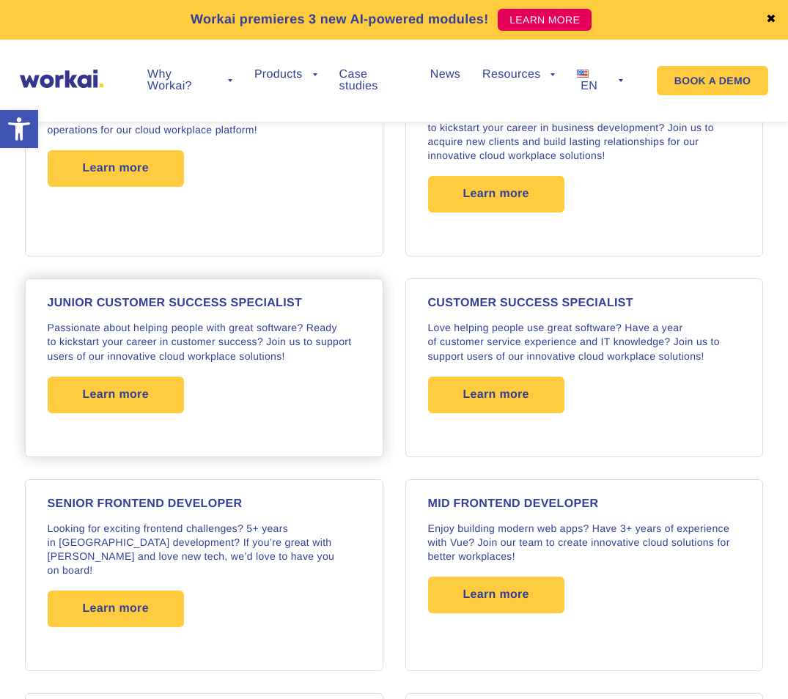
click at [146, 321] on p "Passionate about helping people with great software? Ready to kickstart your ca…" at bounding box center [204, 342] width 313 height 42
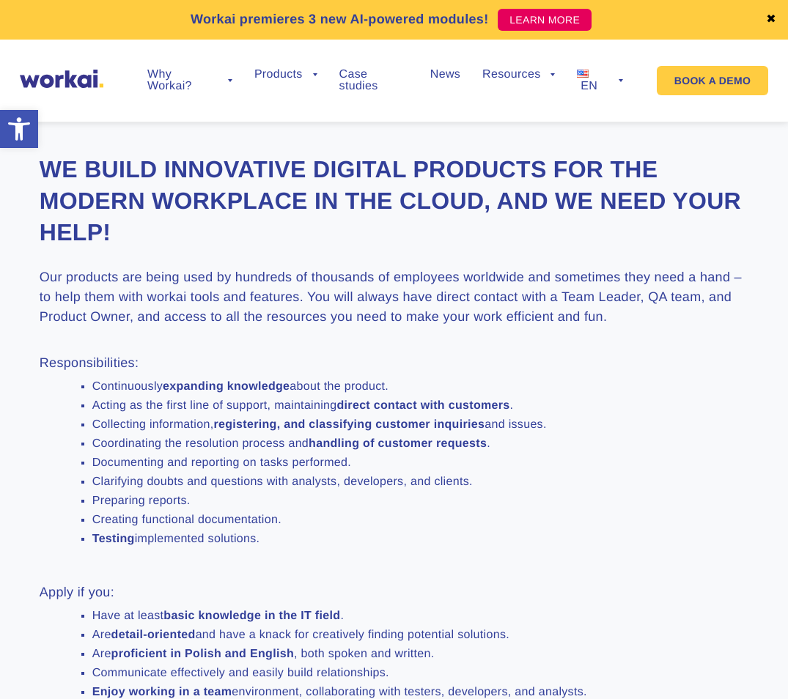
scroll to position [513, 0]
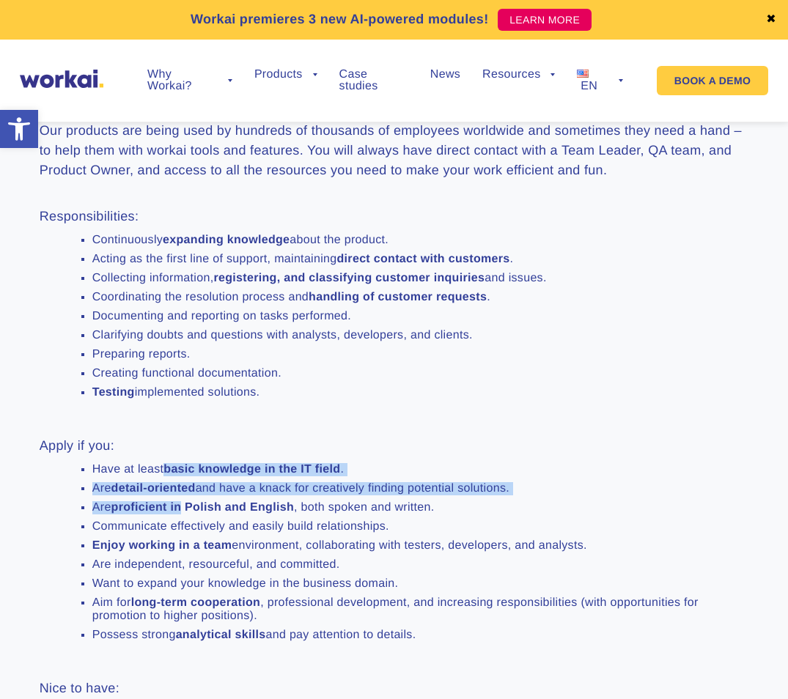
drag, startPoint x: 163, startPoint y: 472, endPoint x: 177, endPoint y: 498, distance: 29.8
click at [177, 498] on ul "Have at least basic knowledge in the IT field . Are detail-oriented and have a …" at bounding box center [401, 552] width 652 height 179
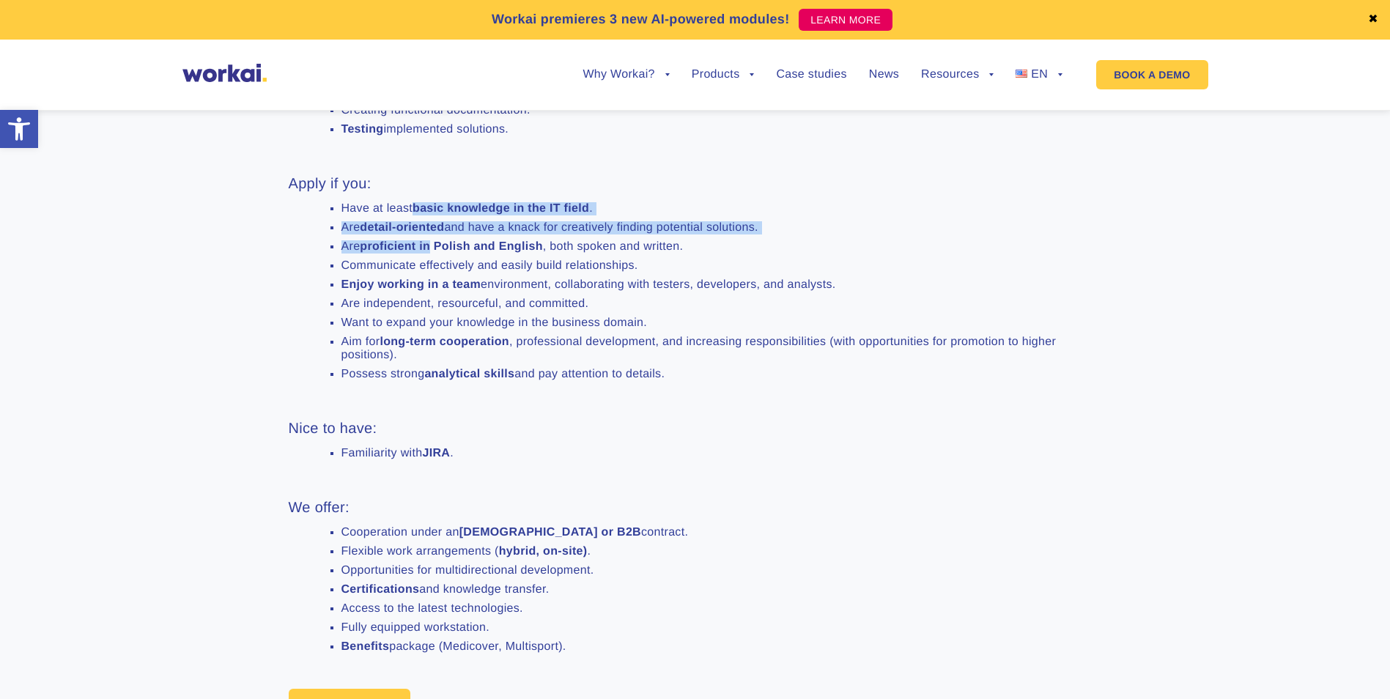
scroll to position [806, 0]
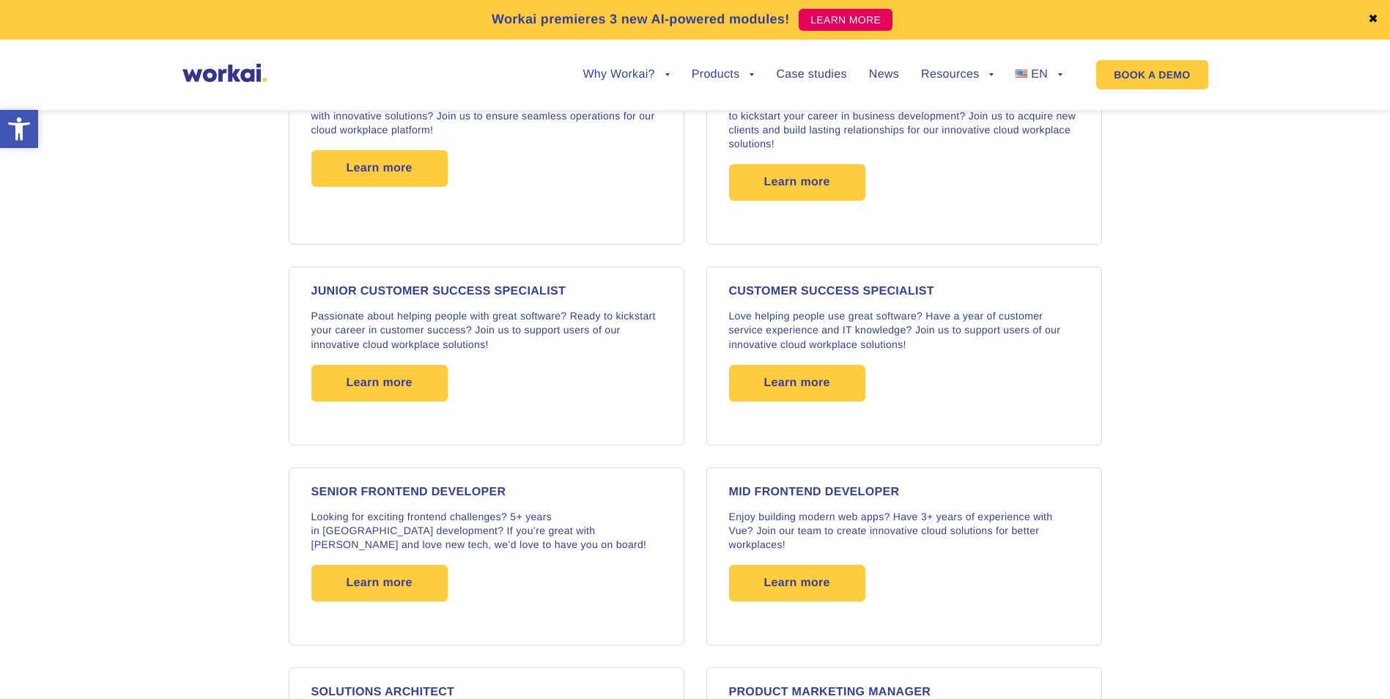
click at [18, 132] on icon at bounding box center [19, 128] width 22 height 23
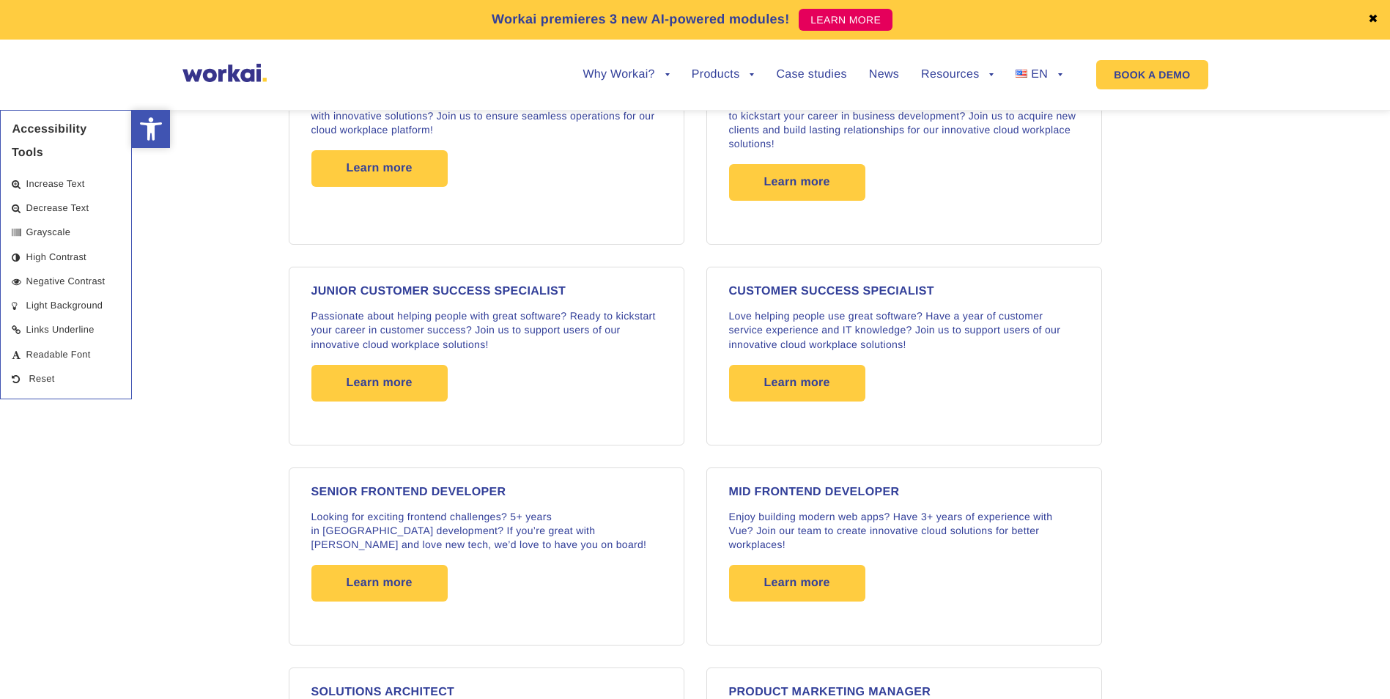
click at [144, 138] on icon "Accessibility Tools" at bounding box center [150, 128] width 23 height 23
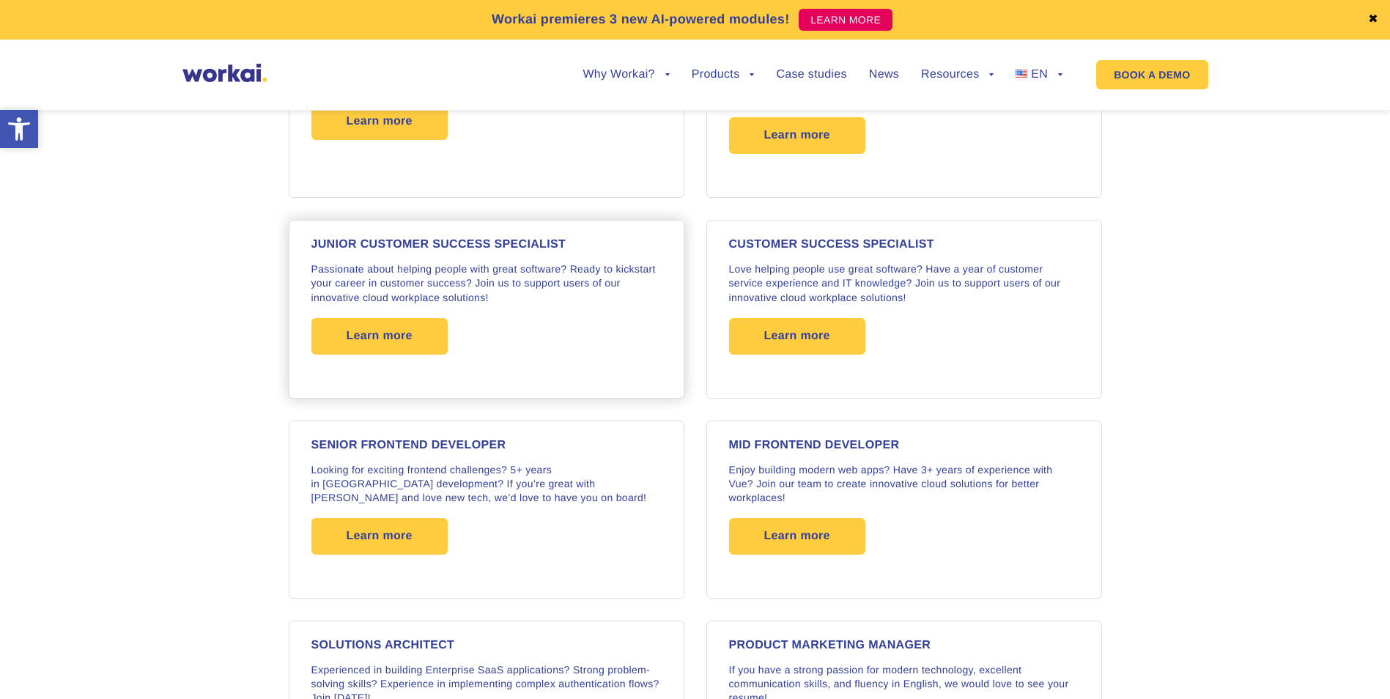
scroll to position [2174, 0]
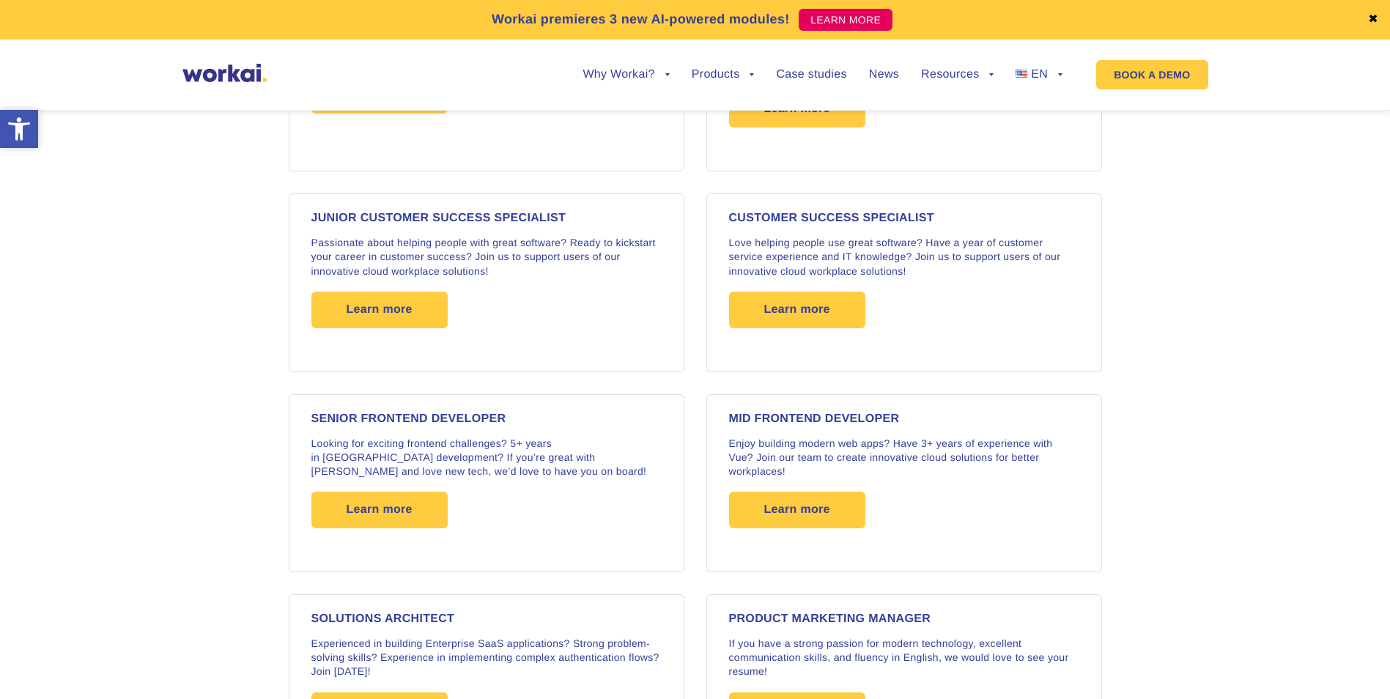
click at [16, 130] on icon at bounding box center [19, 128] width 22 height 23
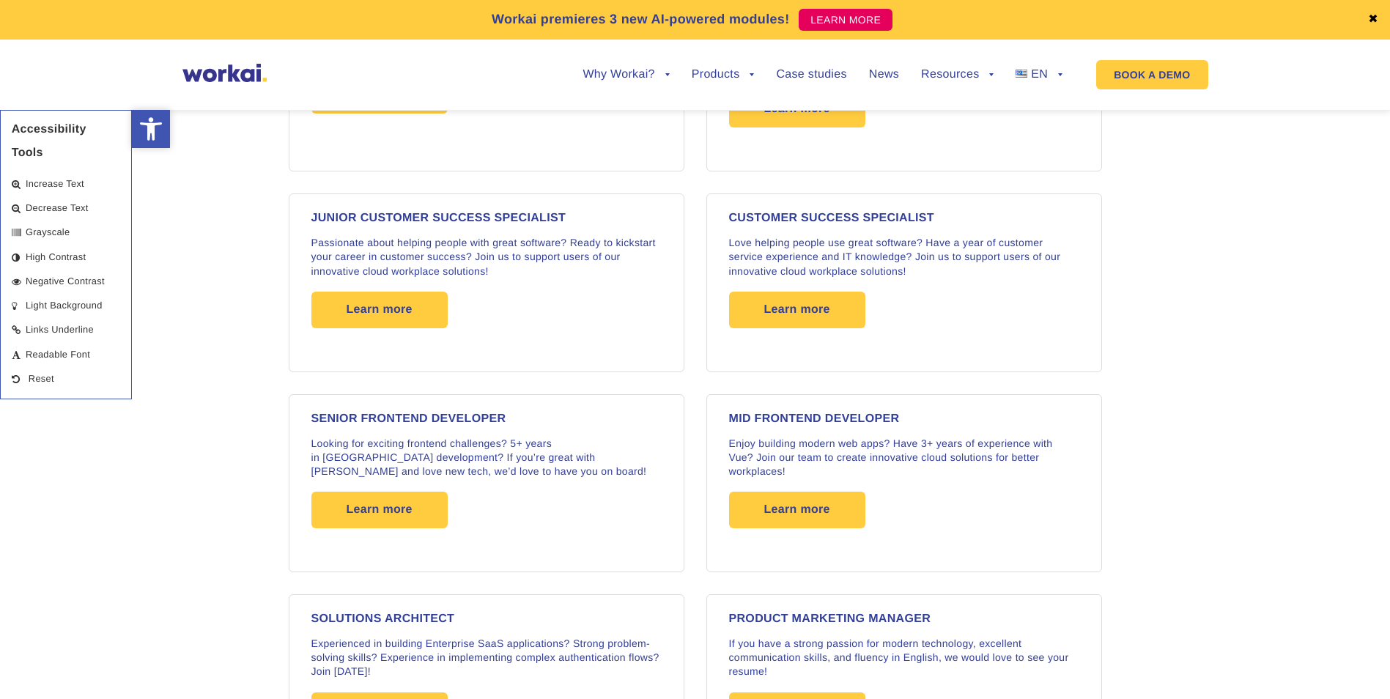
click at [144, 134] on icon "Accessibility Tools" at bounding box center [150, 128] width 23 height 23
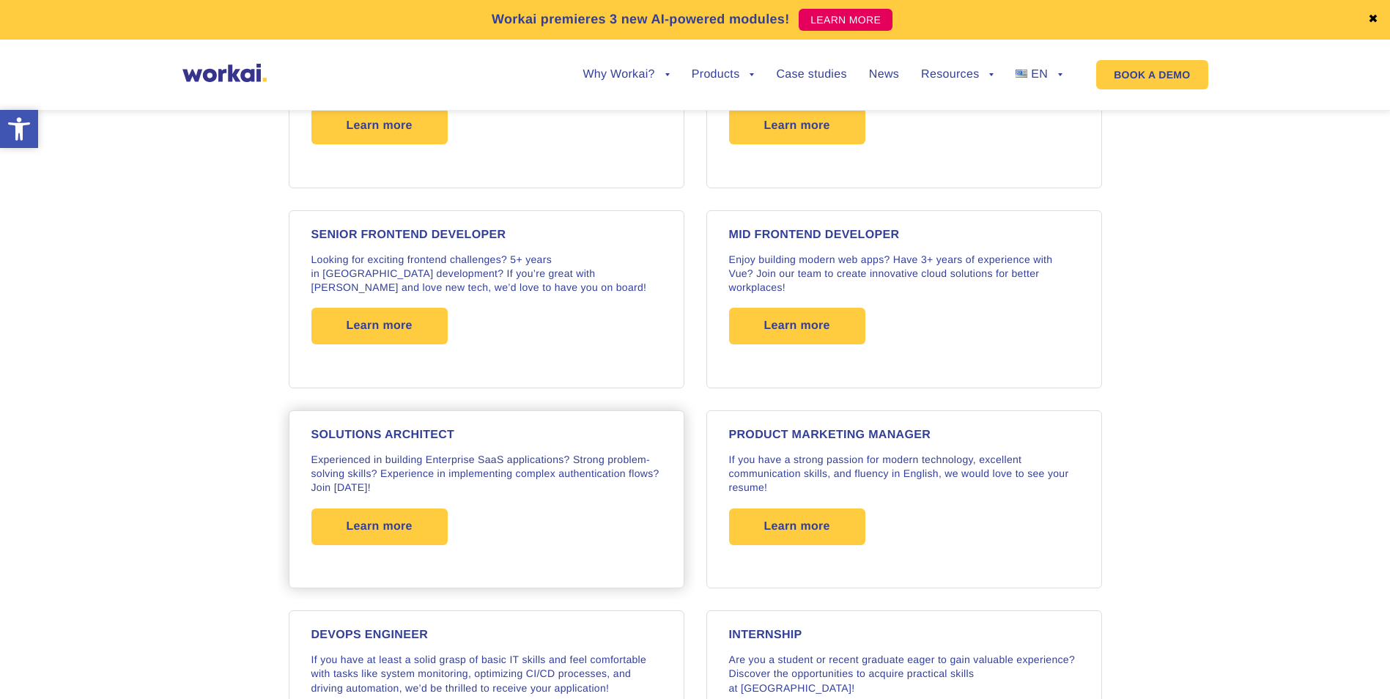
scroll to position [2467, 0]
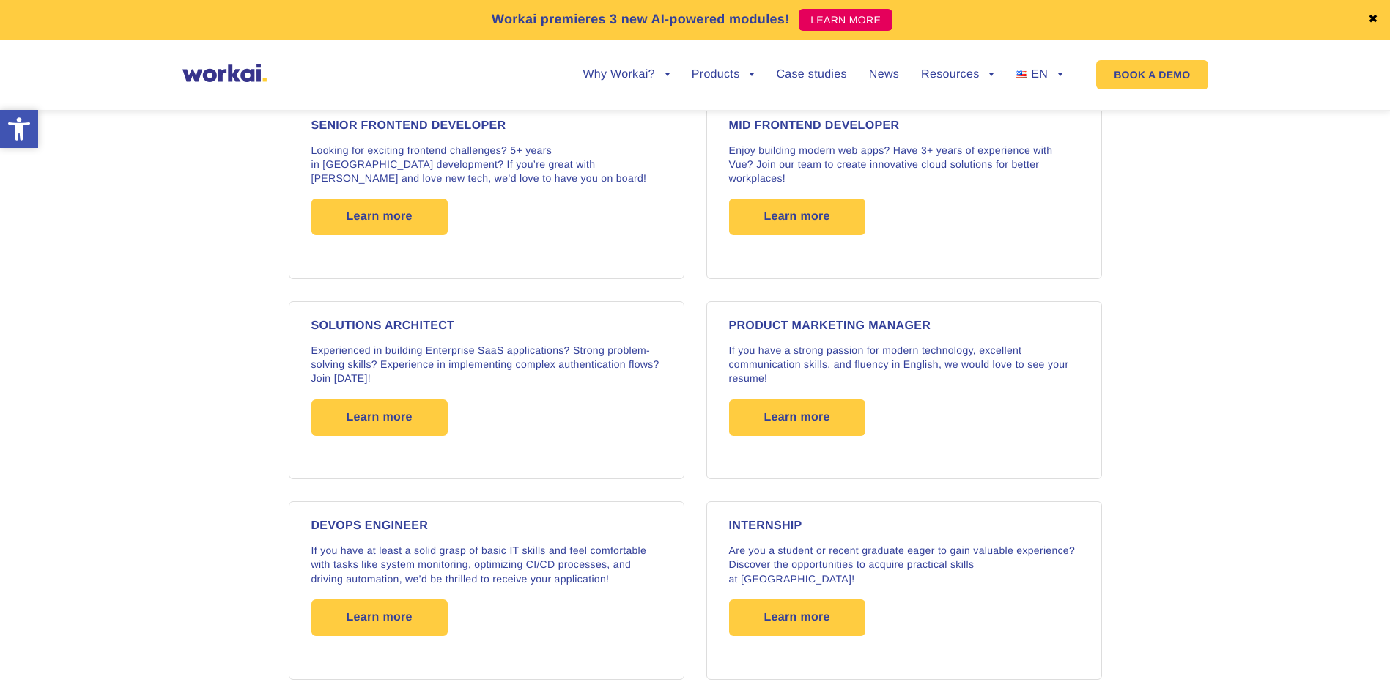
click at [18, 125] on icon at bounding box center [19, 128] width 22 height 23
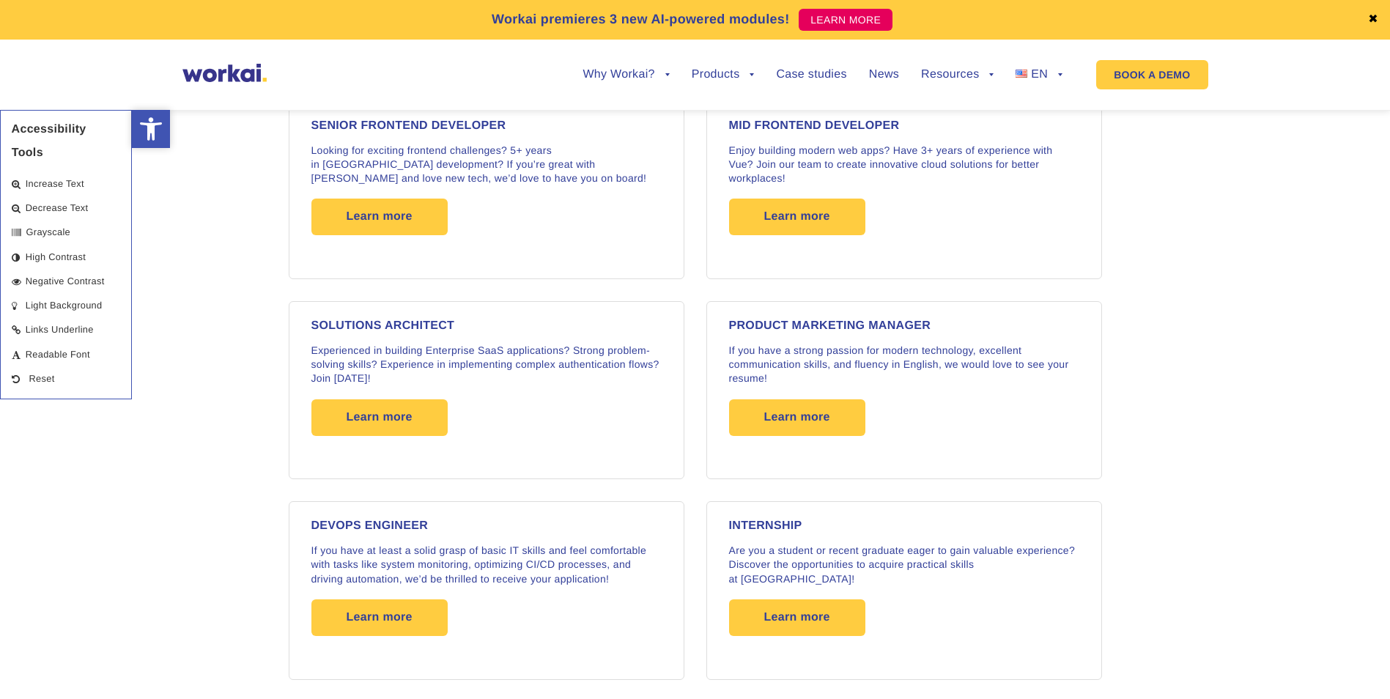
click at [155, 130] on icon at bounding box center [151, 128] width 22 height 23
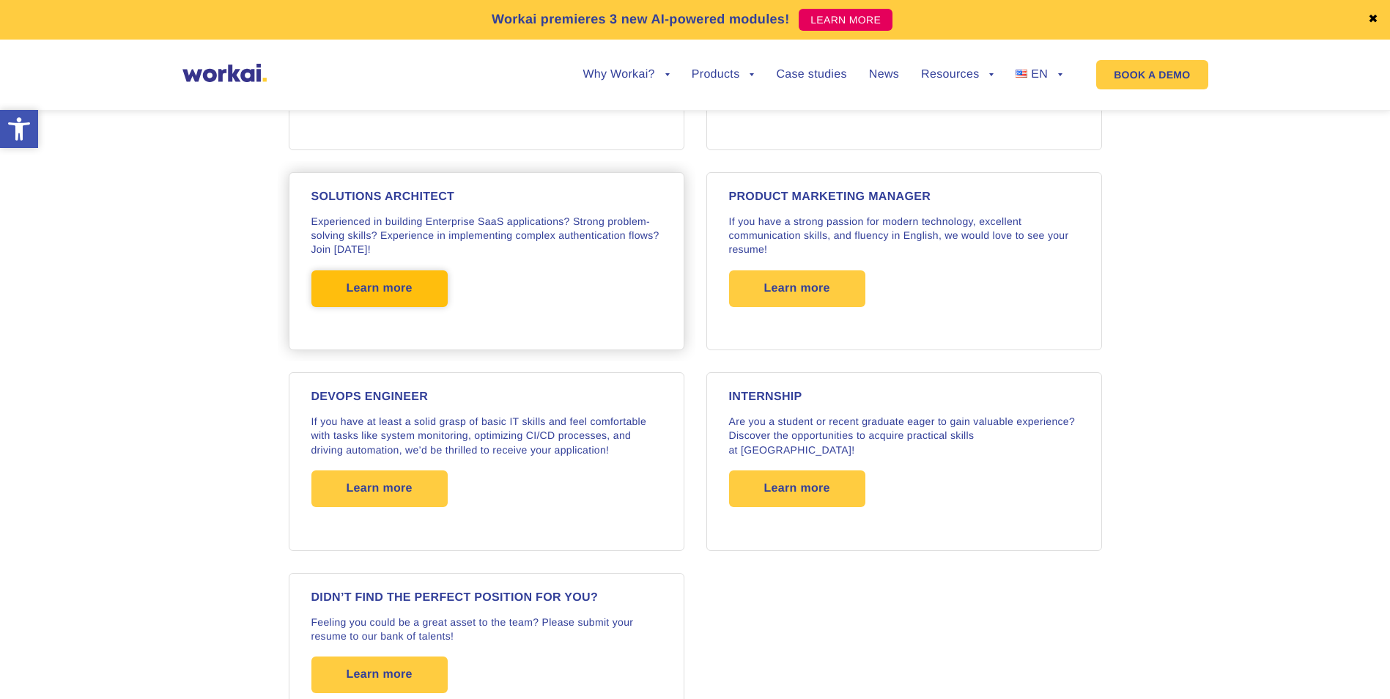
scroll to position [2614, 0]
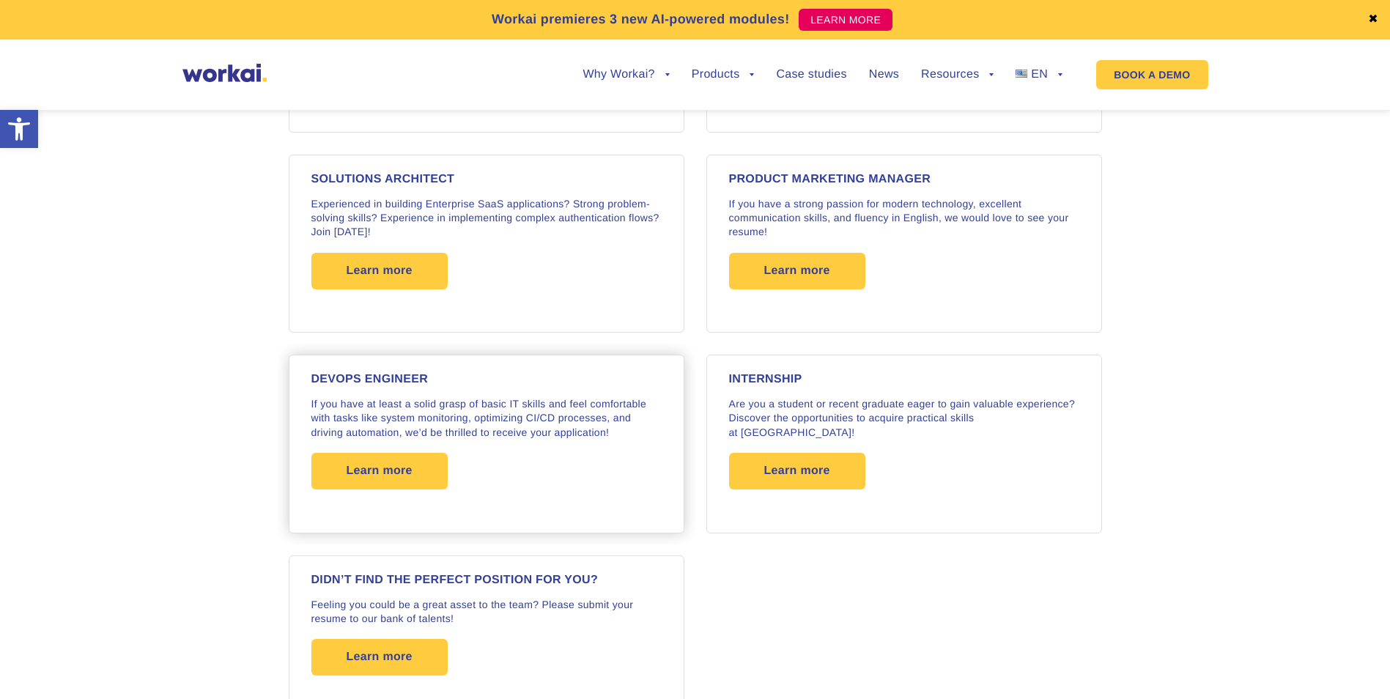
click at [362, 362] on div "DEVOPS ENGINEER If you have at least a solid grasp of basic IT skills and feel …" at bounding box center [487, 444] width 396 height 178
